Goal: Transaction & Acquisition: Purchase product/service

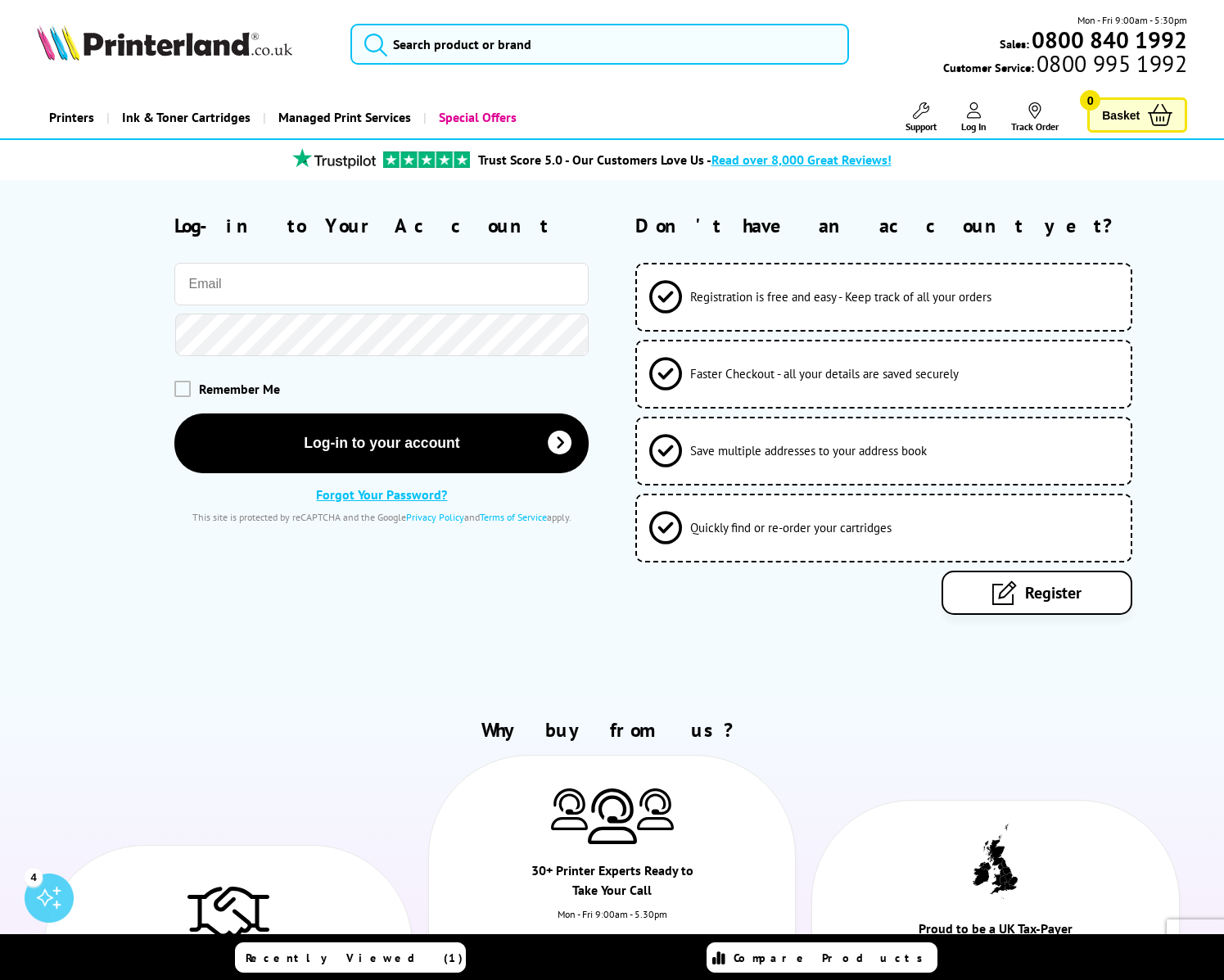
click at [328, 304] on input "email" at bounding box center [381, 284] width 414 height 43
type input "[PERSON_NAME][EMAIL_ADDRESS][DOMAIN_NAME]"
click at [183, 390] on span at bounding box center [182, 387] width 16 height 16
click at [177, 382] on input "checkbox" at bounding box center [177, 382] width 0 height 0
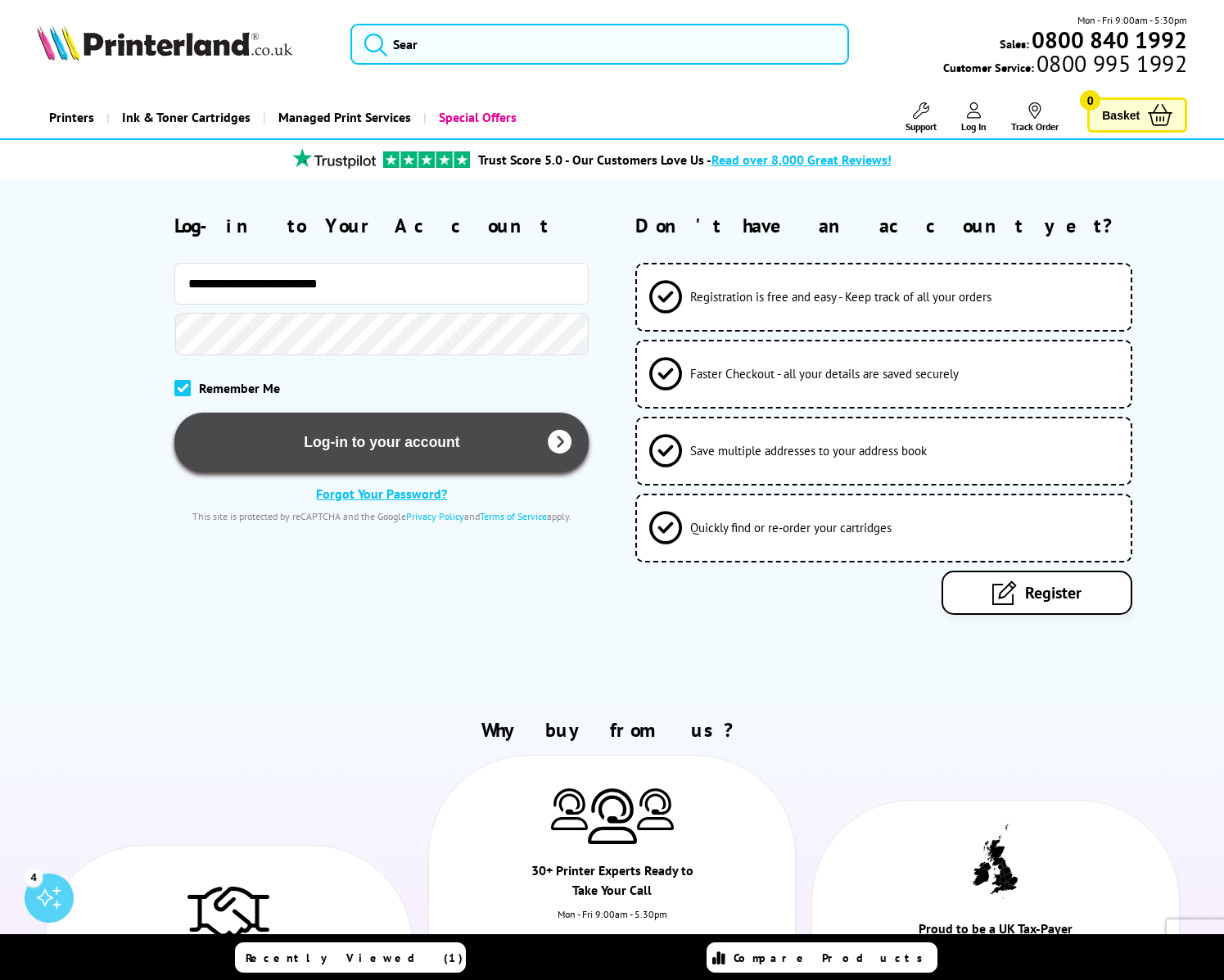
click at [324, 442] on button "Log-in to your account" at bounding box center [381, 442] width 414 height 60
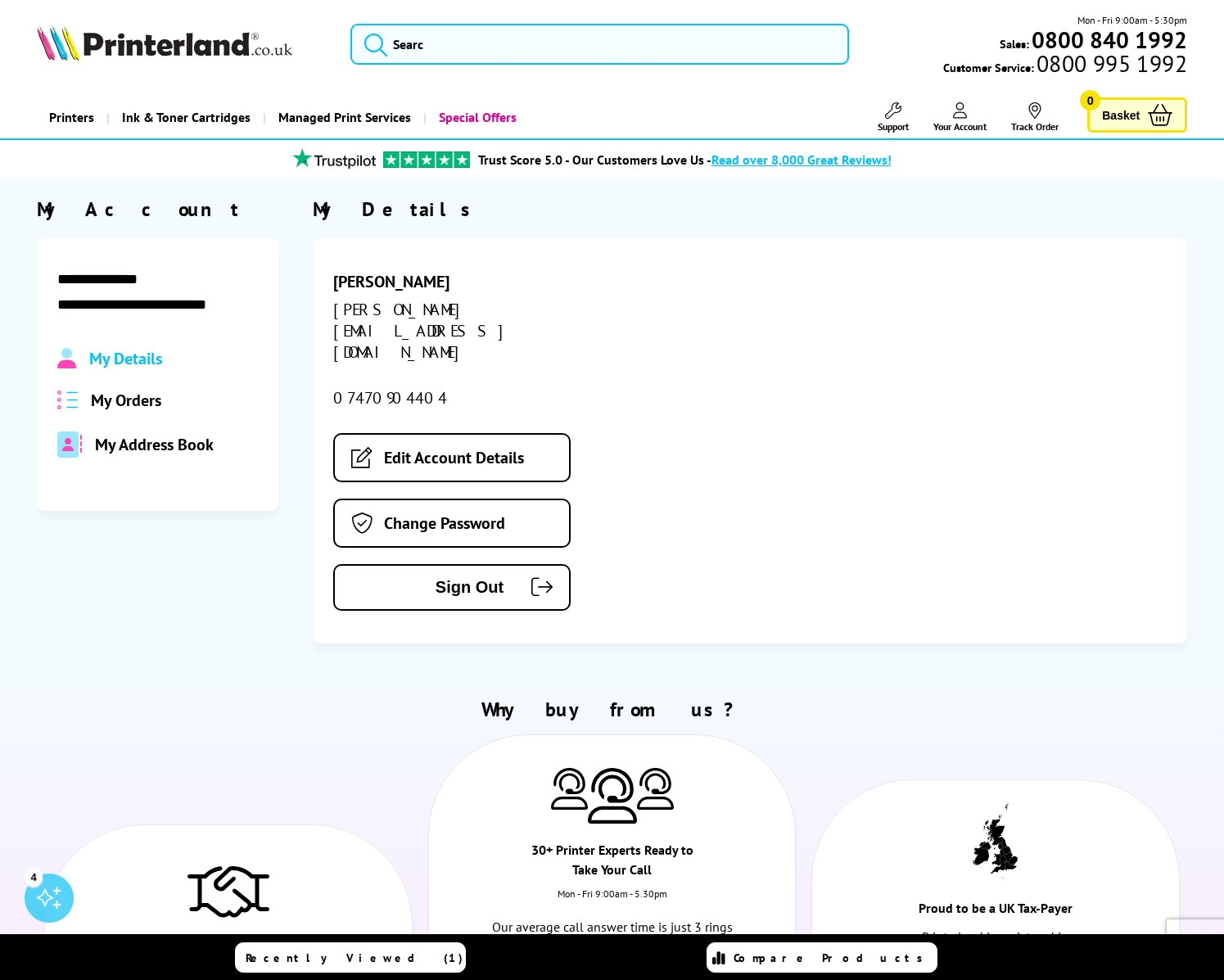
click at [129, 406] on span "My Orders" at bounding box center [126, 400] width 71 height 21
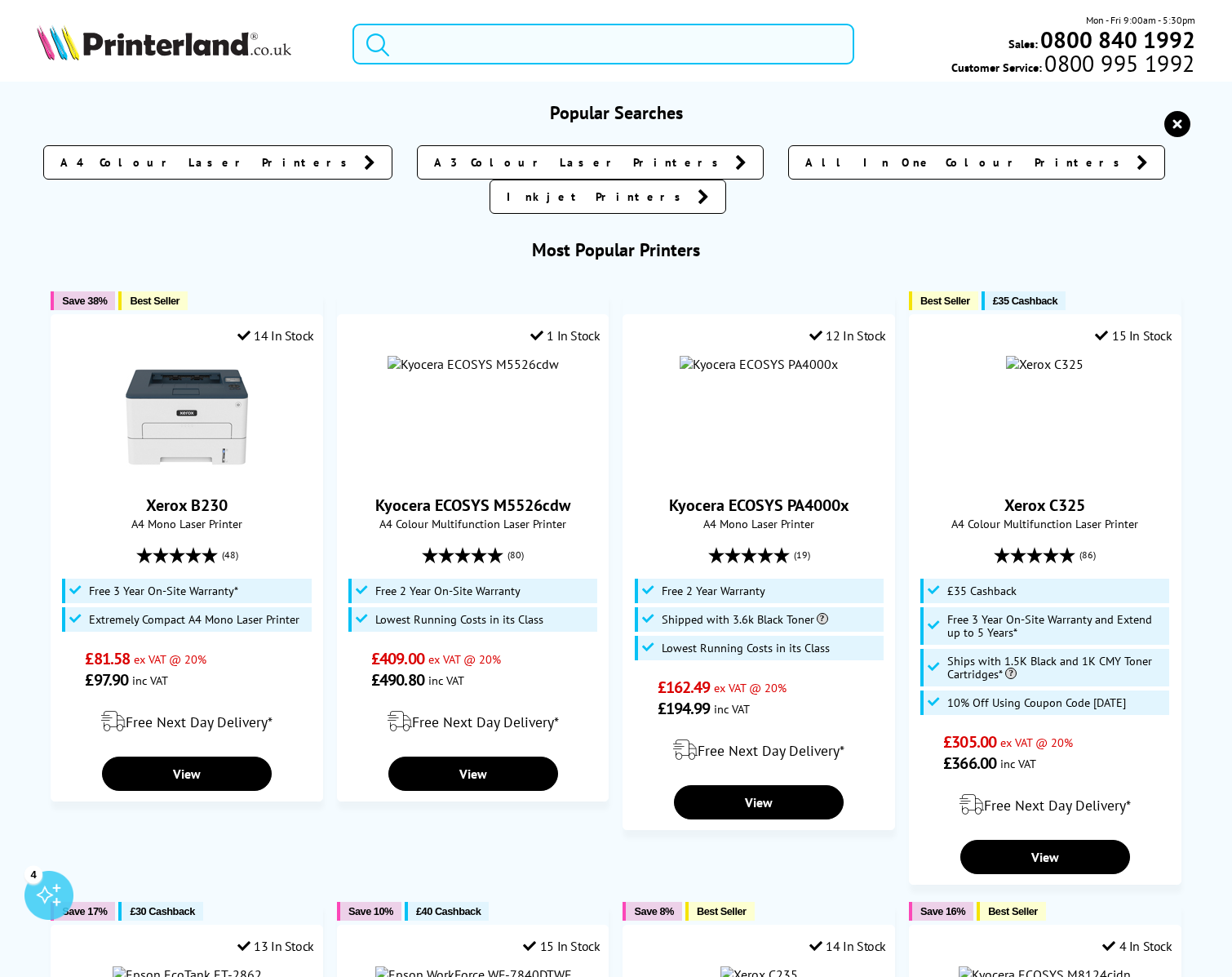
click at [532, 46] on input "search" at bounding box center [603, 44] width 502 height 41
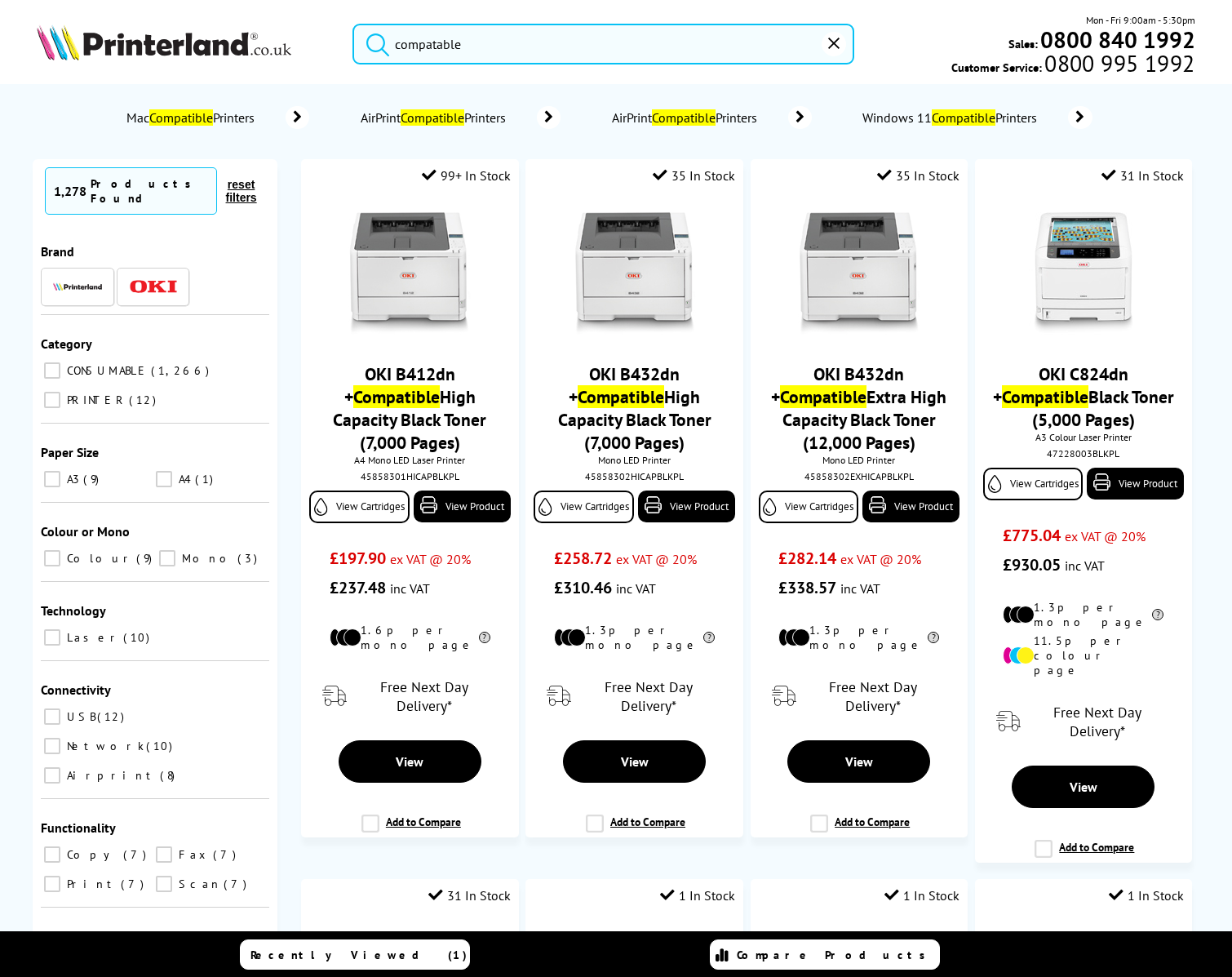
type input "compatable"
click at [57, 362] on input "CONSUMABLE 1,266" at bounding box center [52, 370] width 16 height 16
checkbox input "true"
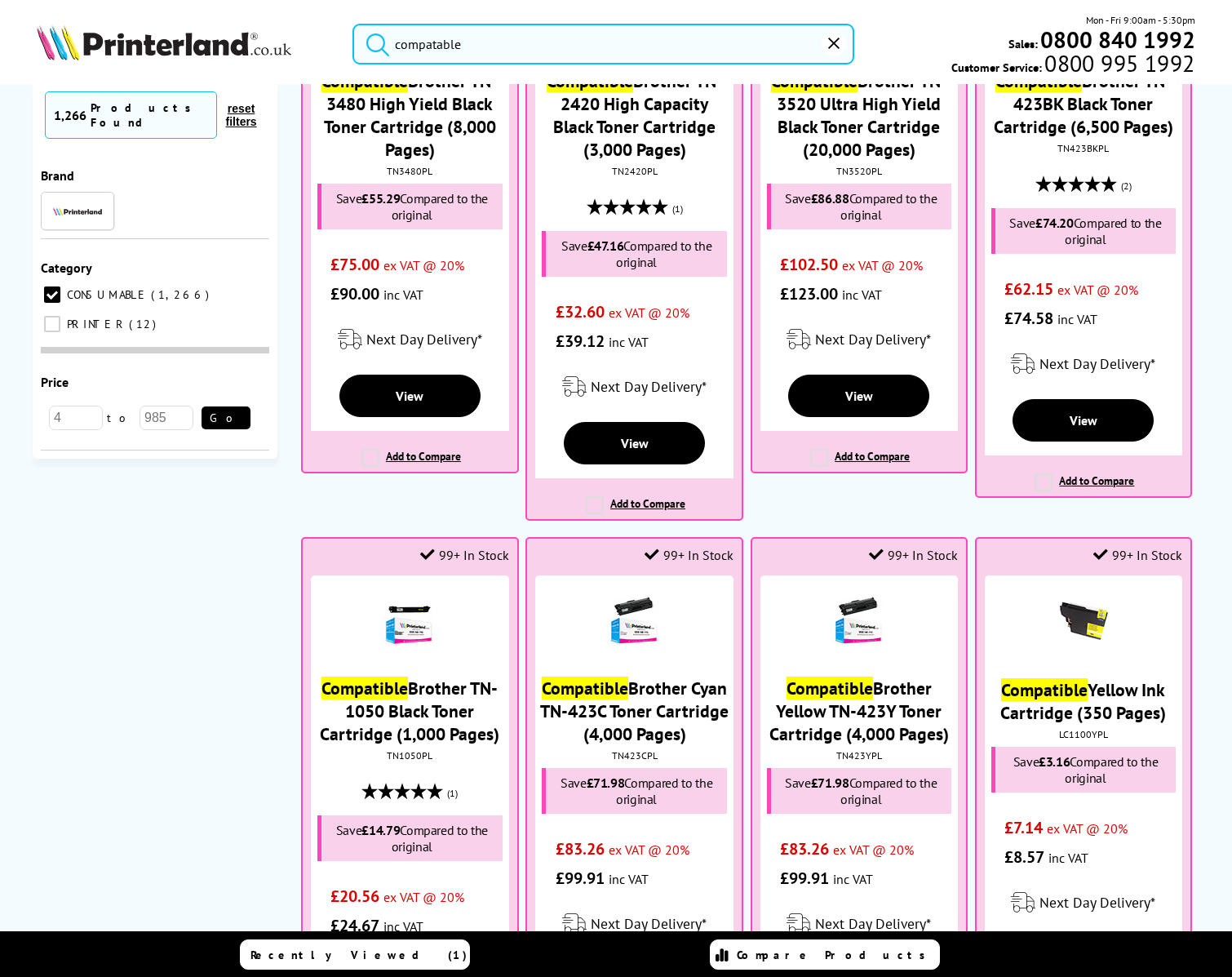
scroll to position [245, 0]
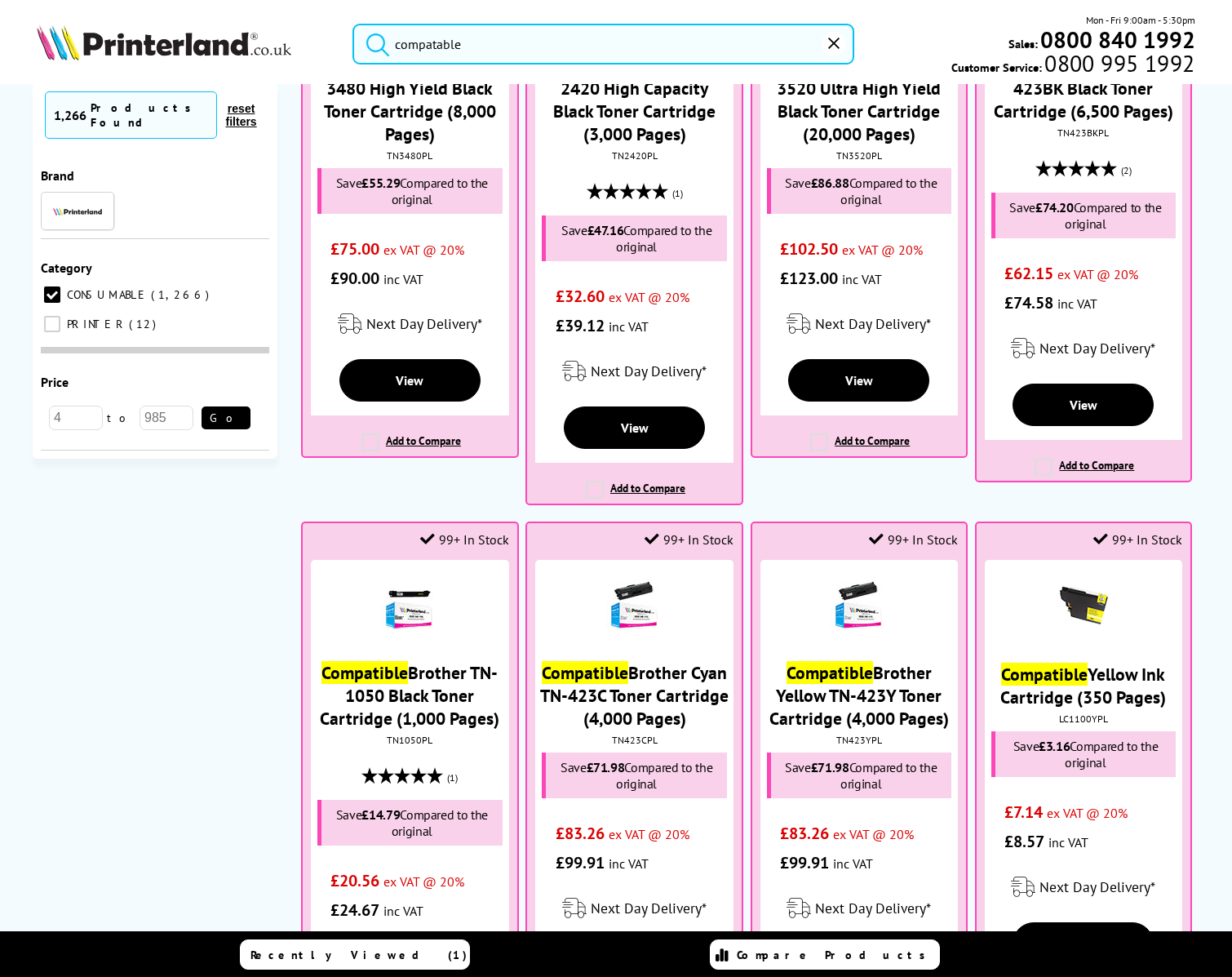
click at [491, 51] on input "compatable" at bounding box center [603, 44] width 502 height 41
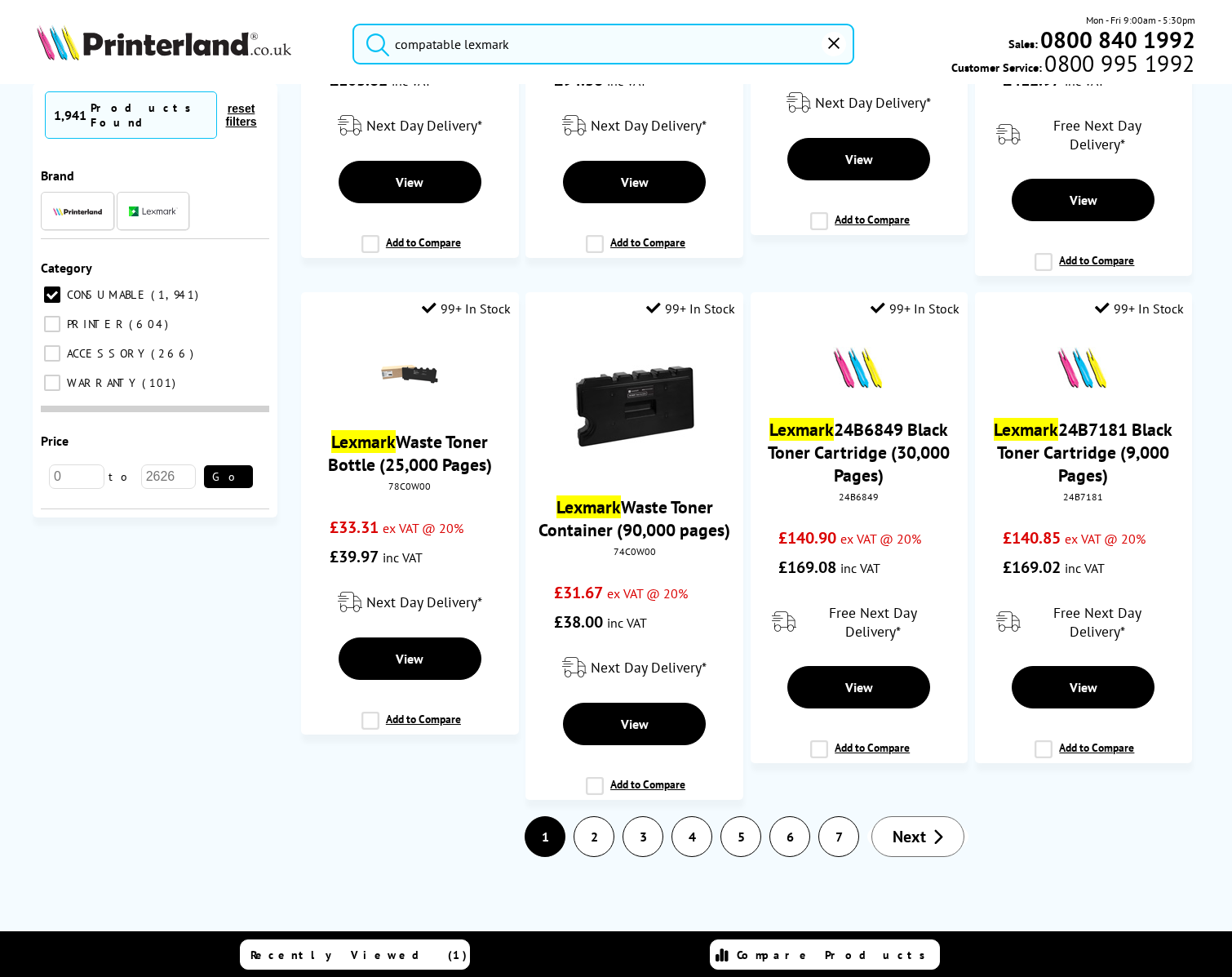
scroll to position [1992, 0]
click at [583, 838] on link "2" at bounding box center [594, 836] width 39 height 39
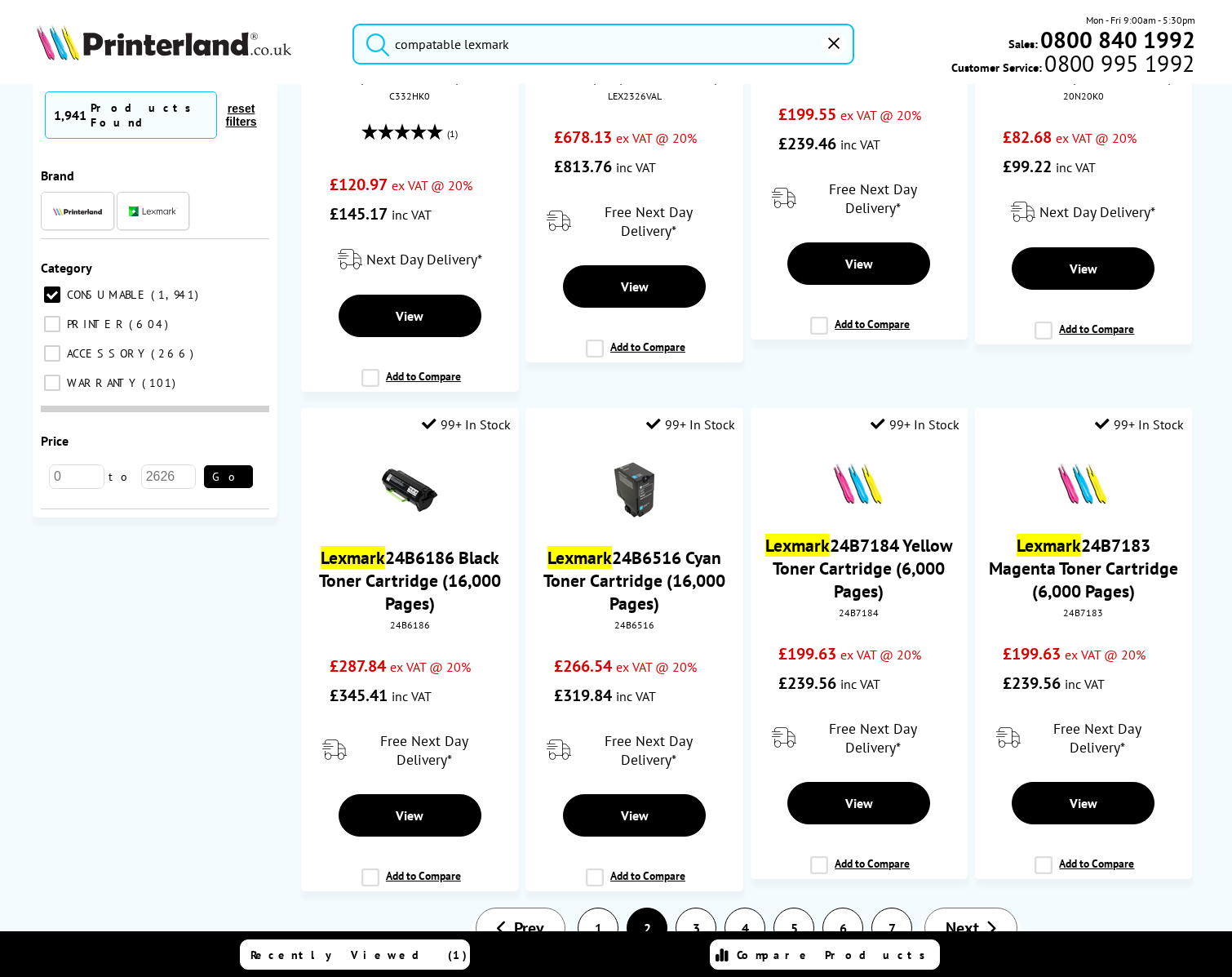
scroll to position [1962, 0]
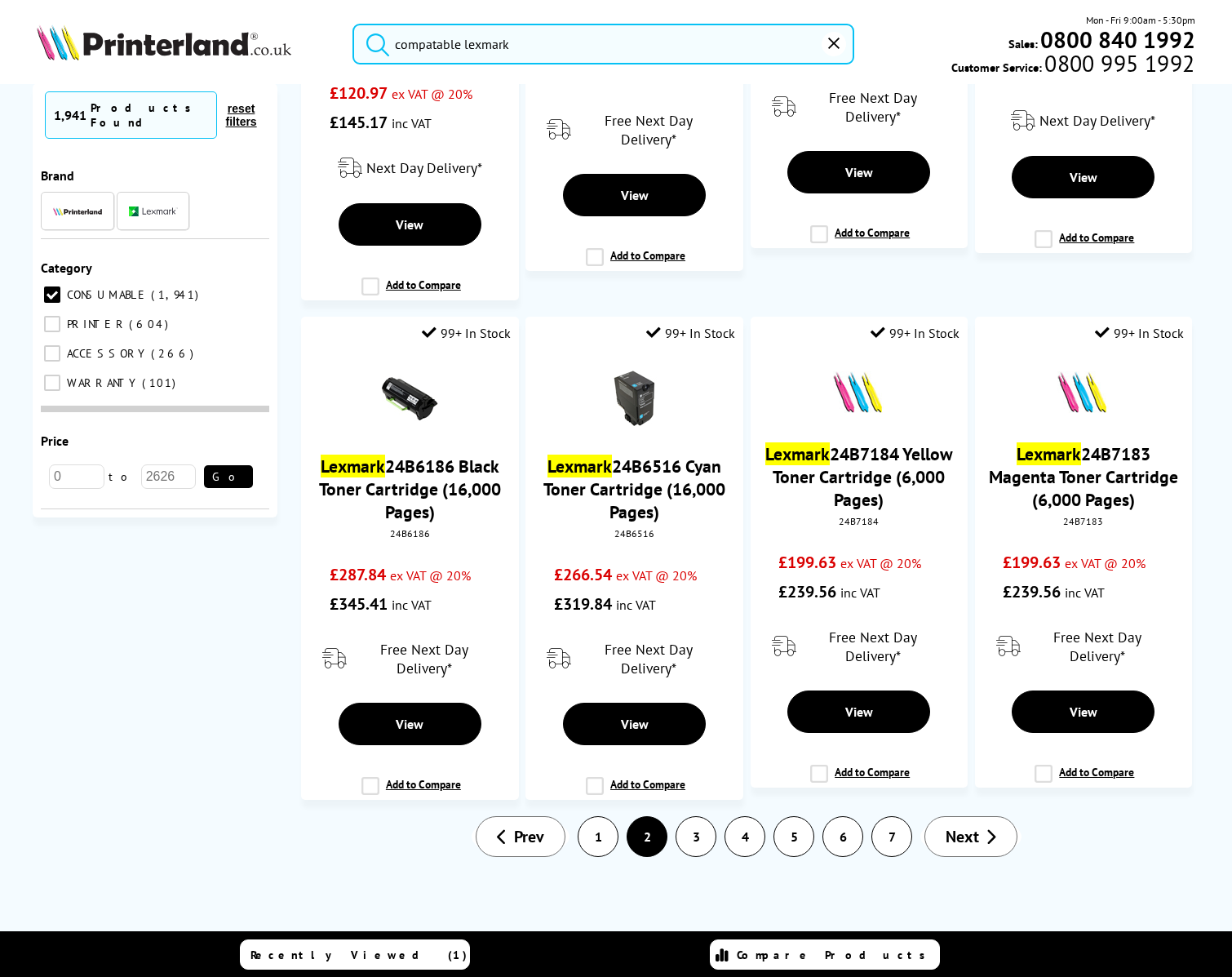
click at [686, 837] on link "3" at bounding box center [696, 836] width 39 height 39
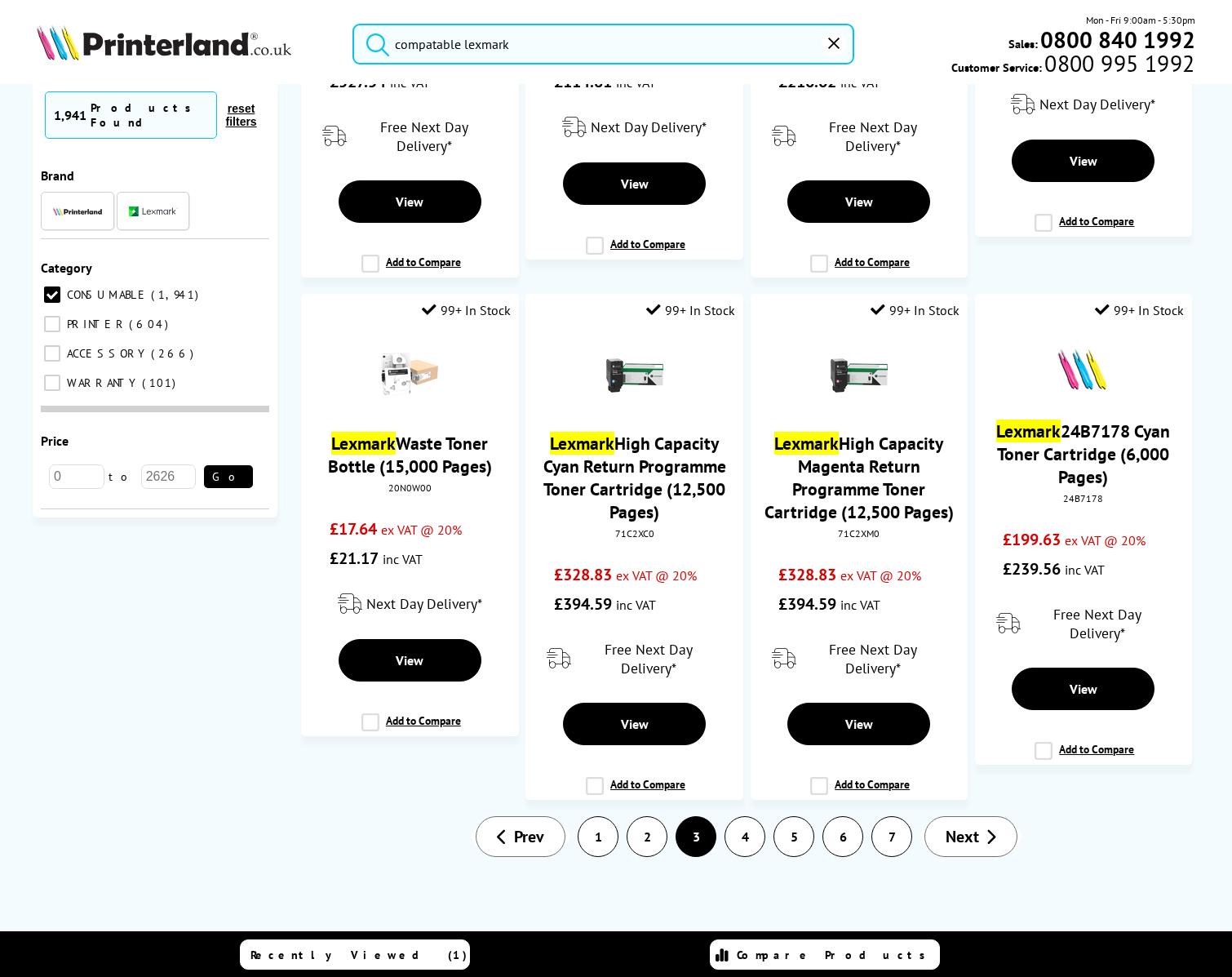
scroll to position [1967, 0]
click at [736, 837] on link "4" at bounding box center [745, 836] width 39 height 39
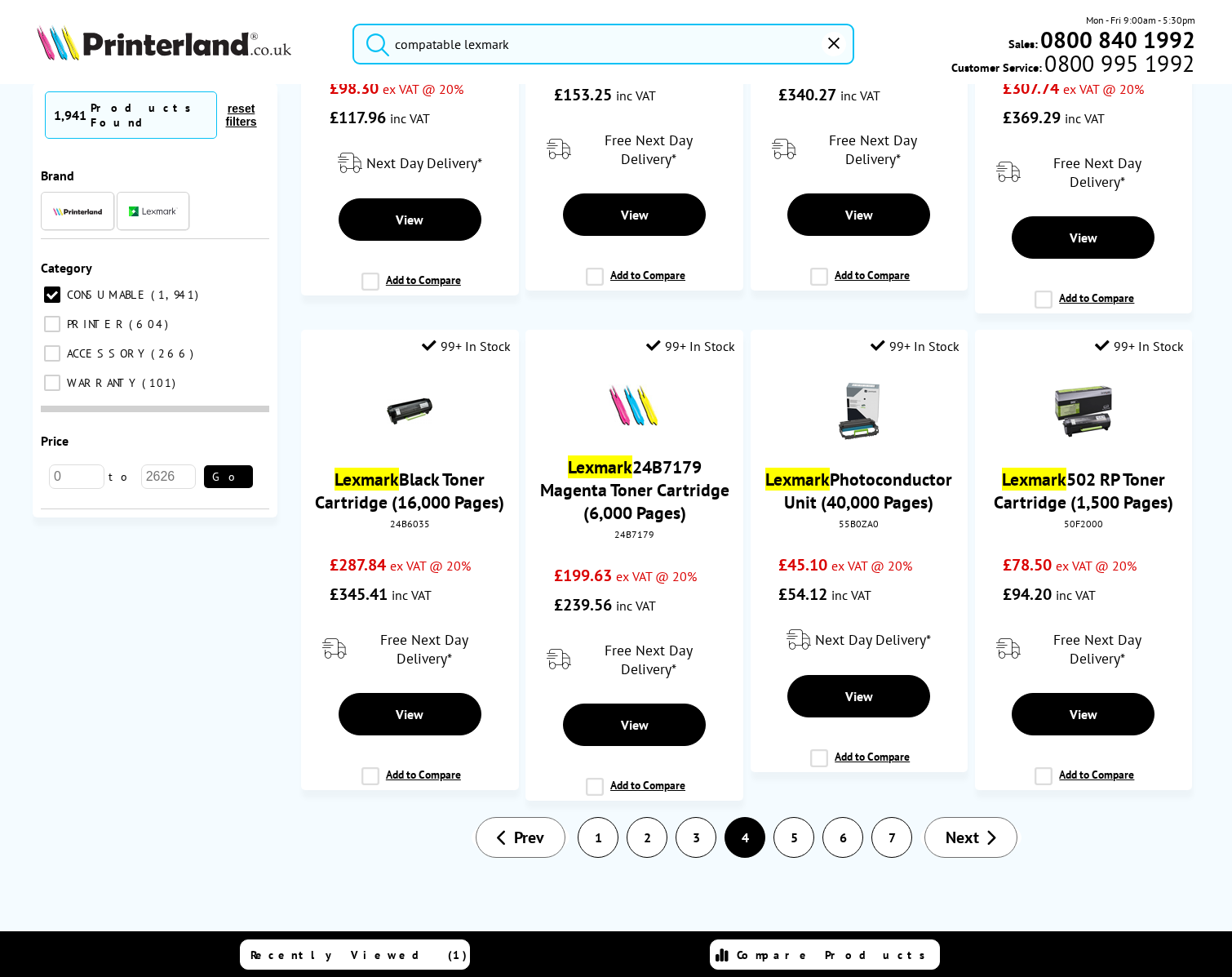
scroll to position [1973, 0]
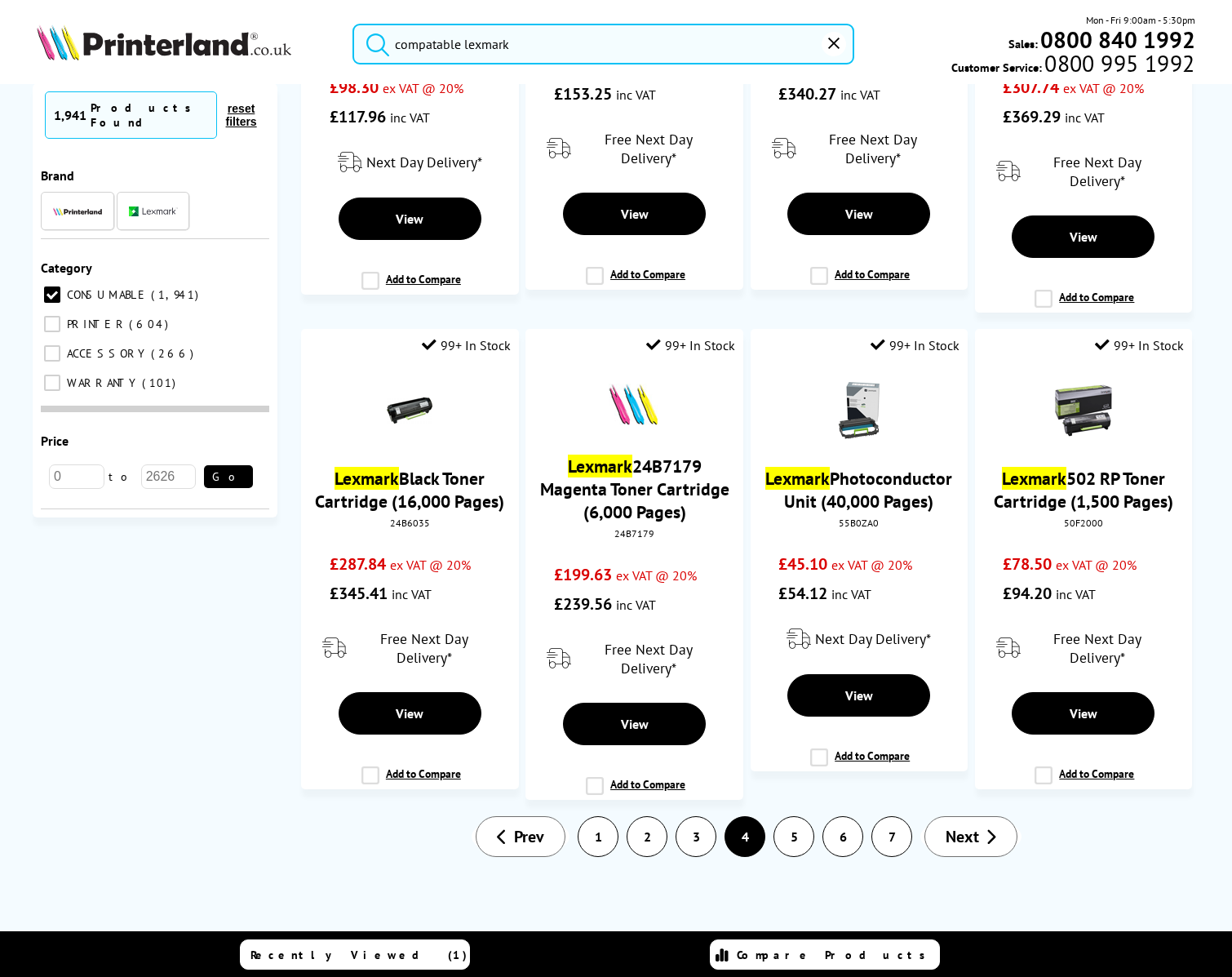
click at [774, 830] on link "5" at bounding box center [794, 836] width 39 height 39
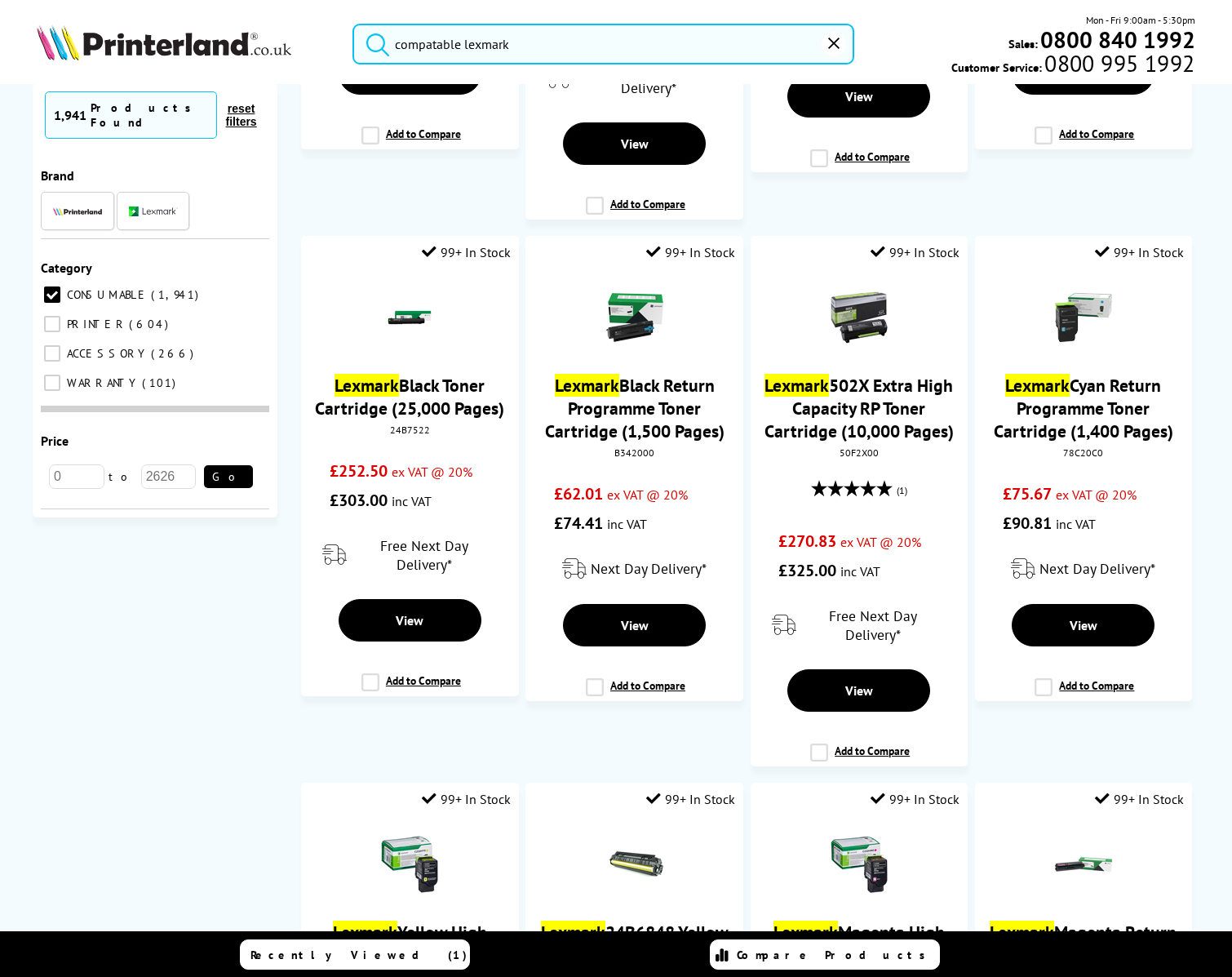
scroll to position [2091, 0]
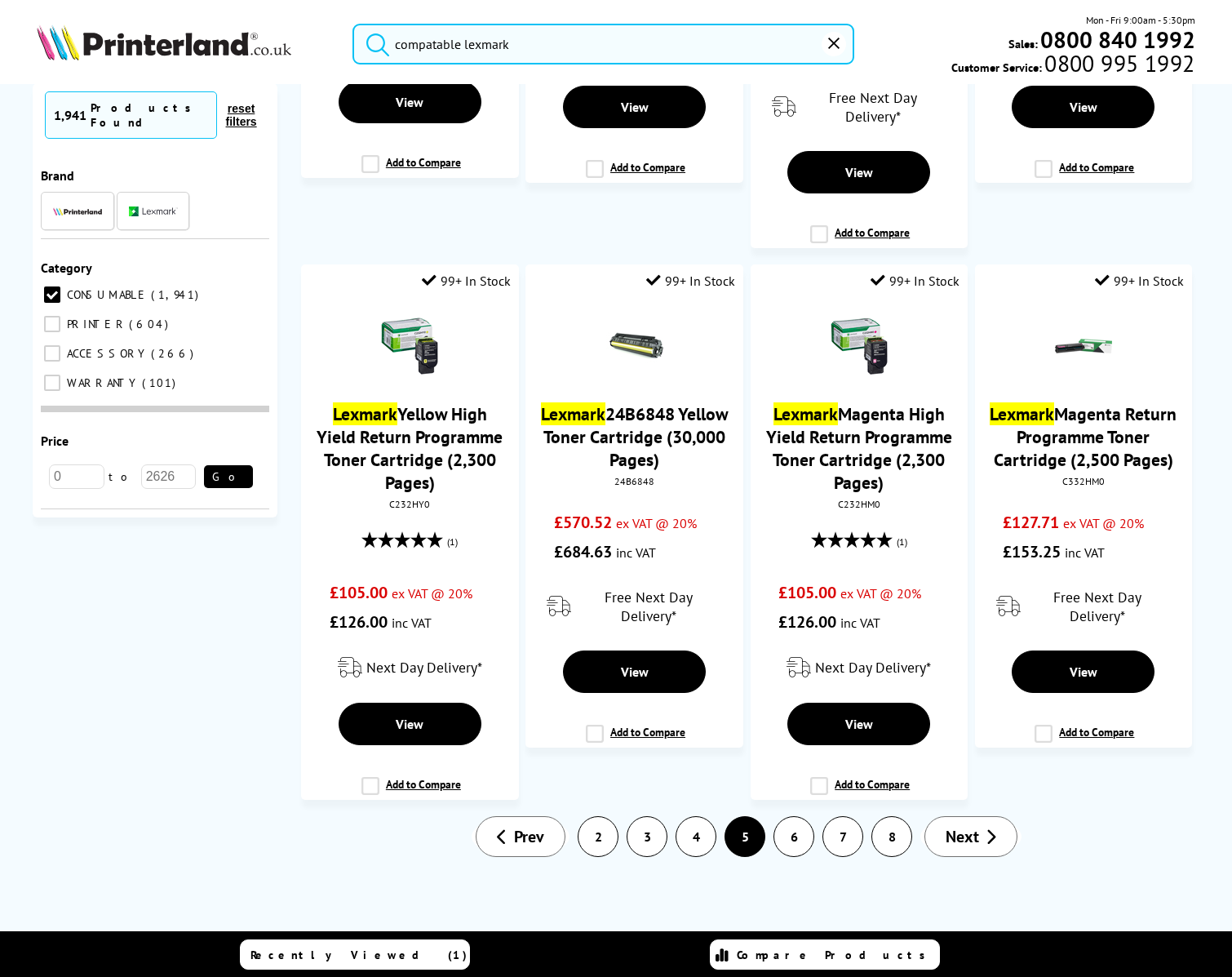
click at [786, 836] on link "6" at bounding box center [794, 836] width 39 height 39
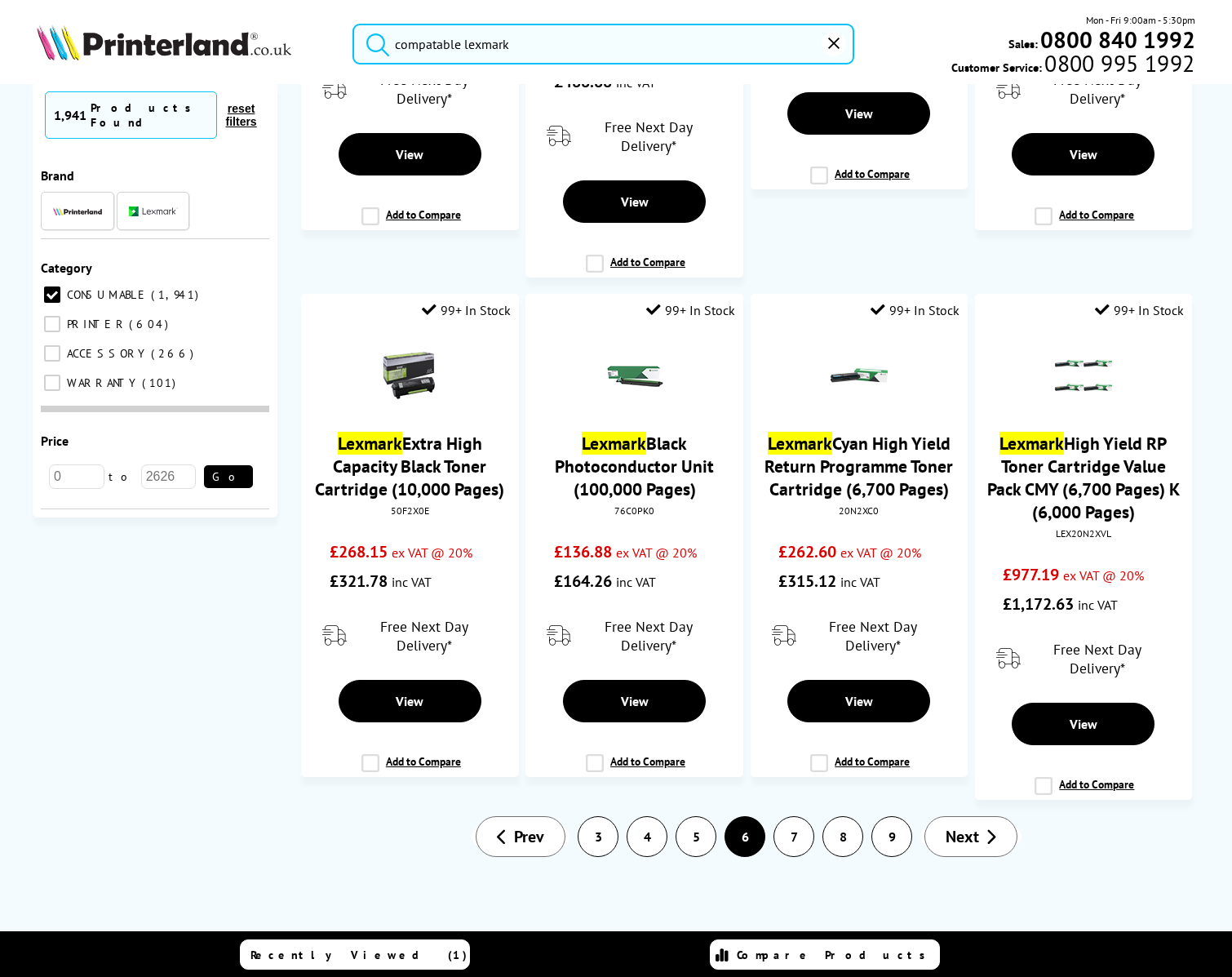
scroll to position [2073, 0]
click at [785, 830] on link "7" at bounding box center [794, 836] width 39 height 39
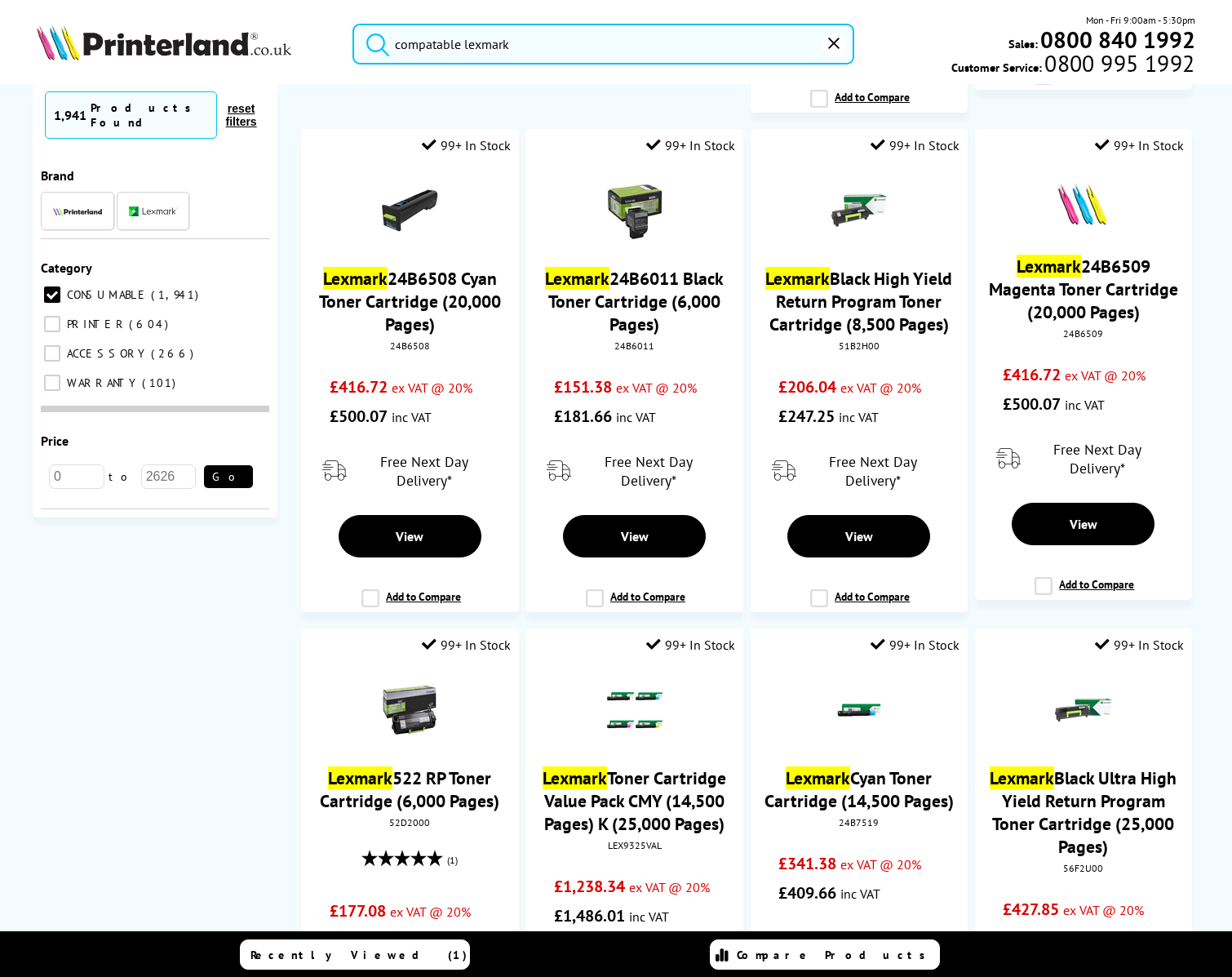
scroll to position [1909, 0]
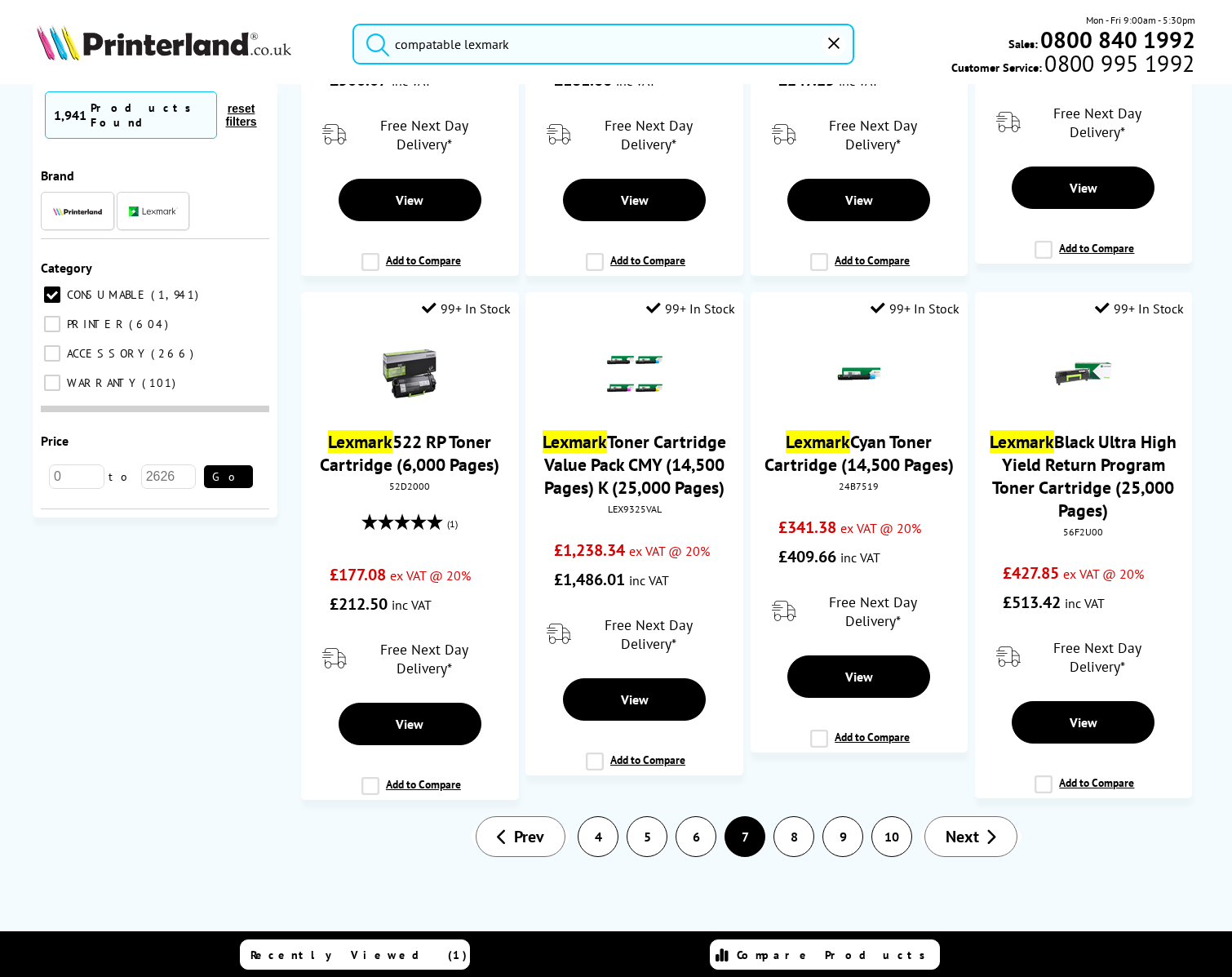
click at [860, 843] on ul "« Prev 4 5 6 7 8 9 10 Next »" at bounding box center [747, 836] width 558 height 41
click at [885, 836] on link "10" at bounding box center [892, 836] width 39 height 39
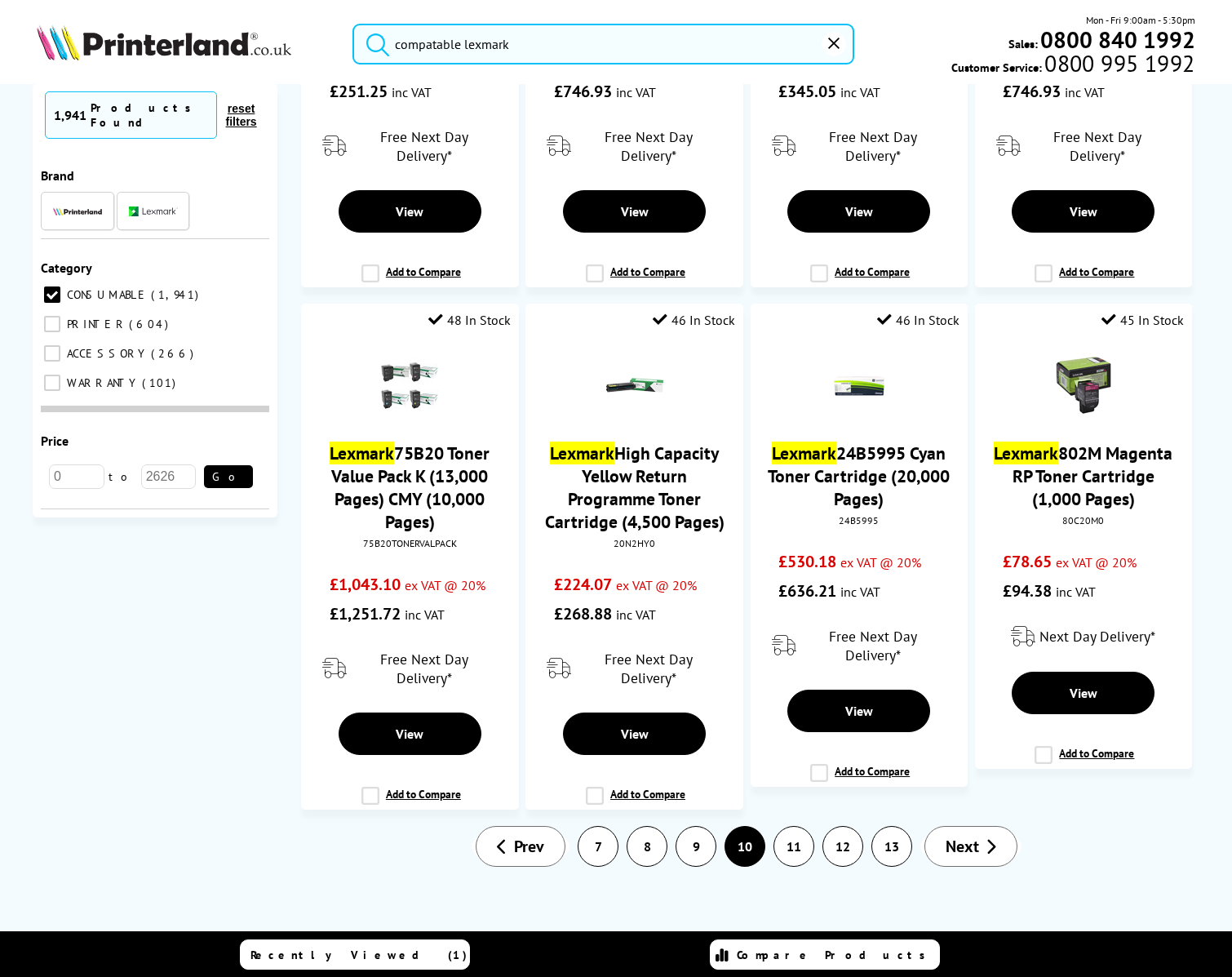
scroll to position [1956, 0]
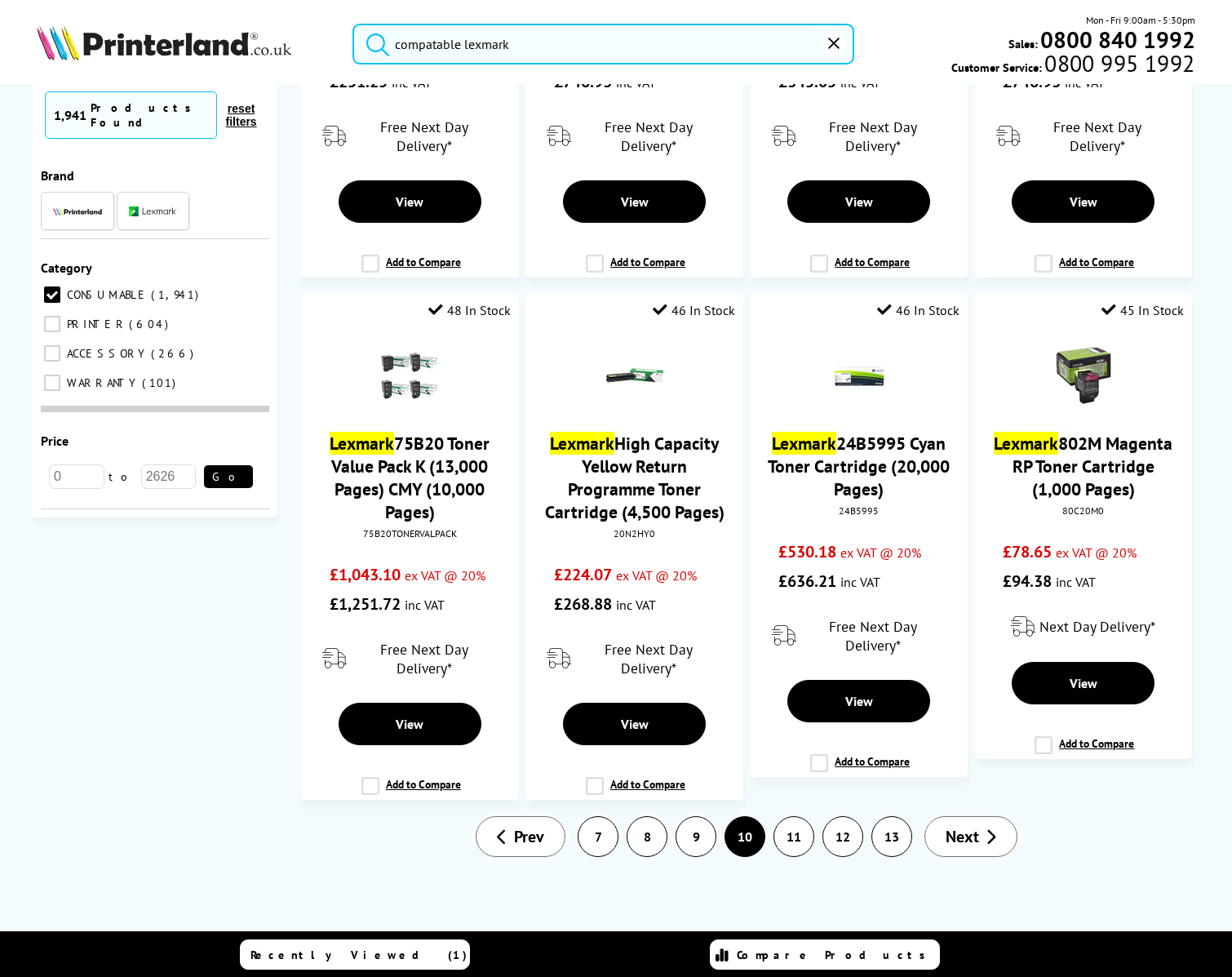
click at [878, 836] on link "13" at bounding box center [892, 836] width 39 height 39
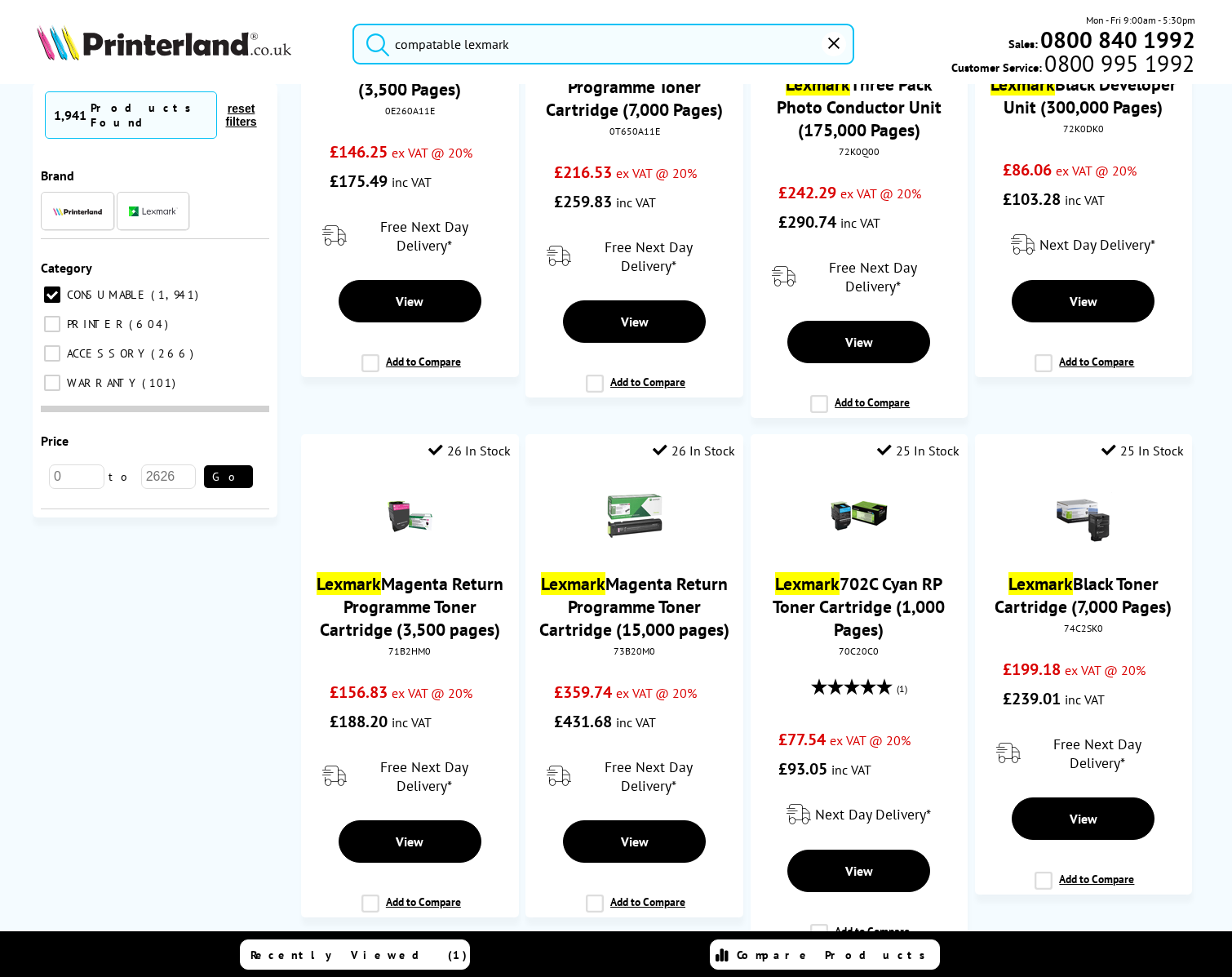
scroll to position [1982, 0]
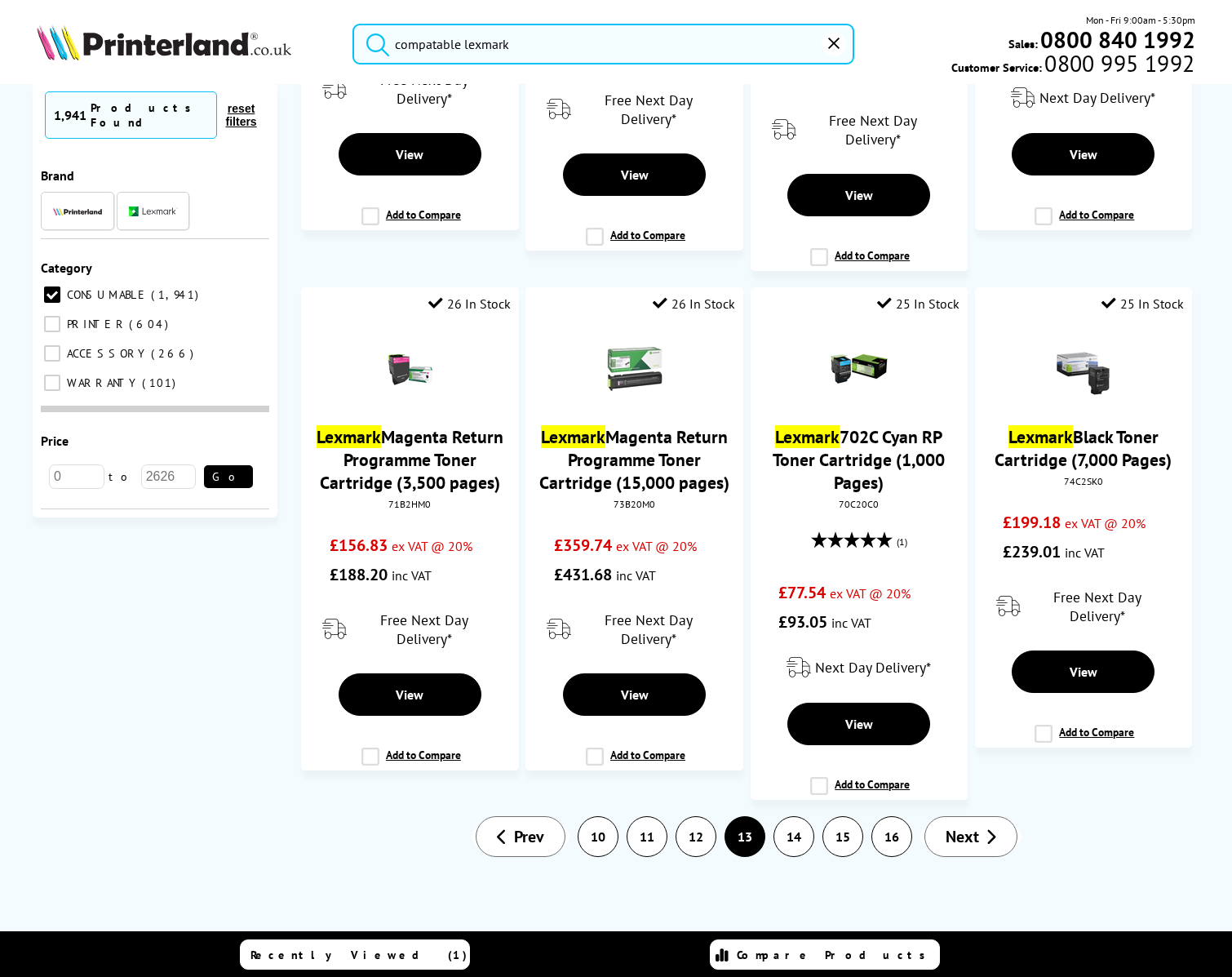
click at [888, 842] on link "16" at bounding box center [892, 836] width 39 height 39
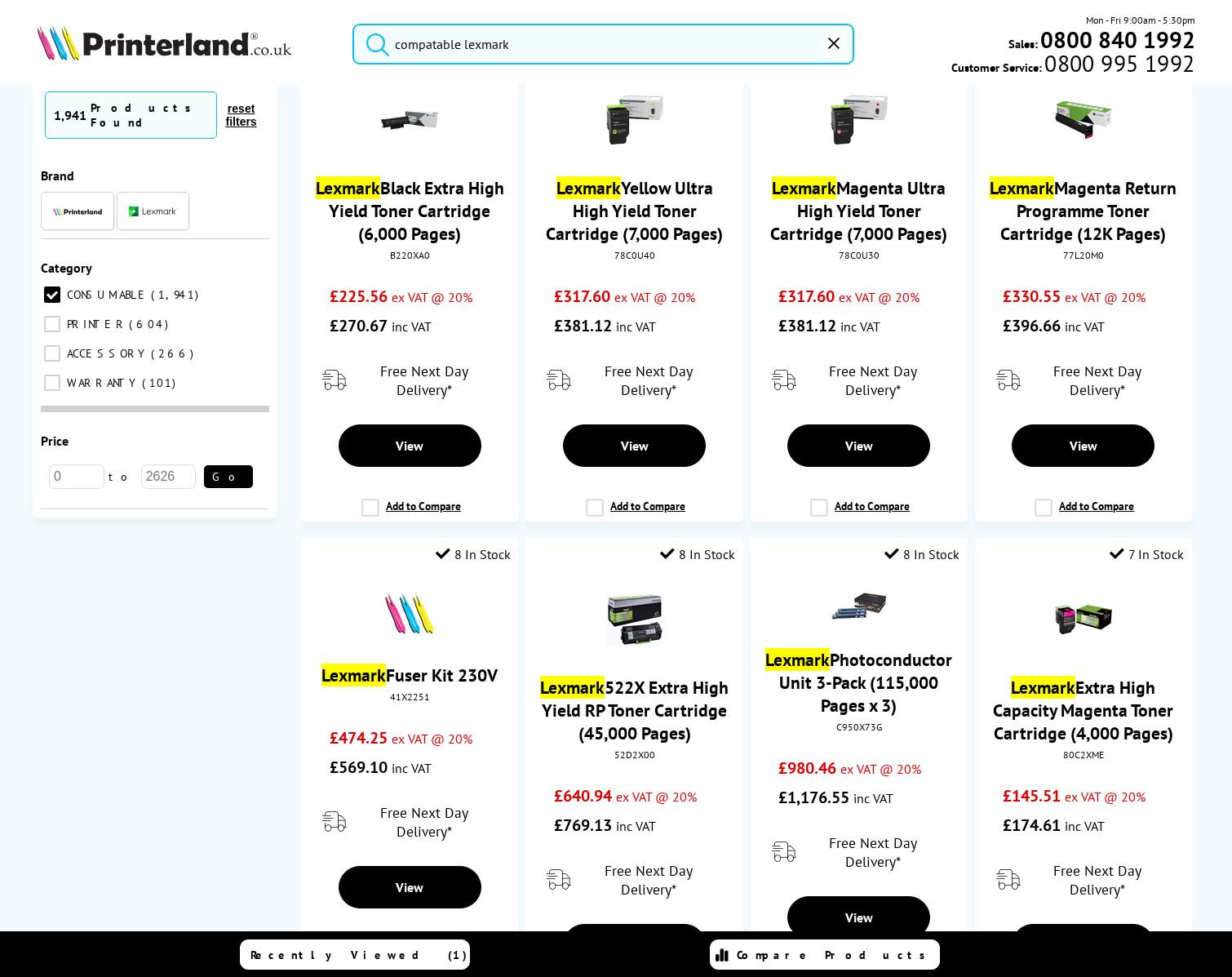
scroll to position [1935, 0]
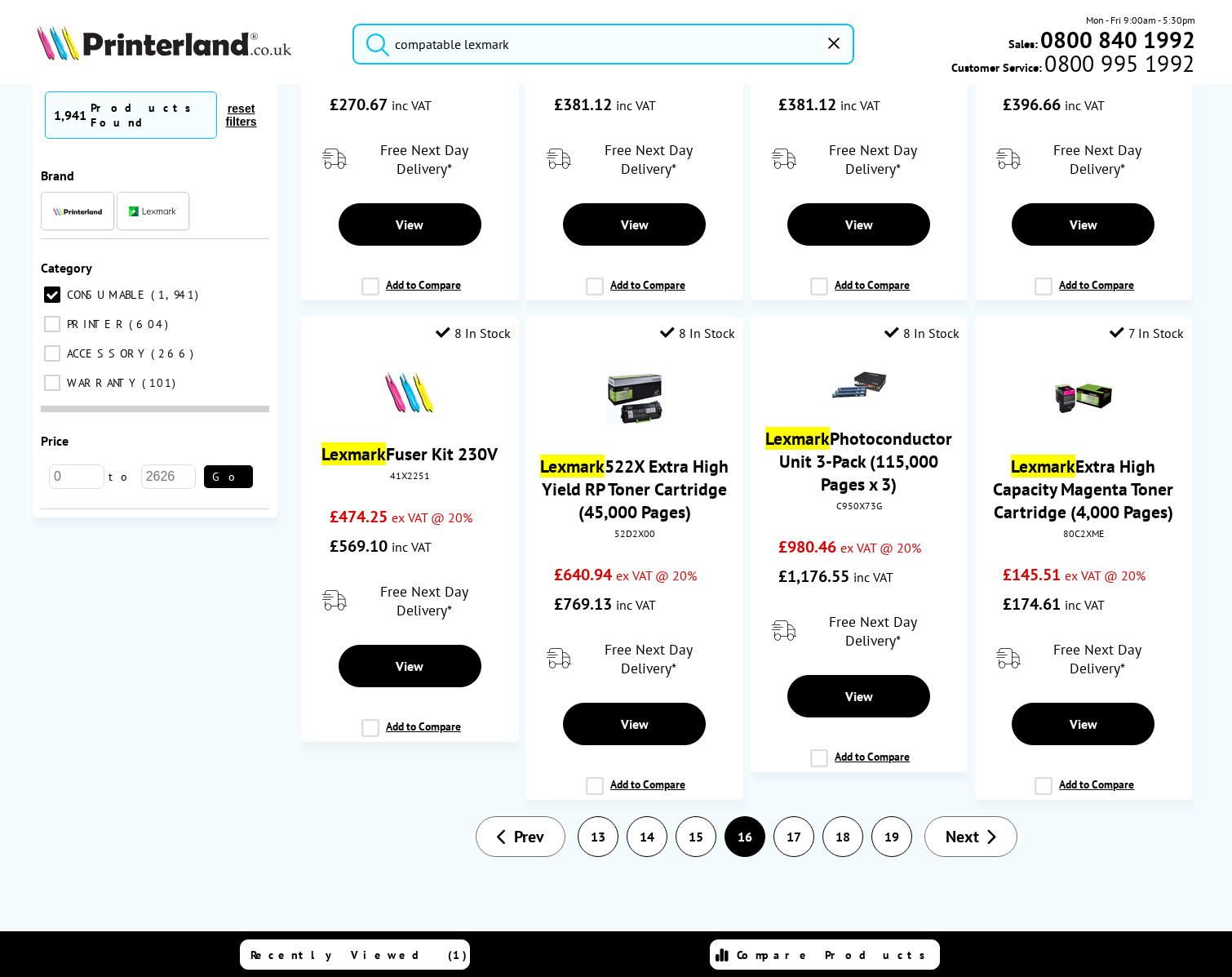
click at [951, 837] on span "Next" at bounding box center [963, 835] width 34 height 21
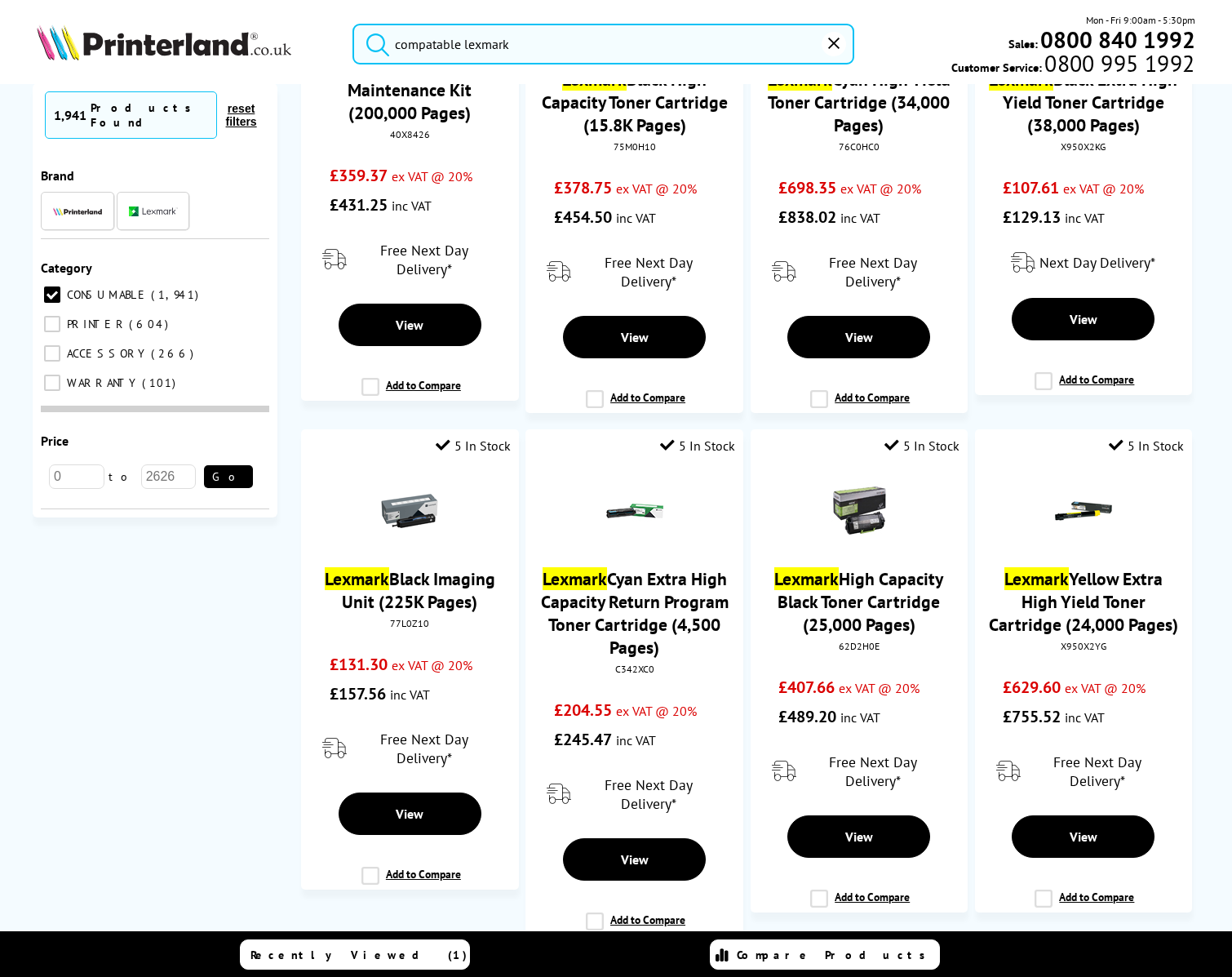
scroll to position [1931, 0]
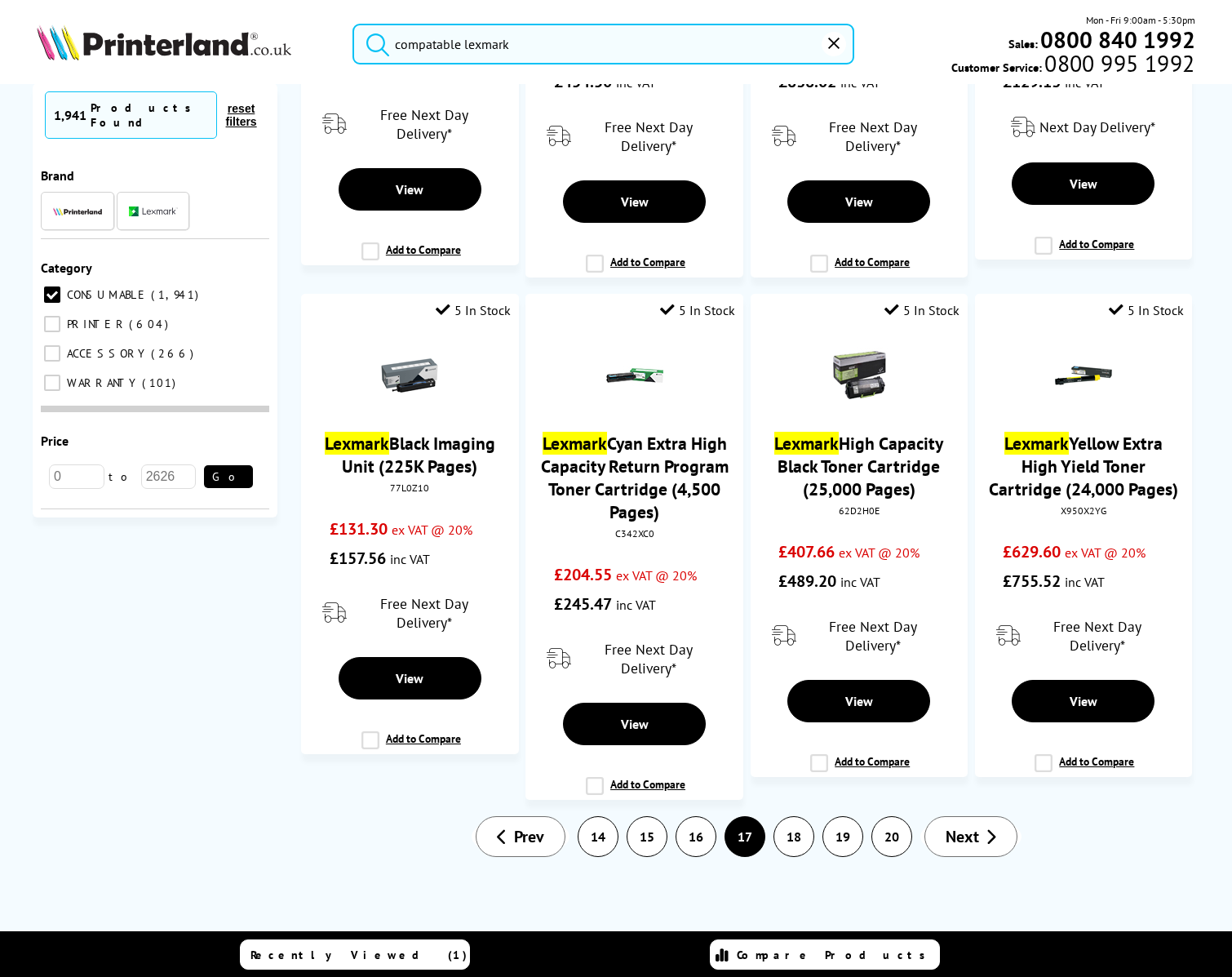
click at [951, 837] on span "Next" at bounding box center [963, 835] width 34 height 21
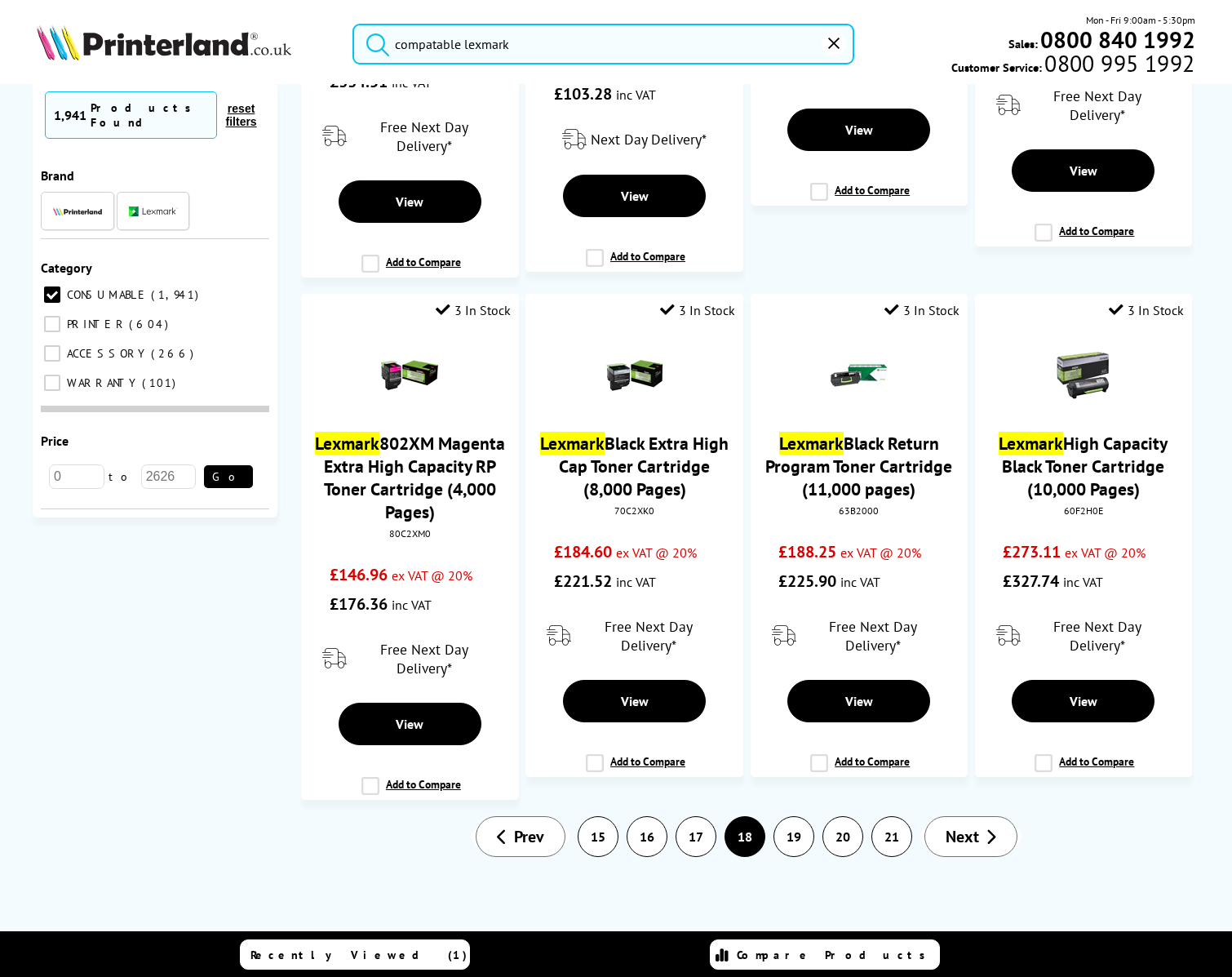
scroll to position [2122, 0]
click at [946, 830] on span "Next" at bounding box center [963, 835] width 34 height 21
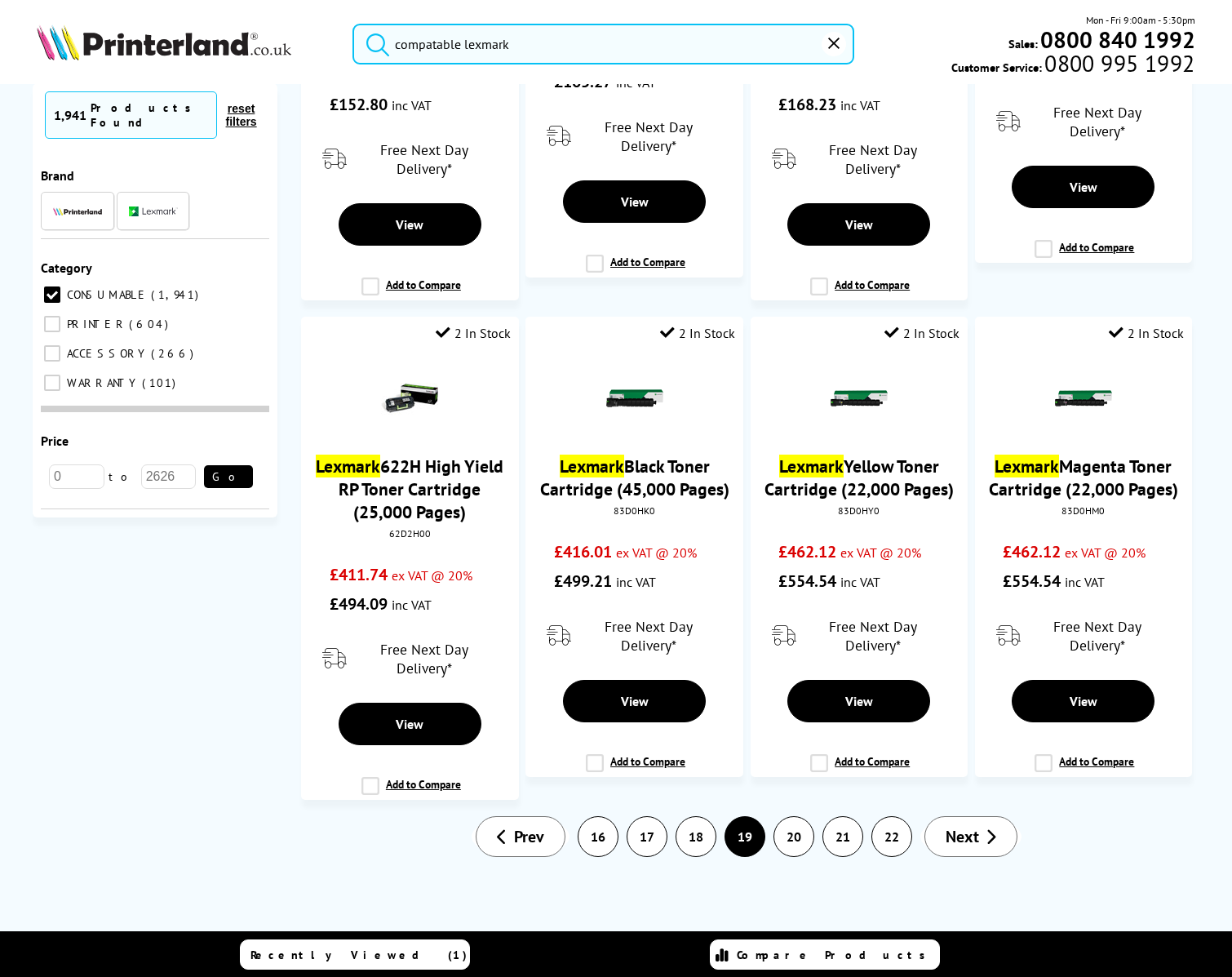
scroll to position [1933, 0]
click at [964, 850] on link "Next" at bounding box center [971, 836] width 93 height 41
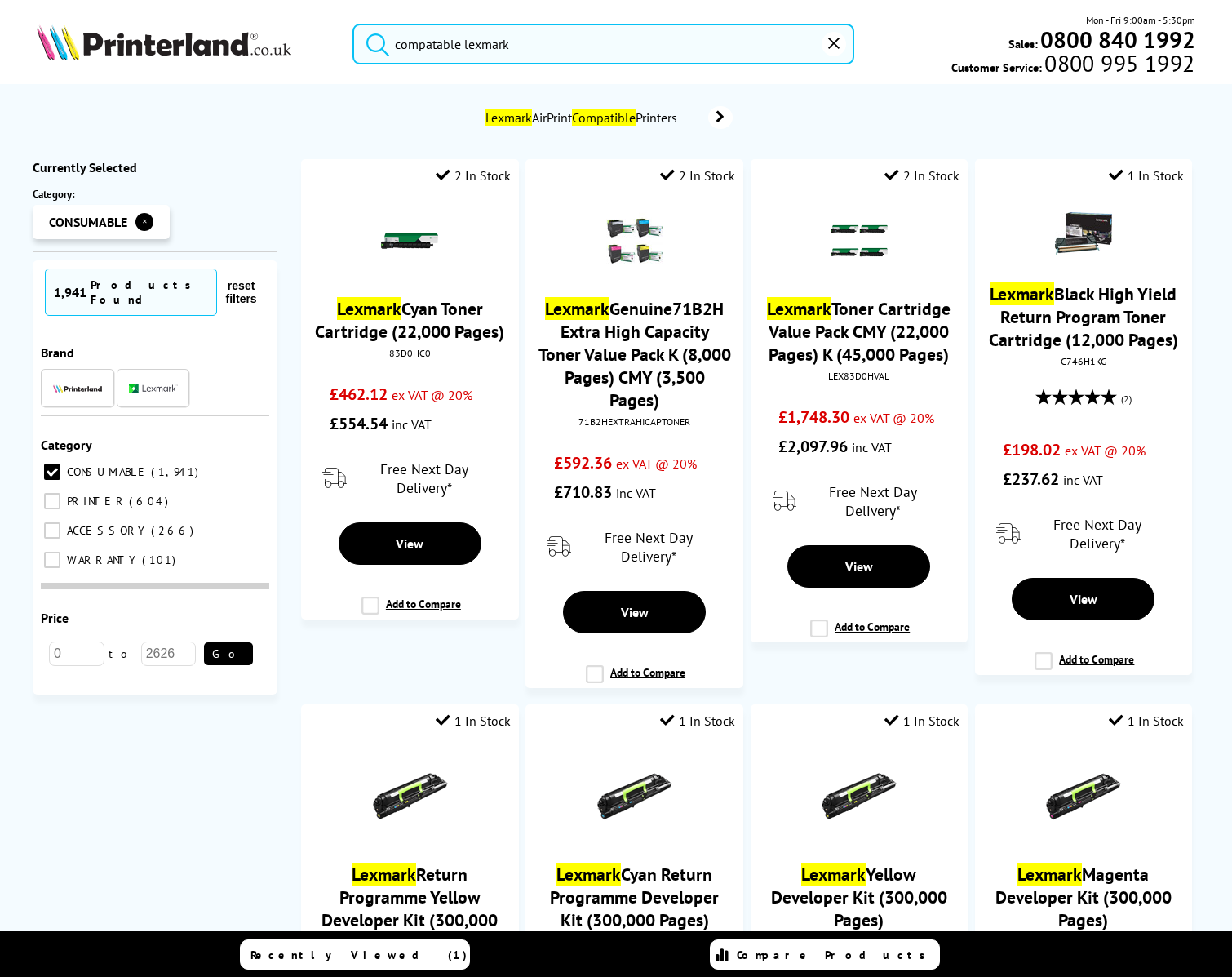
click at [543, 47] on input "compatable lexmark" at bounding box center [603, 44] width 502 height 41
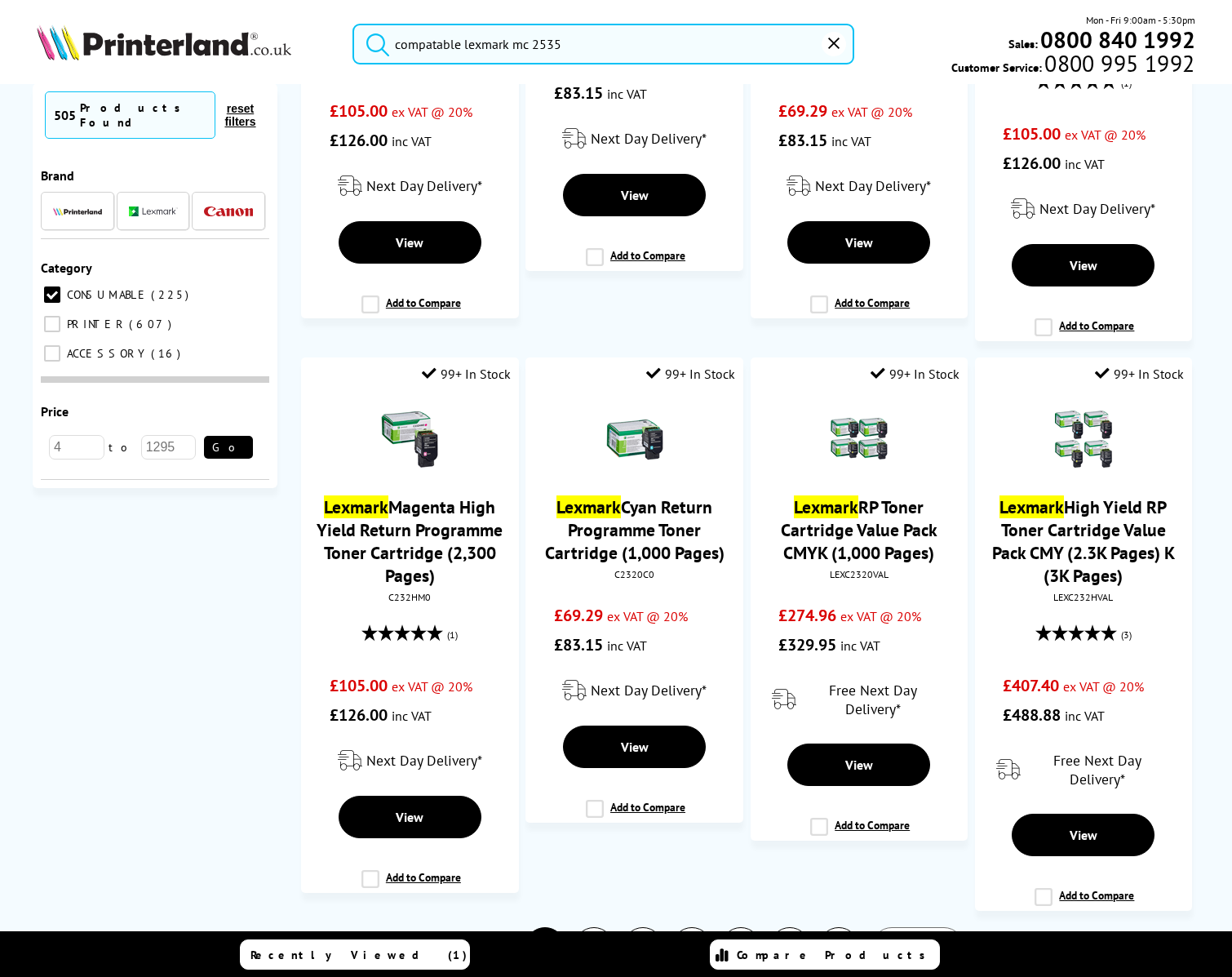
scroll to position [2226, 0]
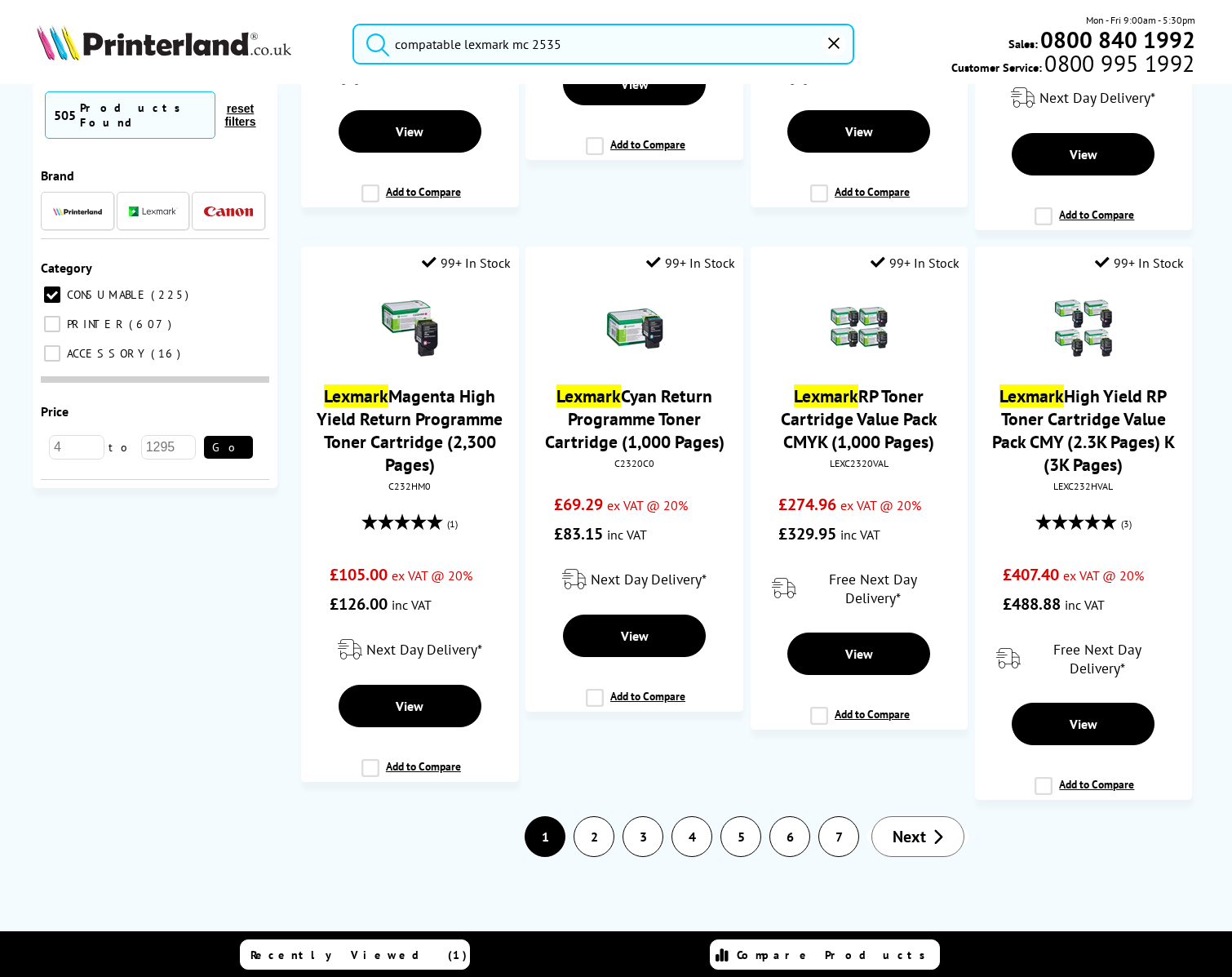
type input "compatable lexmark mc 2535"
click at [902, 837] on span "Next" at bounding box center [909, 835] width 34 height 21
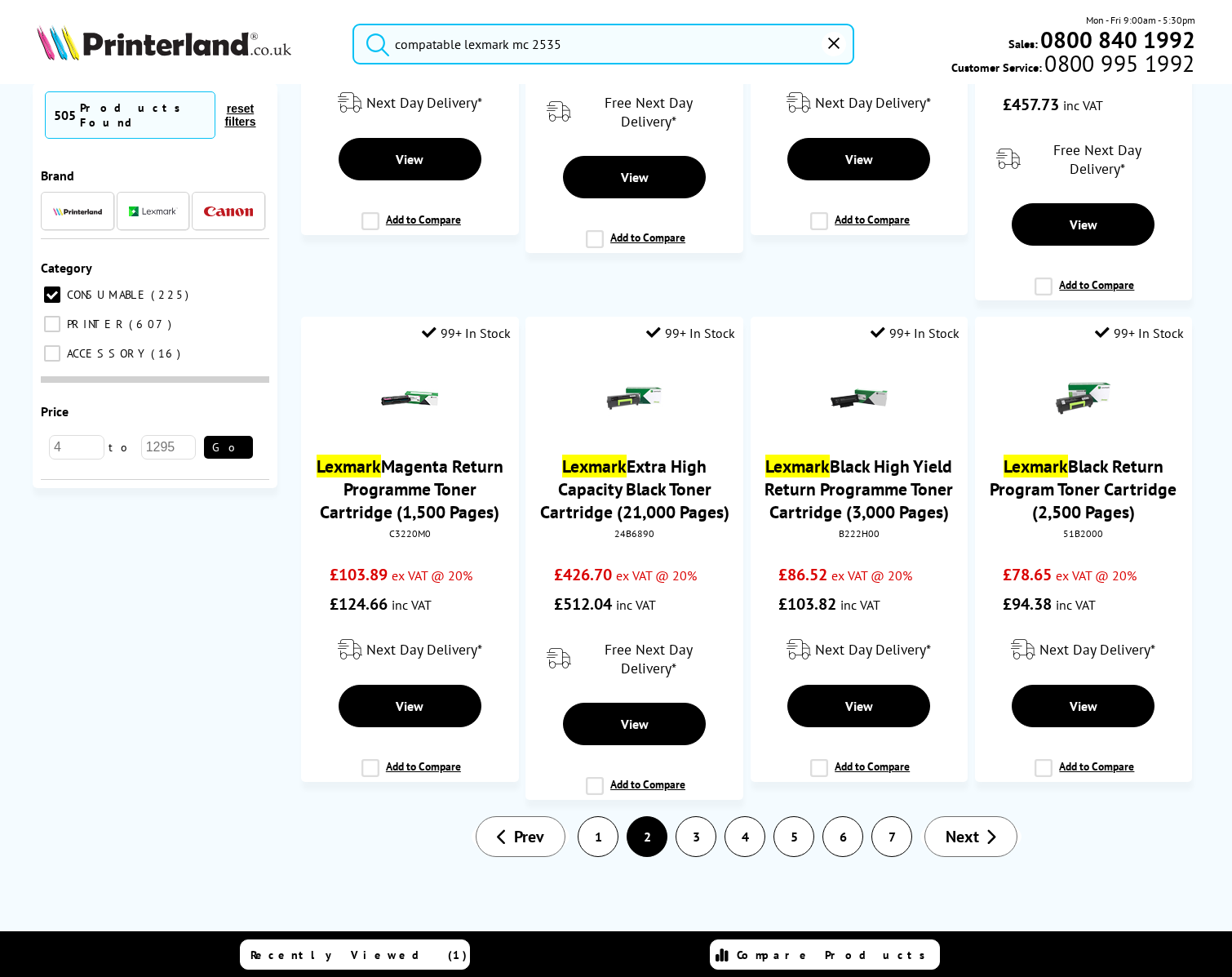
scroll to position [1993, 0]
click at [953, 835] on span "Next" at bounding box center [963, 835] width 34 height 21
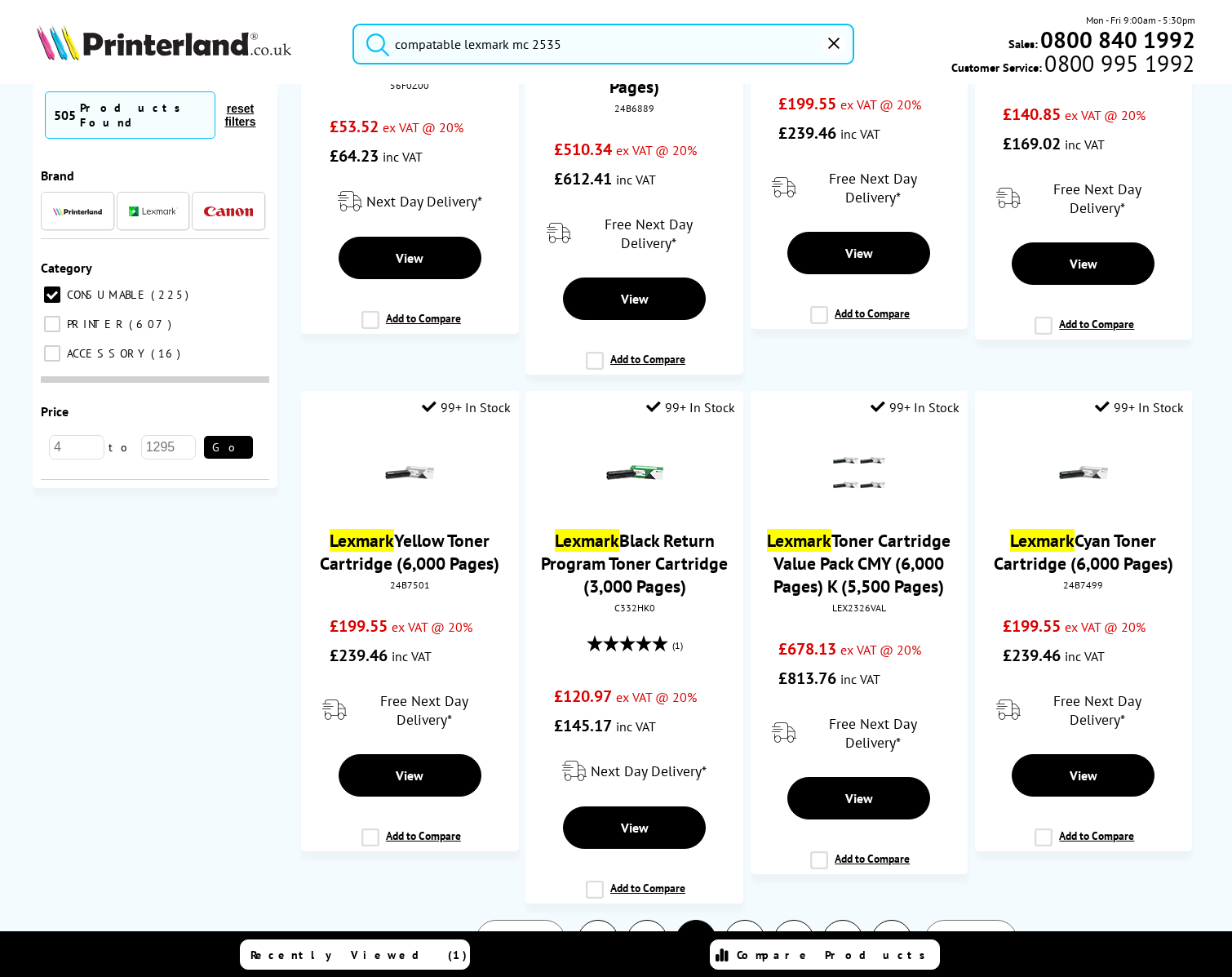
scroll to position [2081, 0]
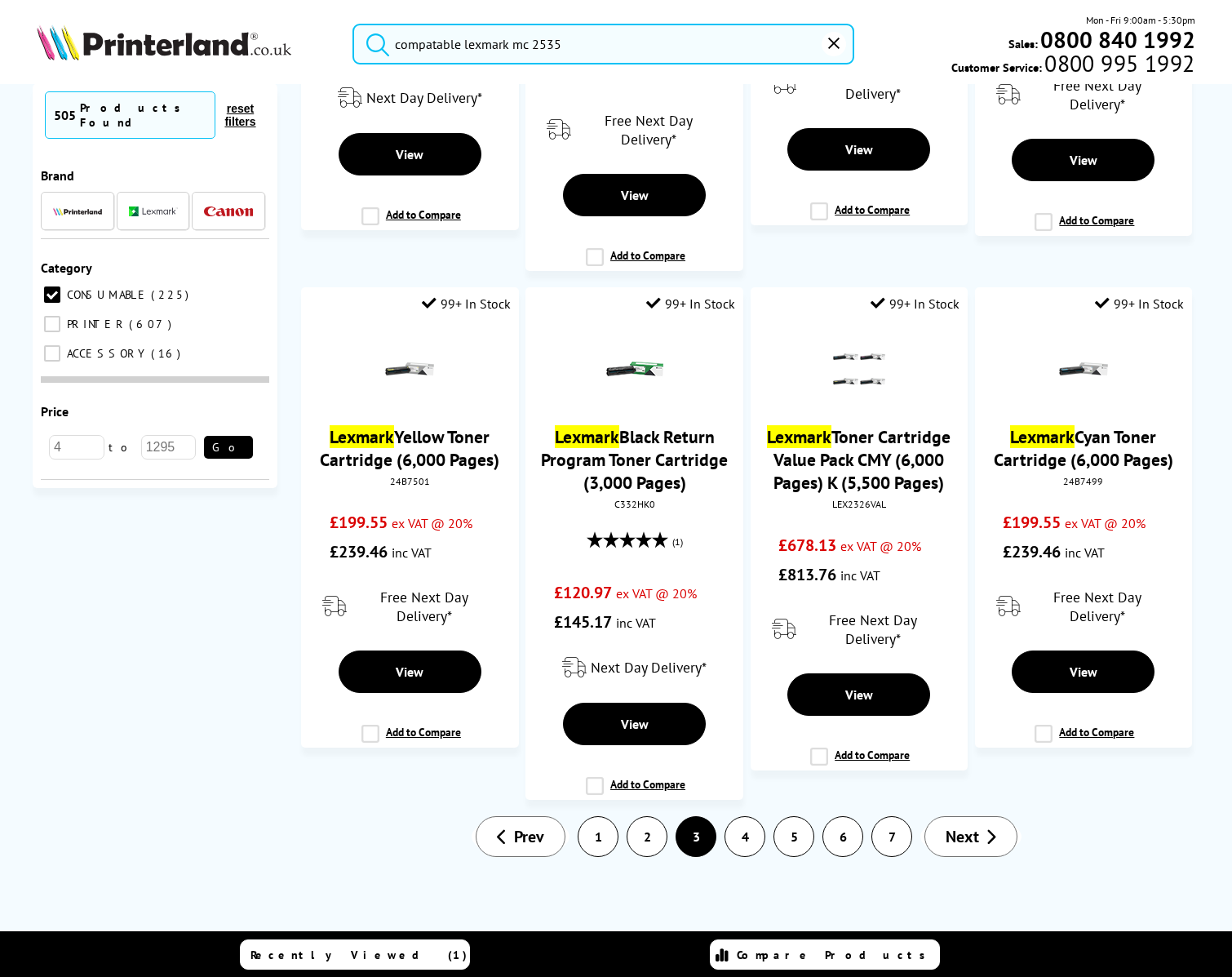
click at [964, 844] on span "Next" at bounding box center [963, 835] width 34 height 21
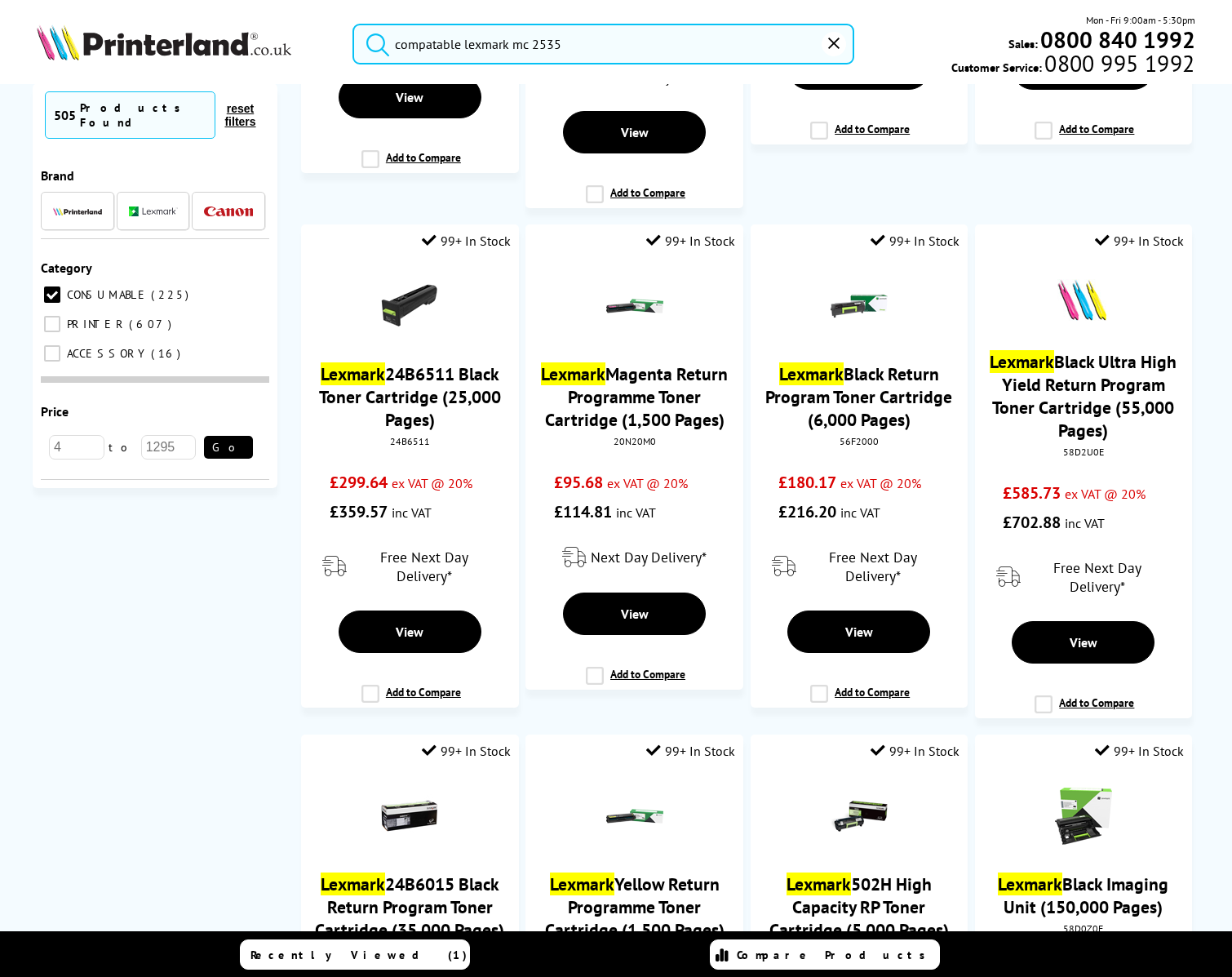
scroll to position [1968, 0]
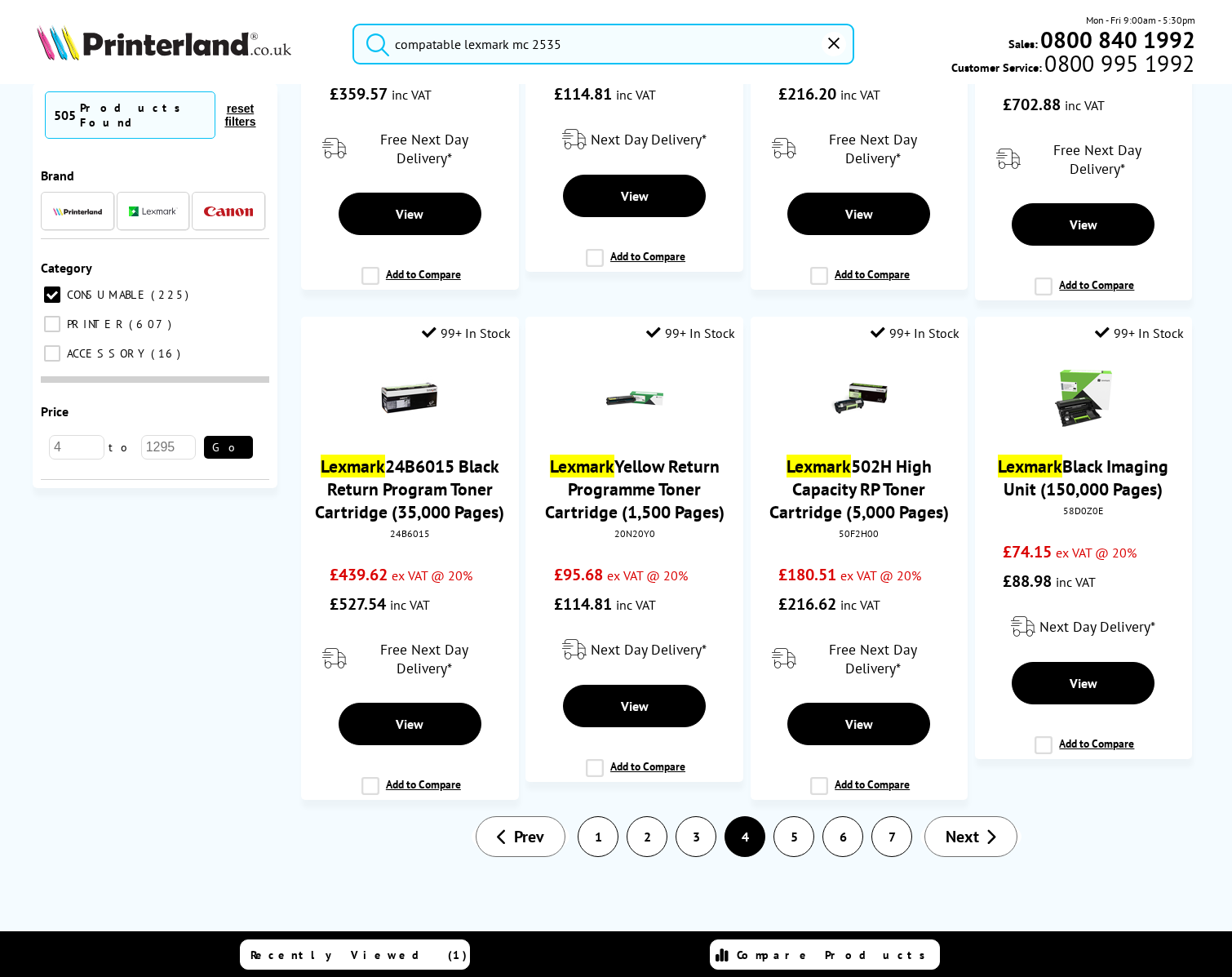
click at [955, 835] on span "Next" at bounding box center [963, 835] width 34 height 21
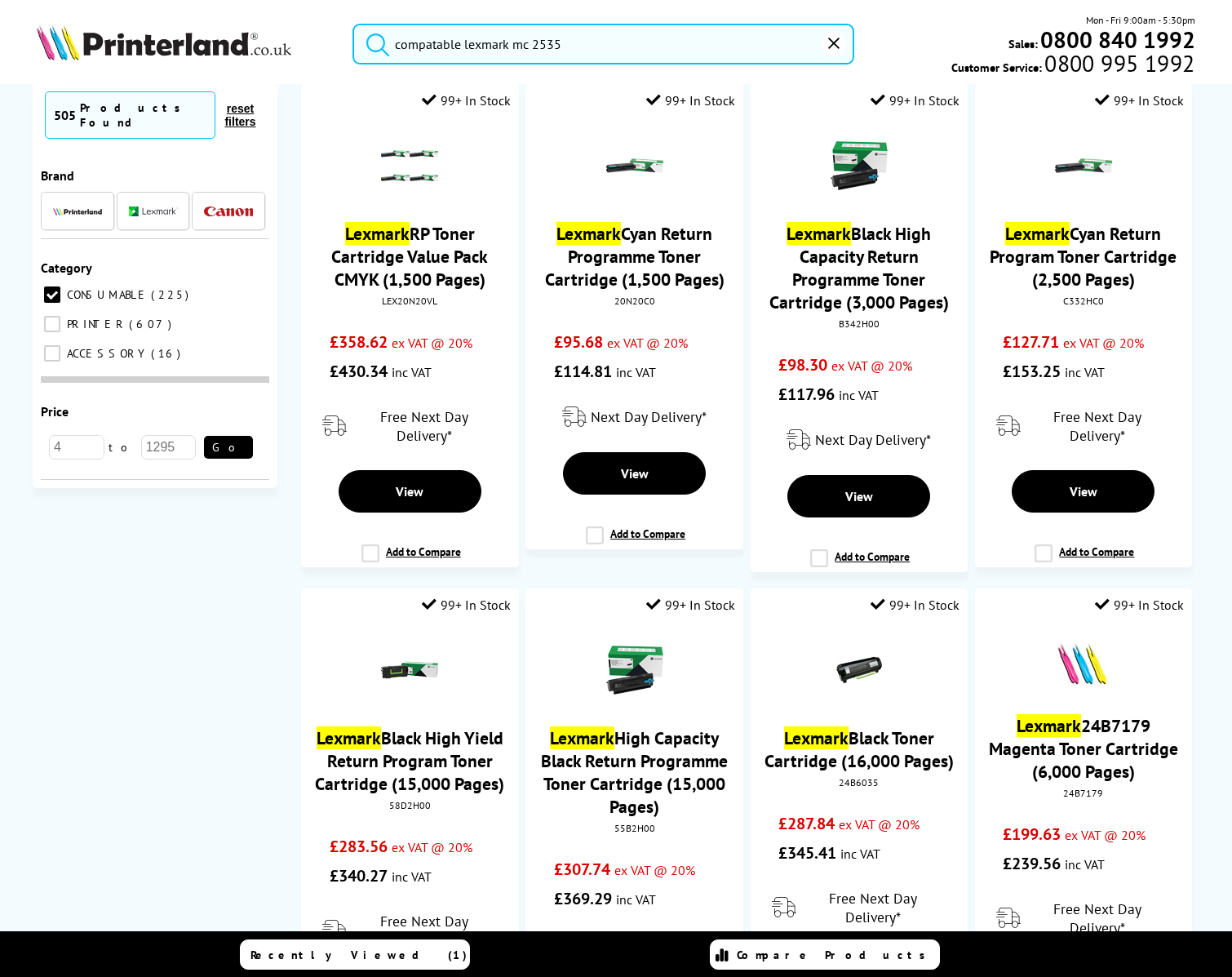
scroll to position [2008, 0]
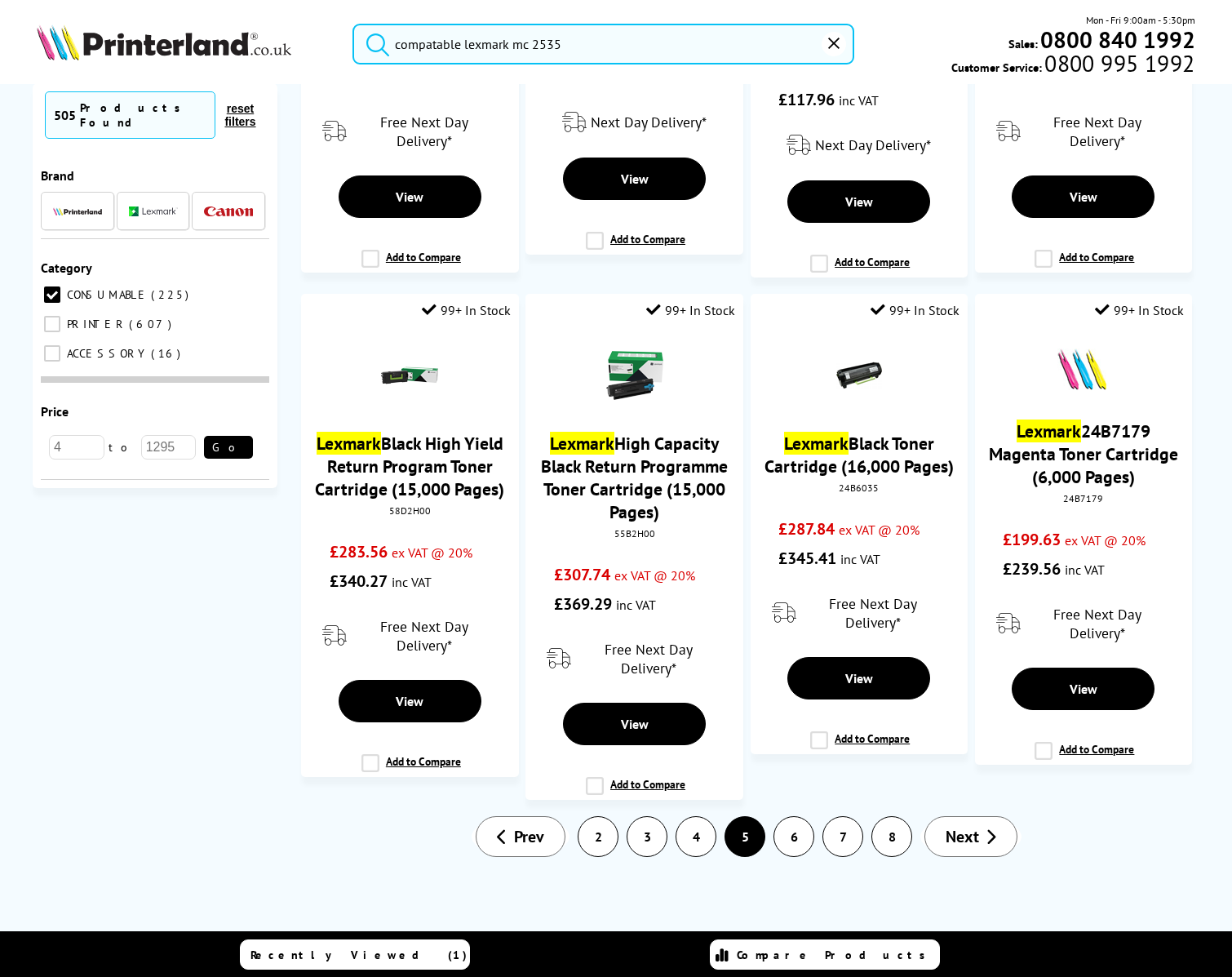
click at [879, 835] on link "8" at bounding box center [892, 836] width 39 height 39
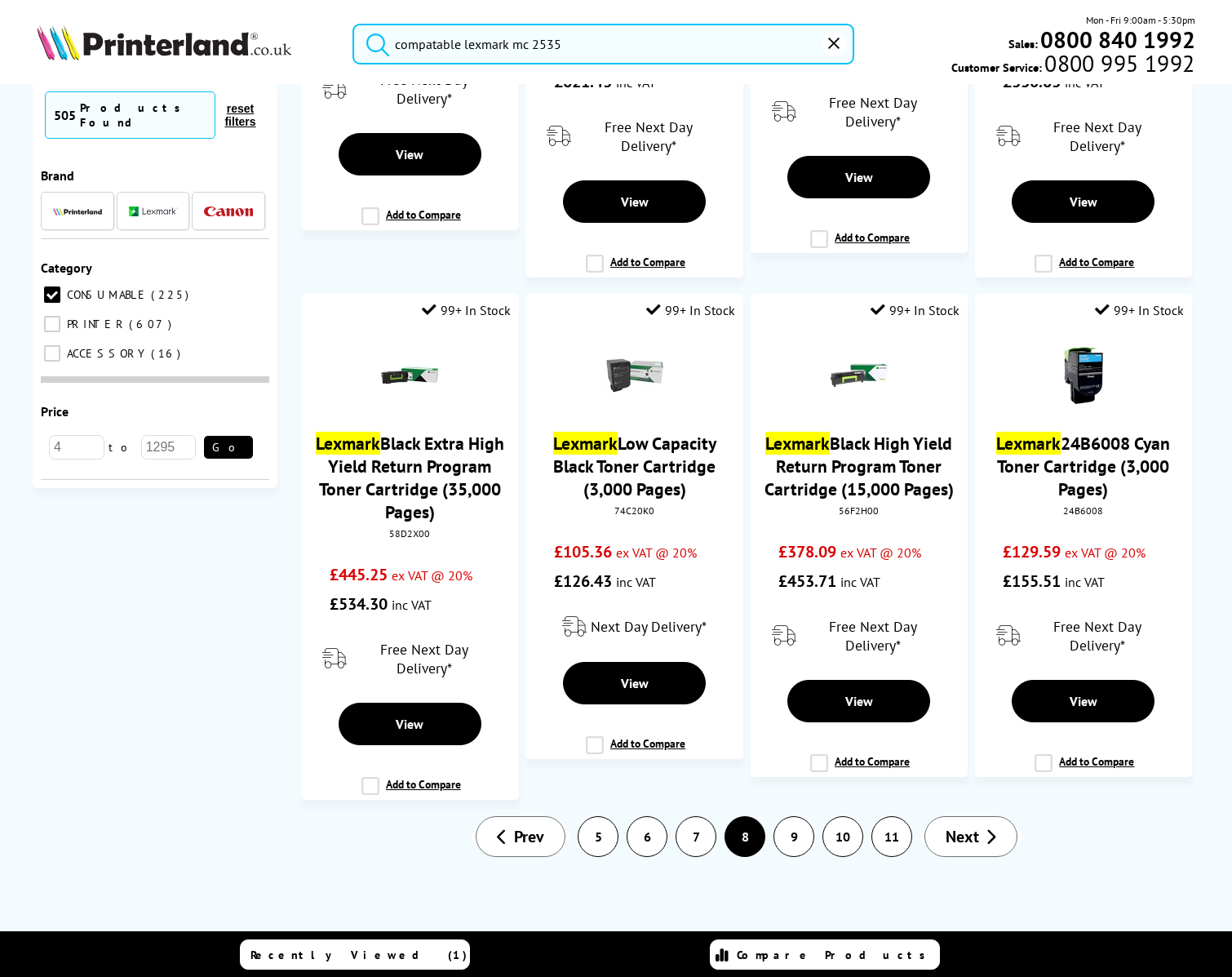
scroll to position [2052, 0]
click at [887, 839] on link "11" at bounding box center [892, 836] width 39 height 39
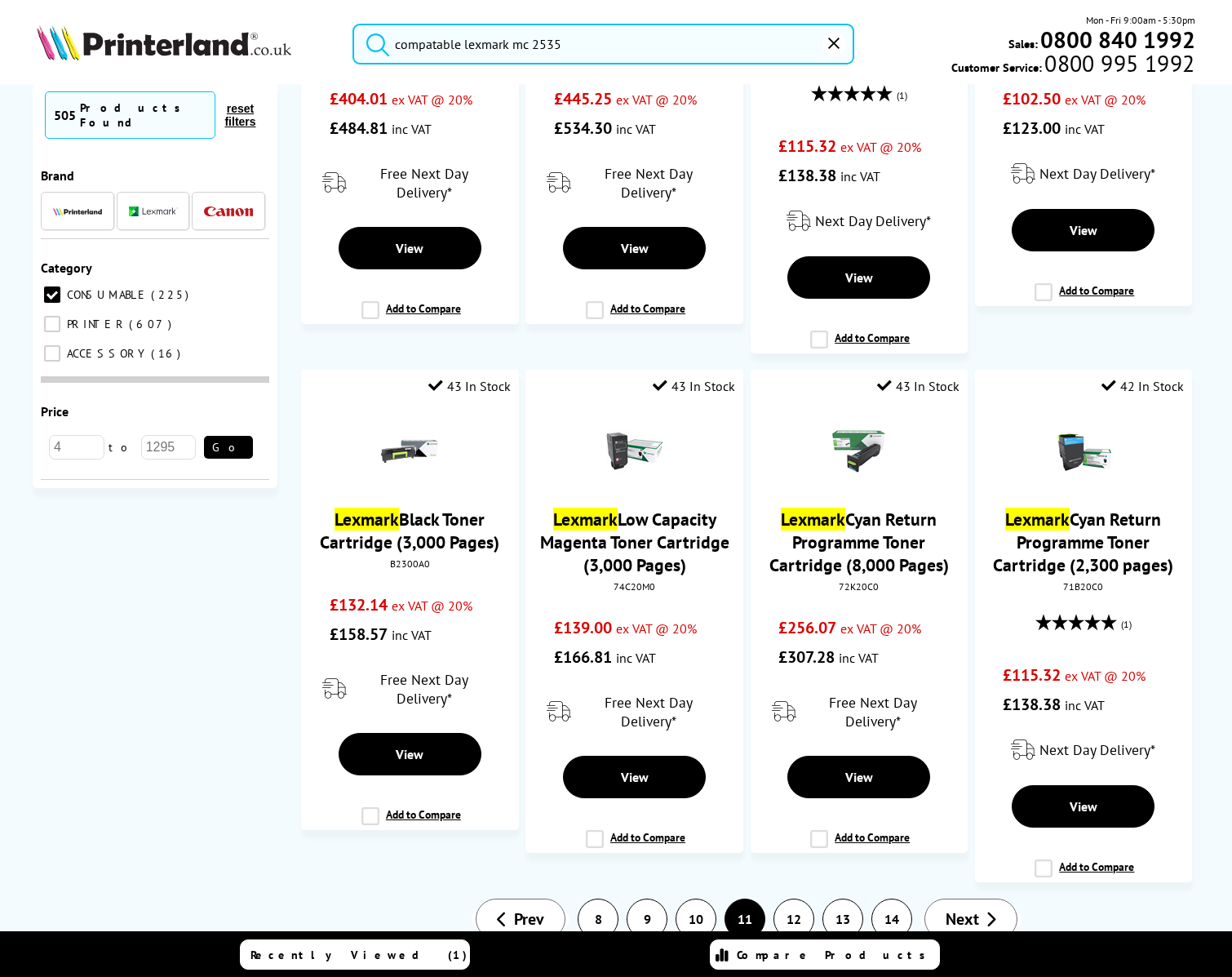
scroll to position [2040, 0]
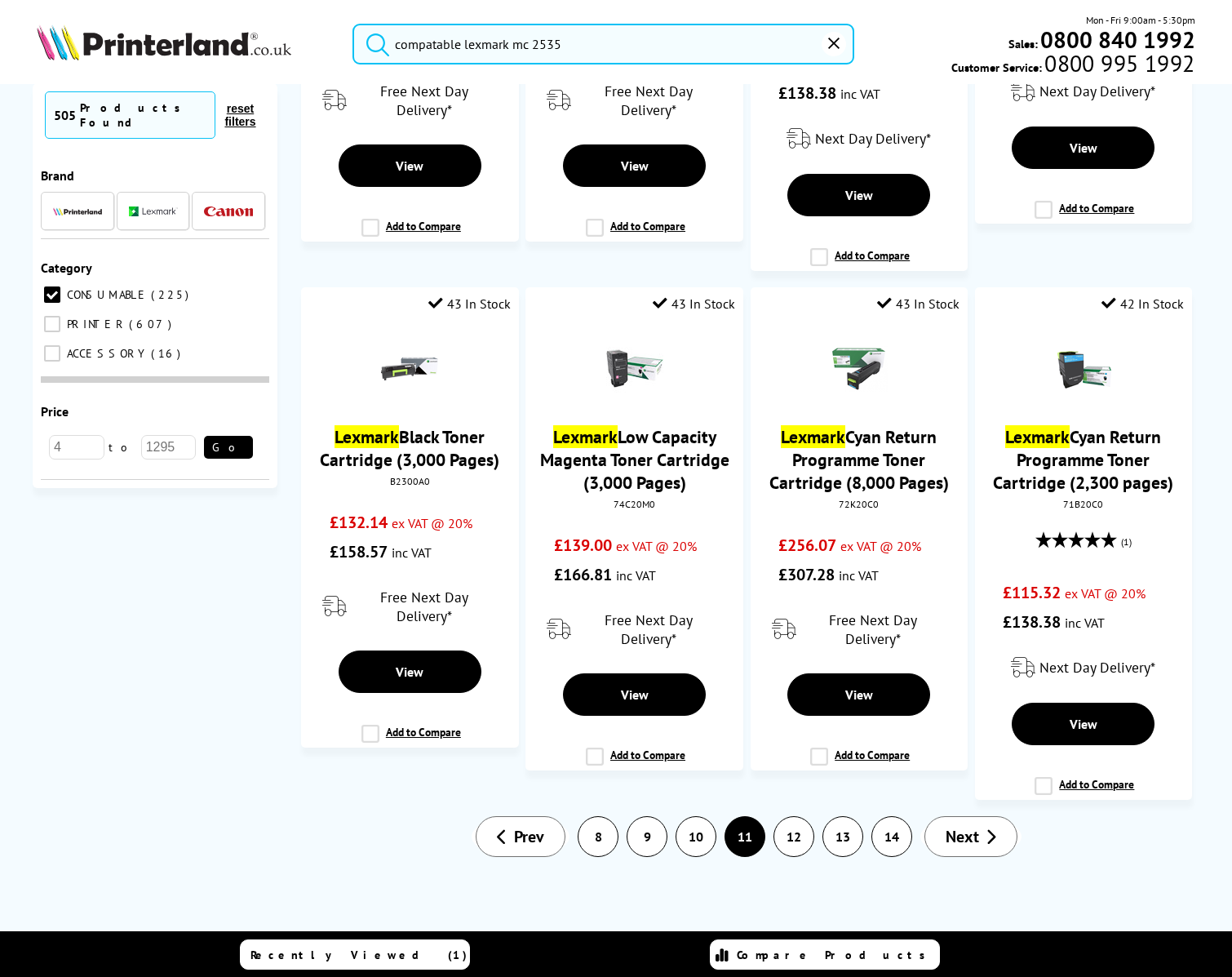
click at [958, 845] on span "Next" at bounding box center [963, 835] width 34 height 21
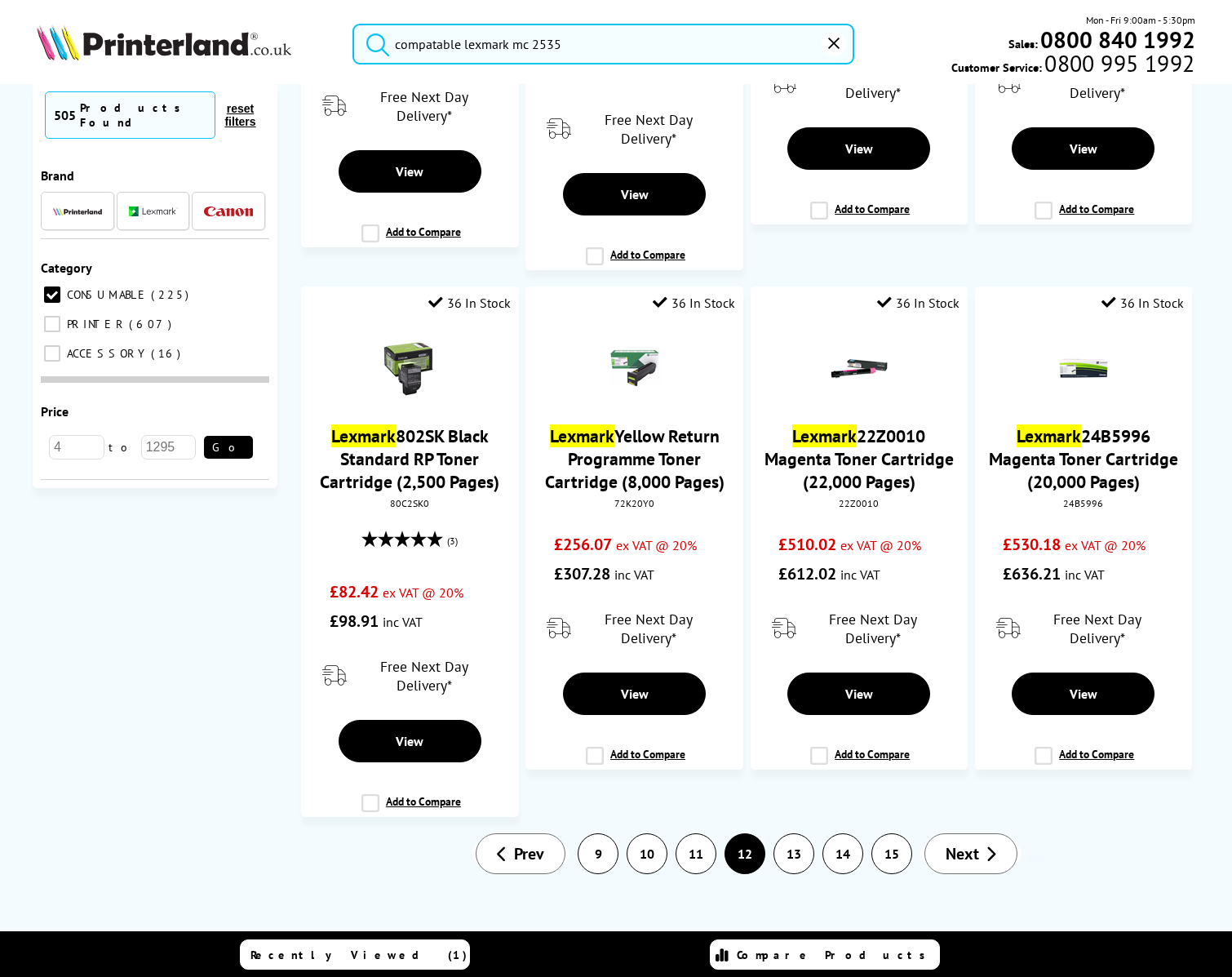
scroll to position [2145, 0]
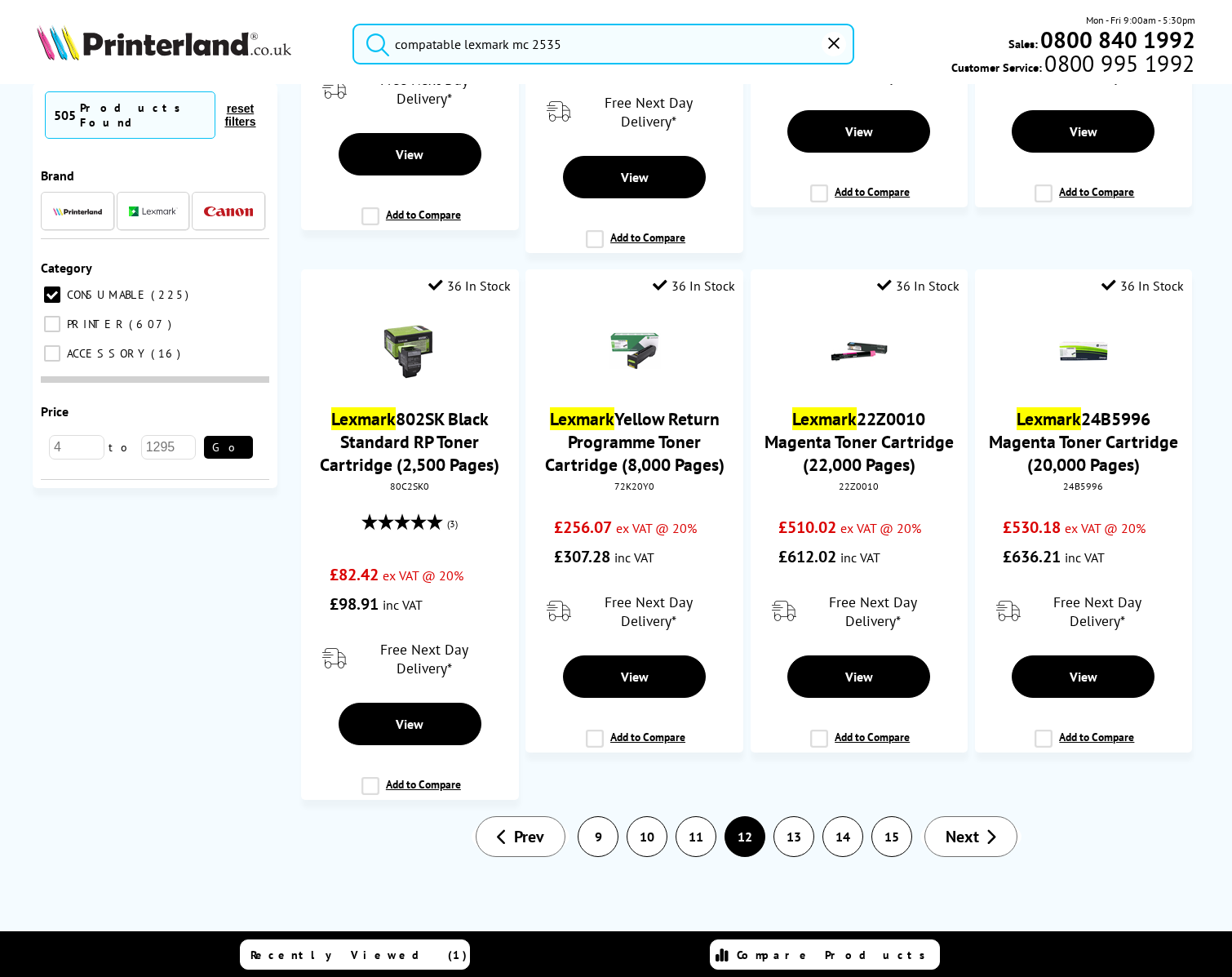
click at [958, 845] on span "Next" at bounding box center [963, 835] width 34 height 21
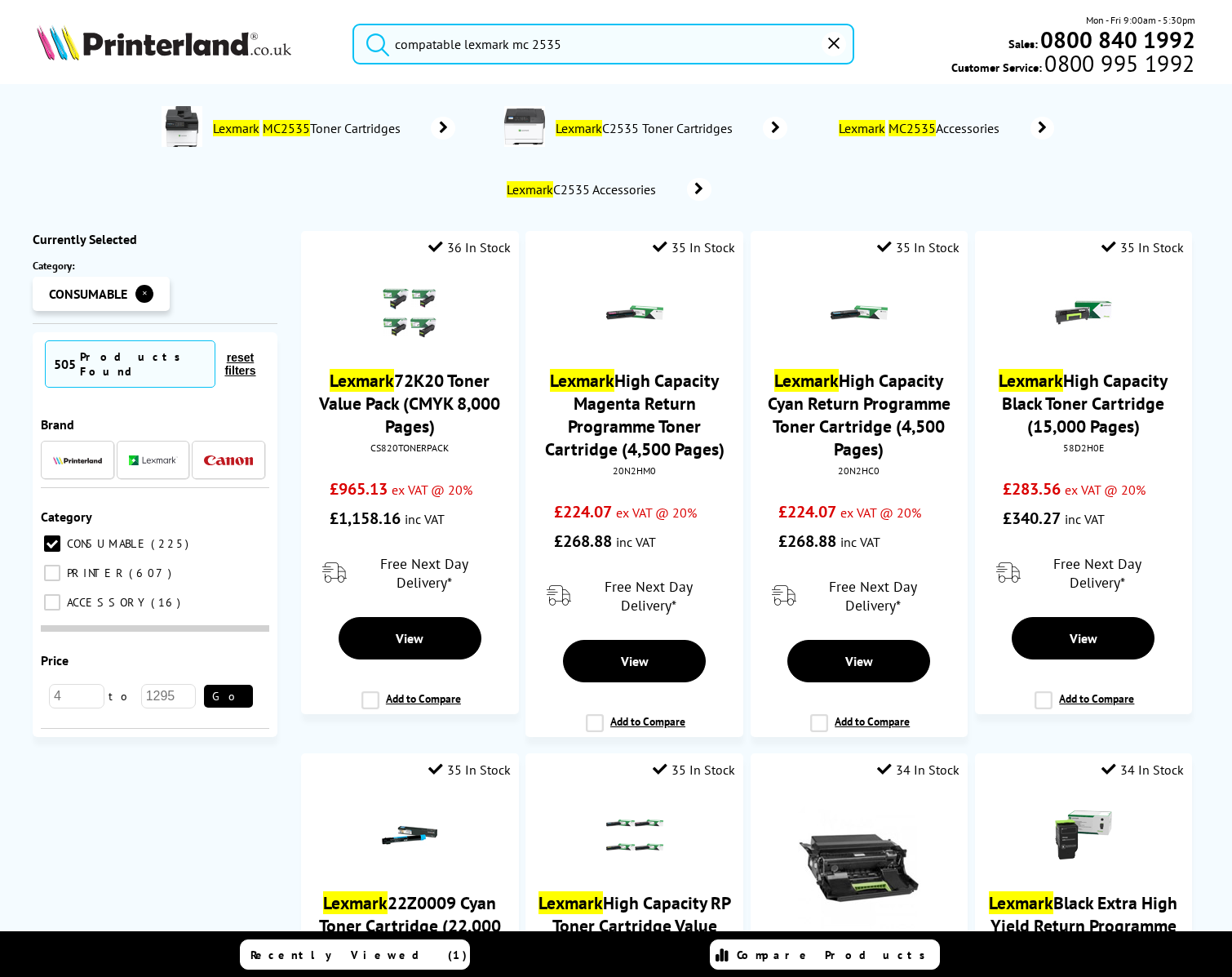
click at [201, 37] on img at bounding box center [164, 42] width 255 height 36
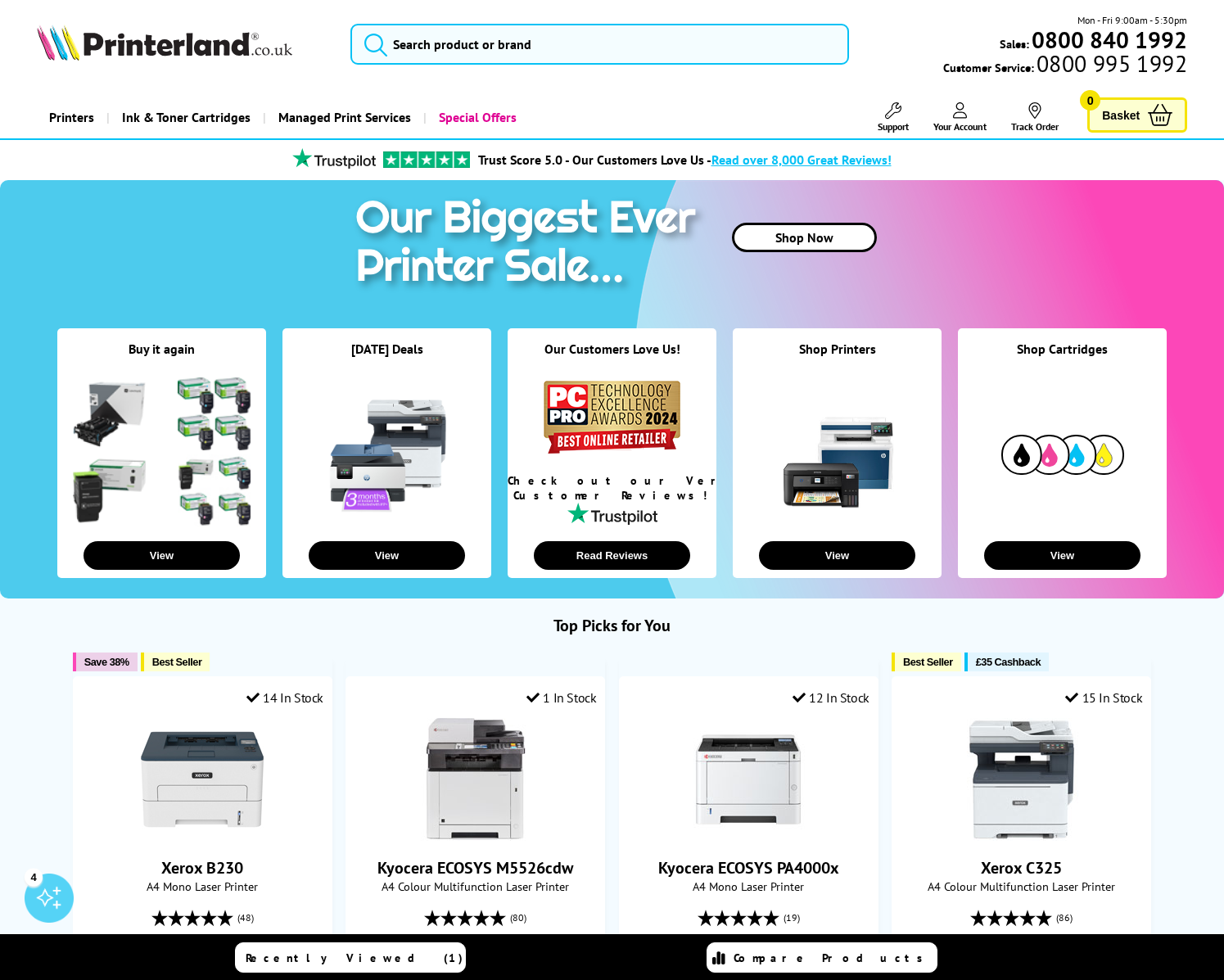
click at [955, 120] on span "Your Account" at bounding box center [959, 126] width 53 height 13
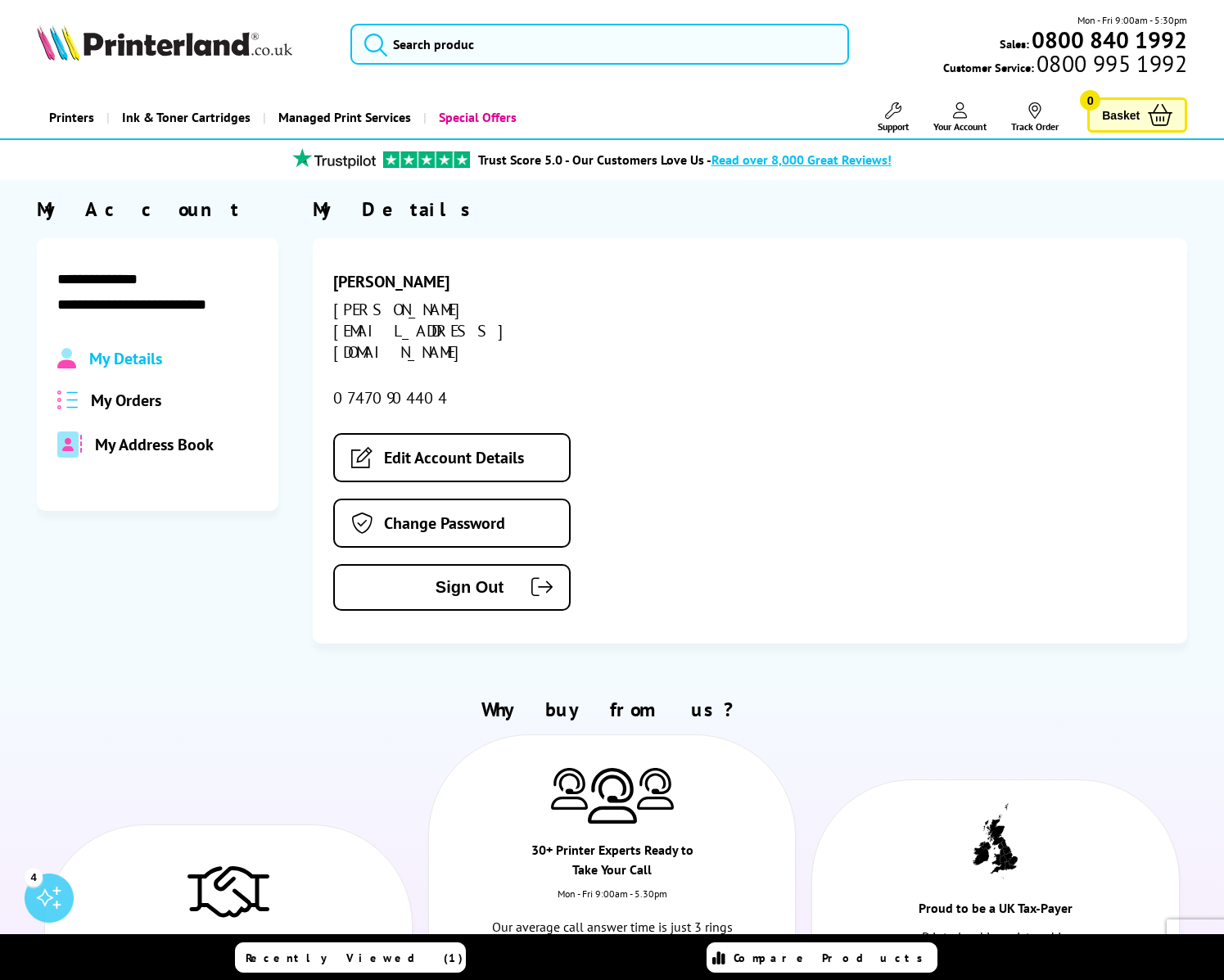
click at [135, 393] on span "My Orders" at bounding box center [126, 400] width 71 height 21
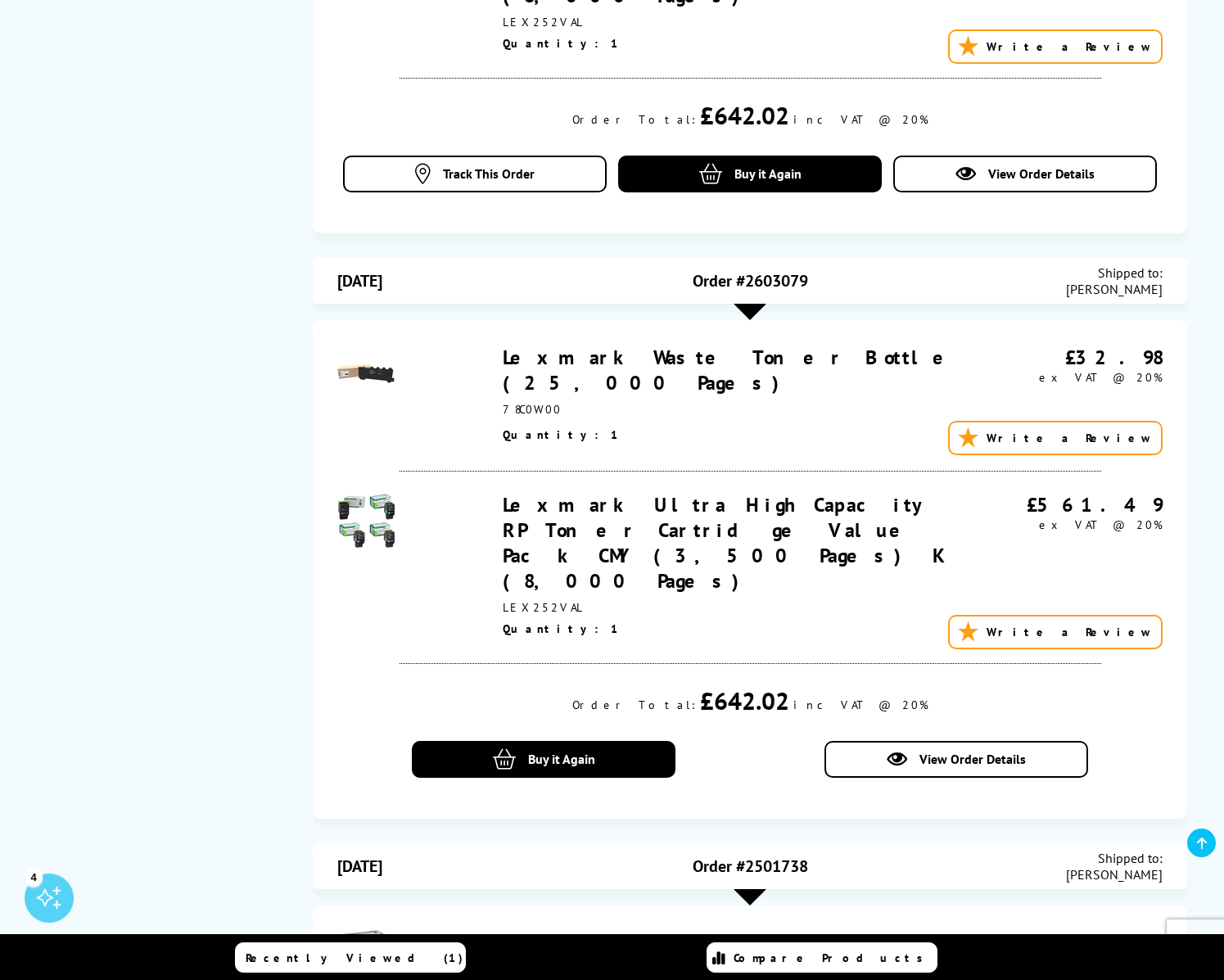
scroll to position [2128, 0]
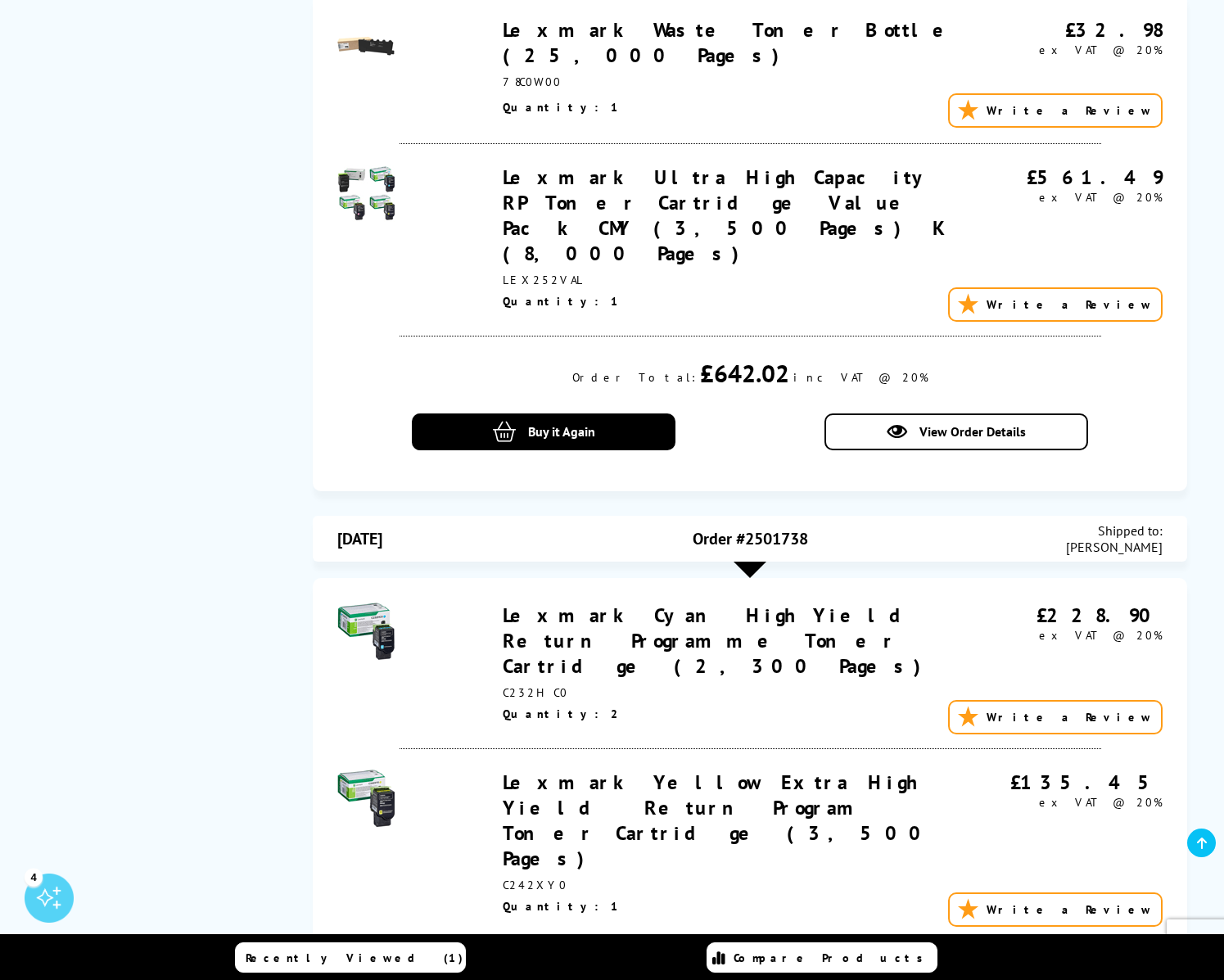
click at [604, 769] on link "Lexmark Yellow Extra High Yield Return Program Toner Cartridge (3,500 Pages)" at bounding box center [717, 819] width 430 height 102
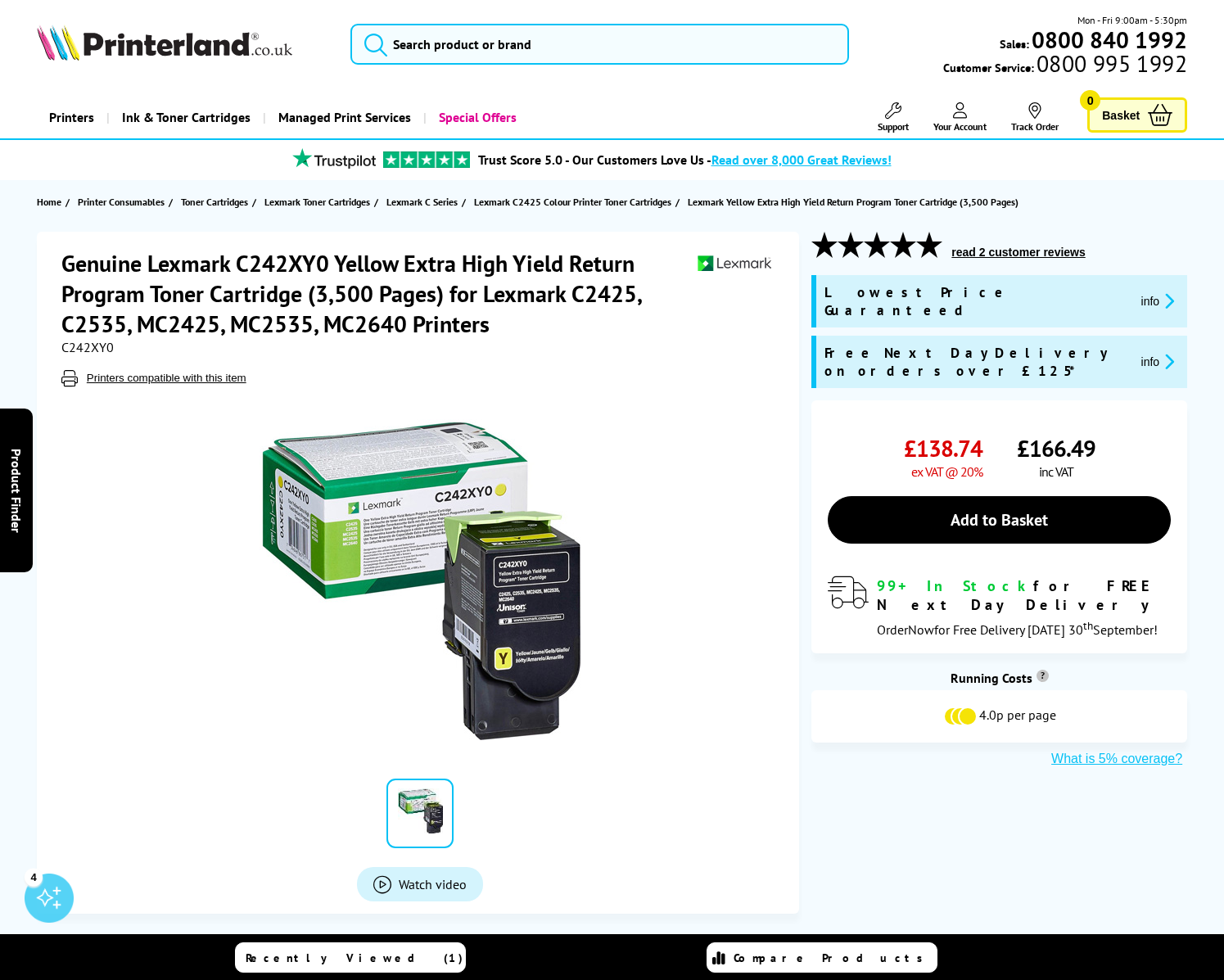
drag, startPoint x: 989, startPoint y: 479, endPoint x: 770, endPoint y: 573, distance: 238.3
click at [770, 573] on div "Genuine Lexmark C242XY0 Yellow Extra High Yield Return Program Toner Cartridge …" at bounding box center [612, 572] width 1224 height 682
drag, startPoint x: 770, startPoint y: 573, endPoint x: 757, endPoint y: 573, distance: 13.0
click at [757, 573] on div at bounding box center [420, 572] width 718 height 370
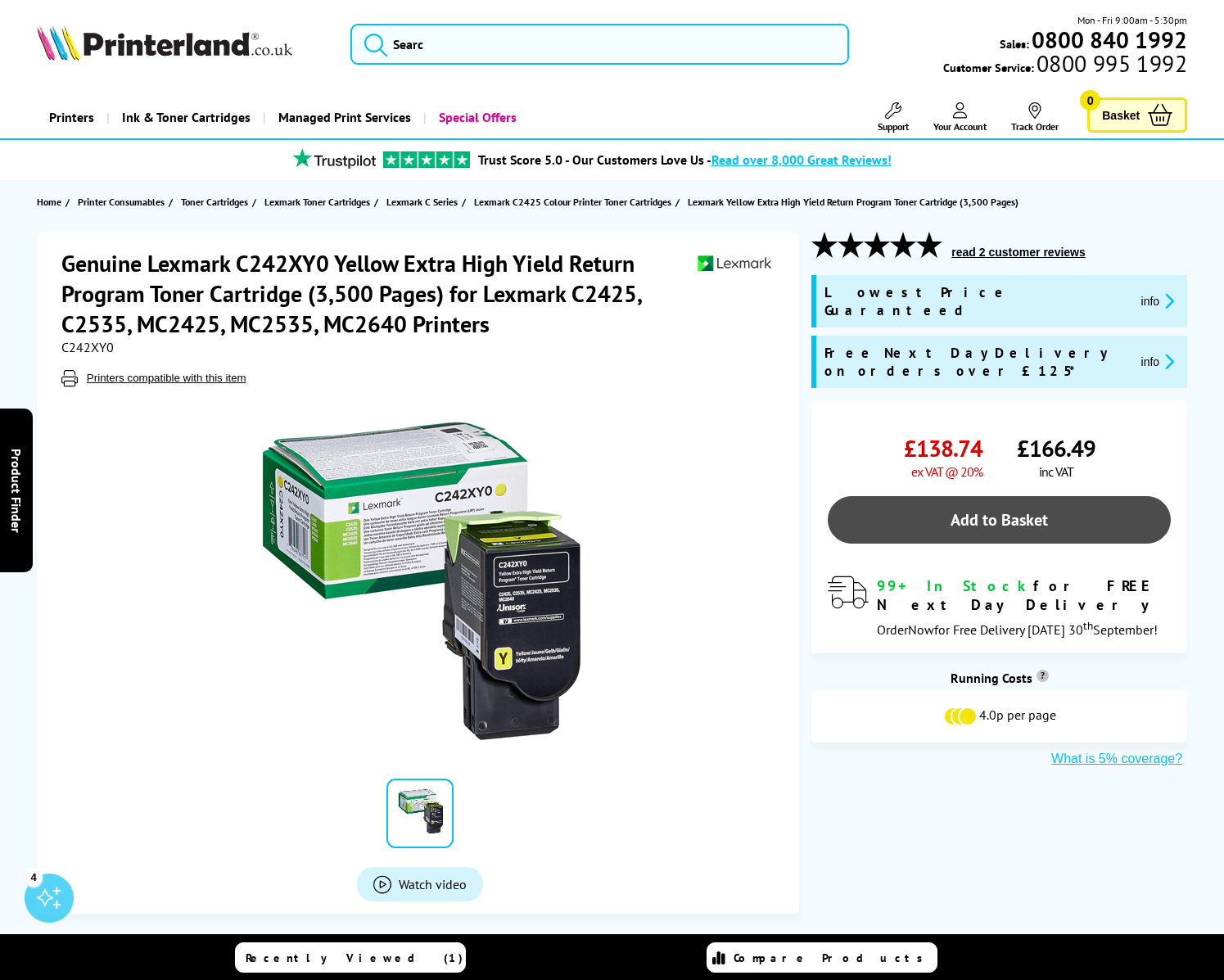
click at [988, 496] on link "Add to Basket" at bounding box center [999, 519] width 343 height 47
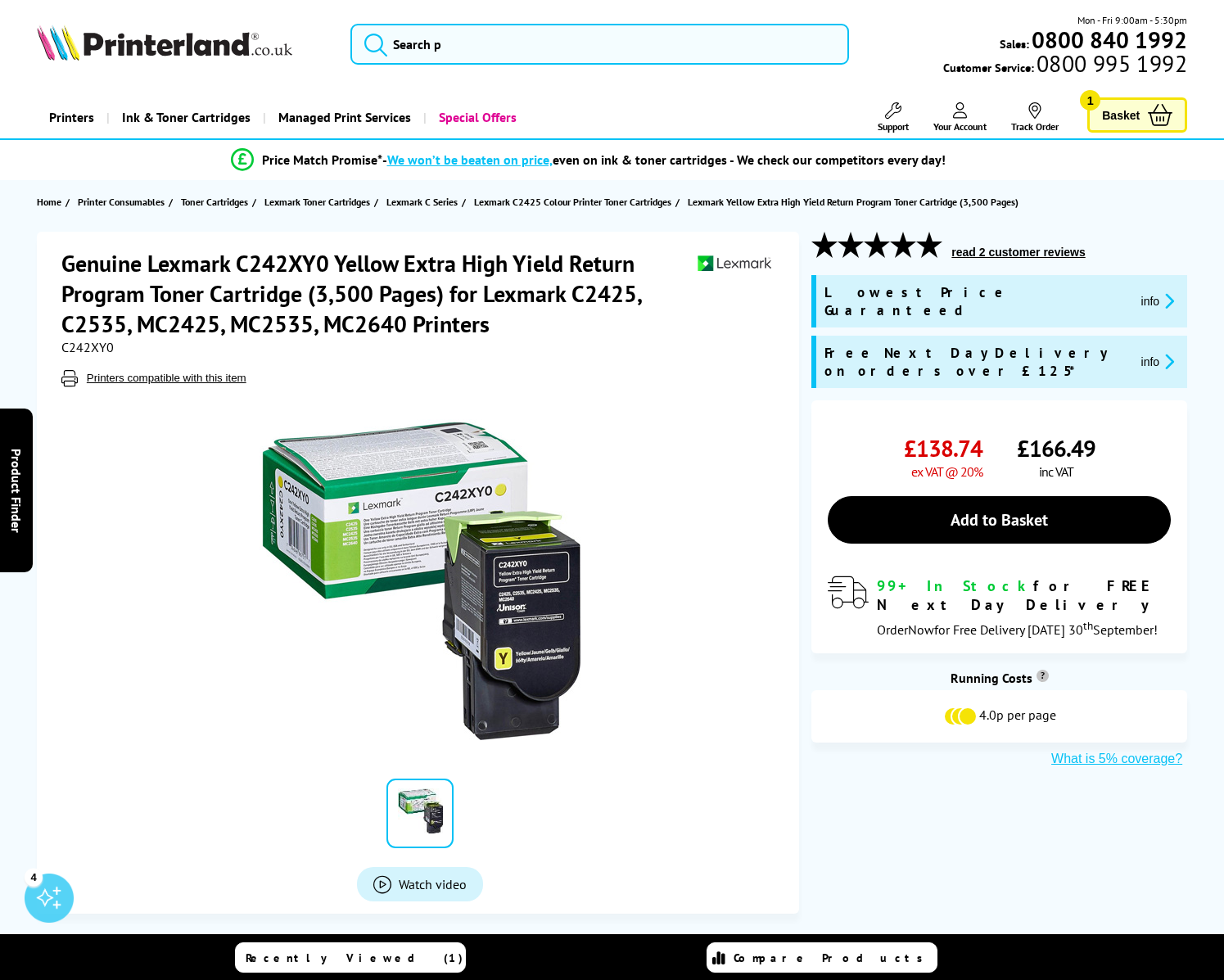
click at [1121, 115] on span "Basket" at bounding box center [1121, 115] width 38 height 22
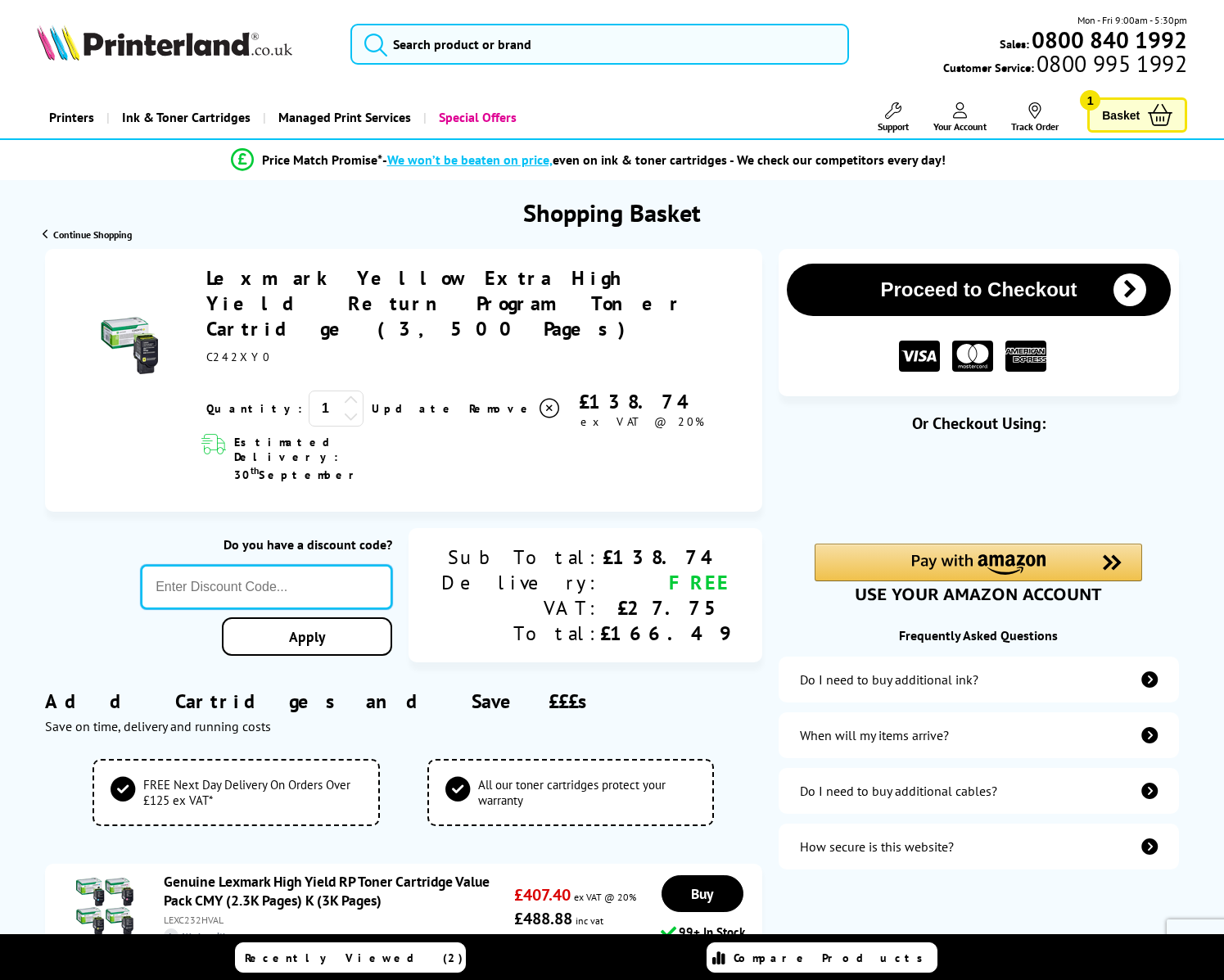
click at [388, 565] on input "text" at bounding box center [266, 587] width 251 height 45
type input "loyalty"
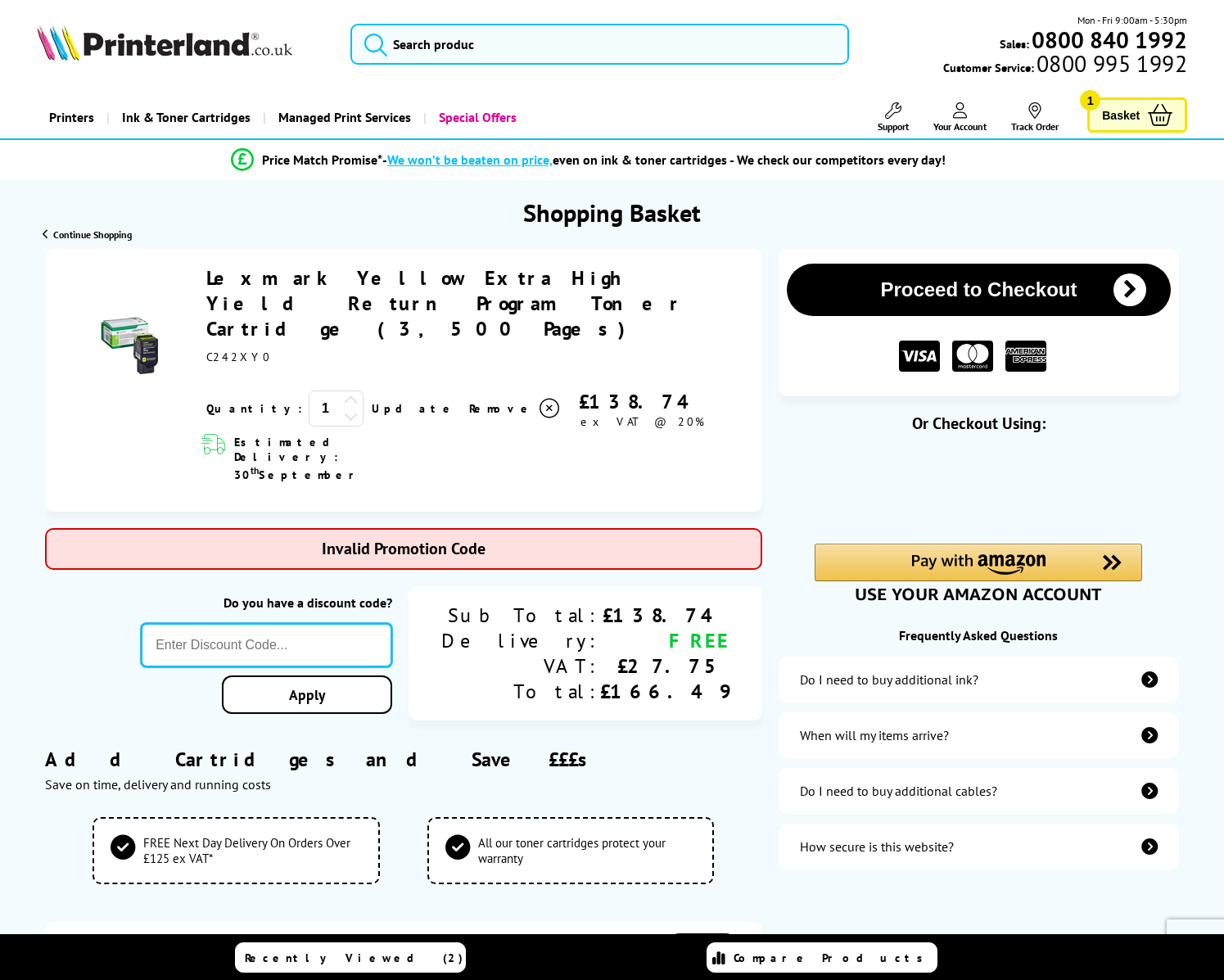
click at [392, 623] on input "text" at bounding box center [266, 645] width 251 height 45
paste input "LOYALTY2025"
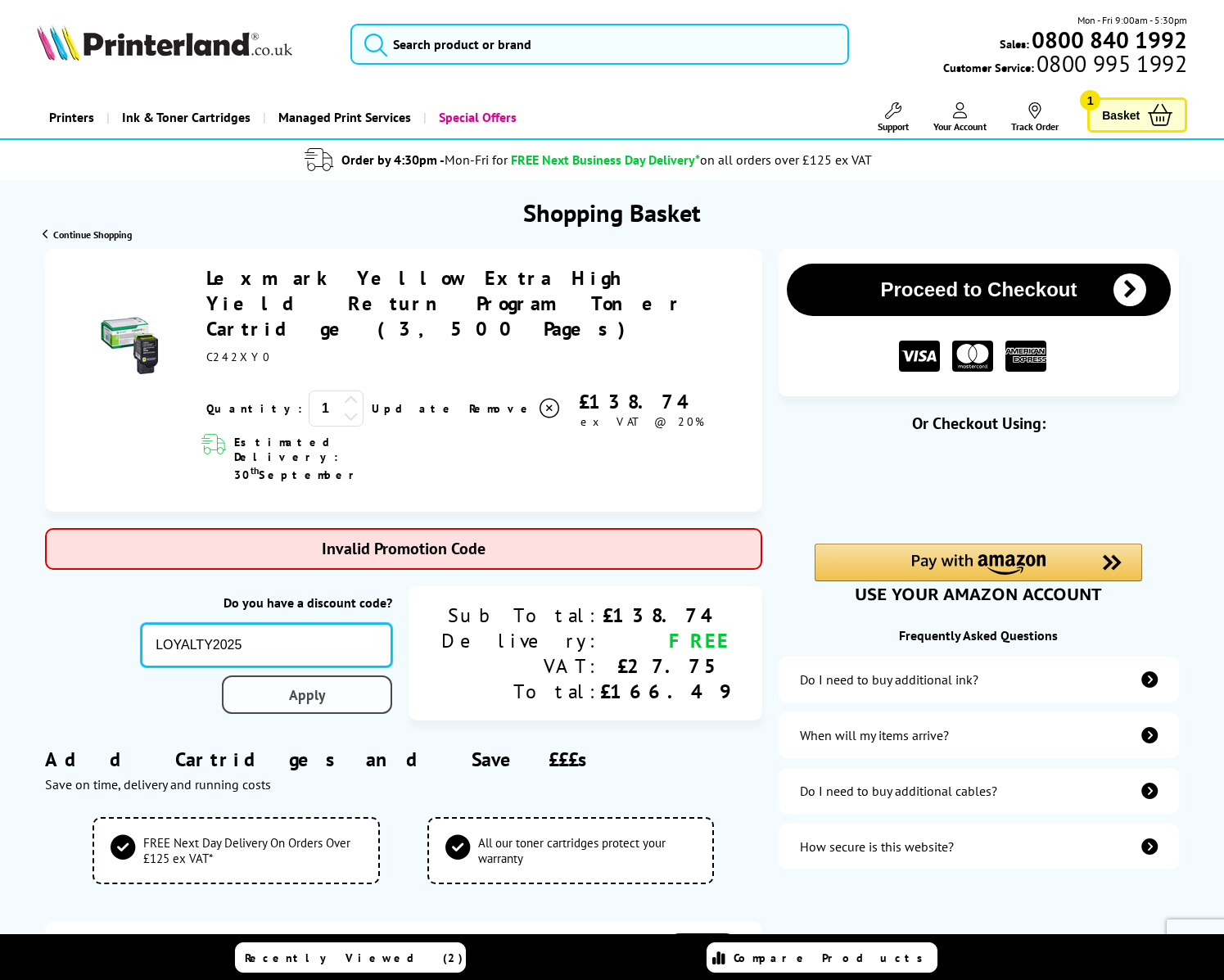
type input "LOYALTY2025"
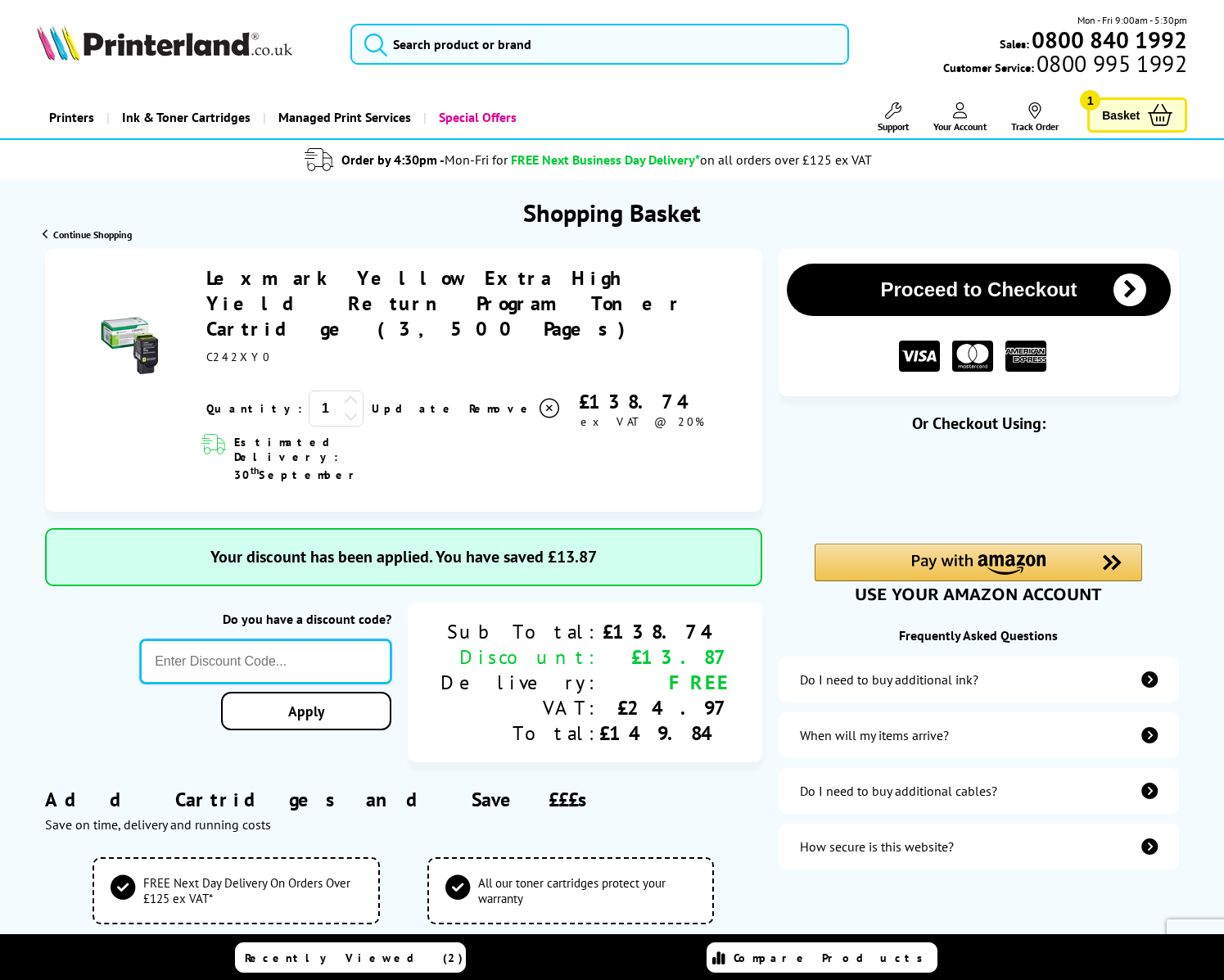
click at [355, 640] on input "text" at bounding box center [266, 661] width 251 height 45
type input "b"
click at [391, 640] on input "text" at bounding box center [266, 661] width 251 height 45
paste input "5FOR50"
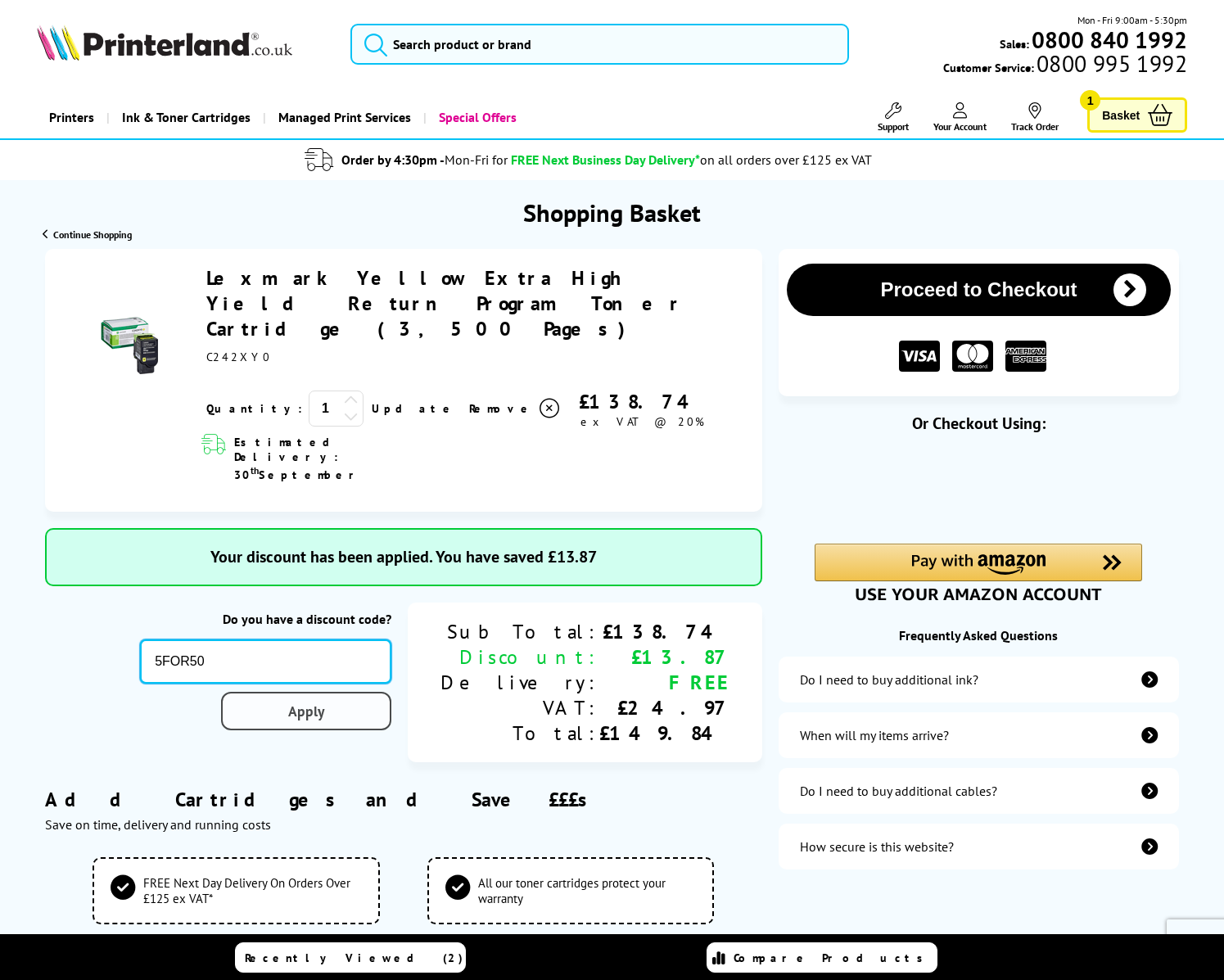
type input "5FOR50"
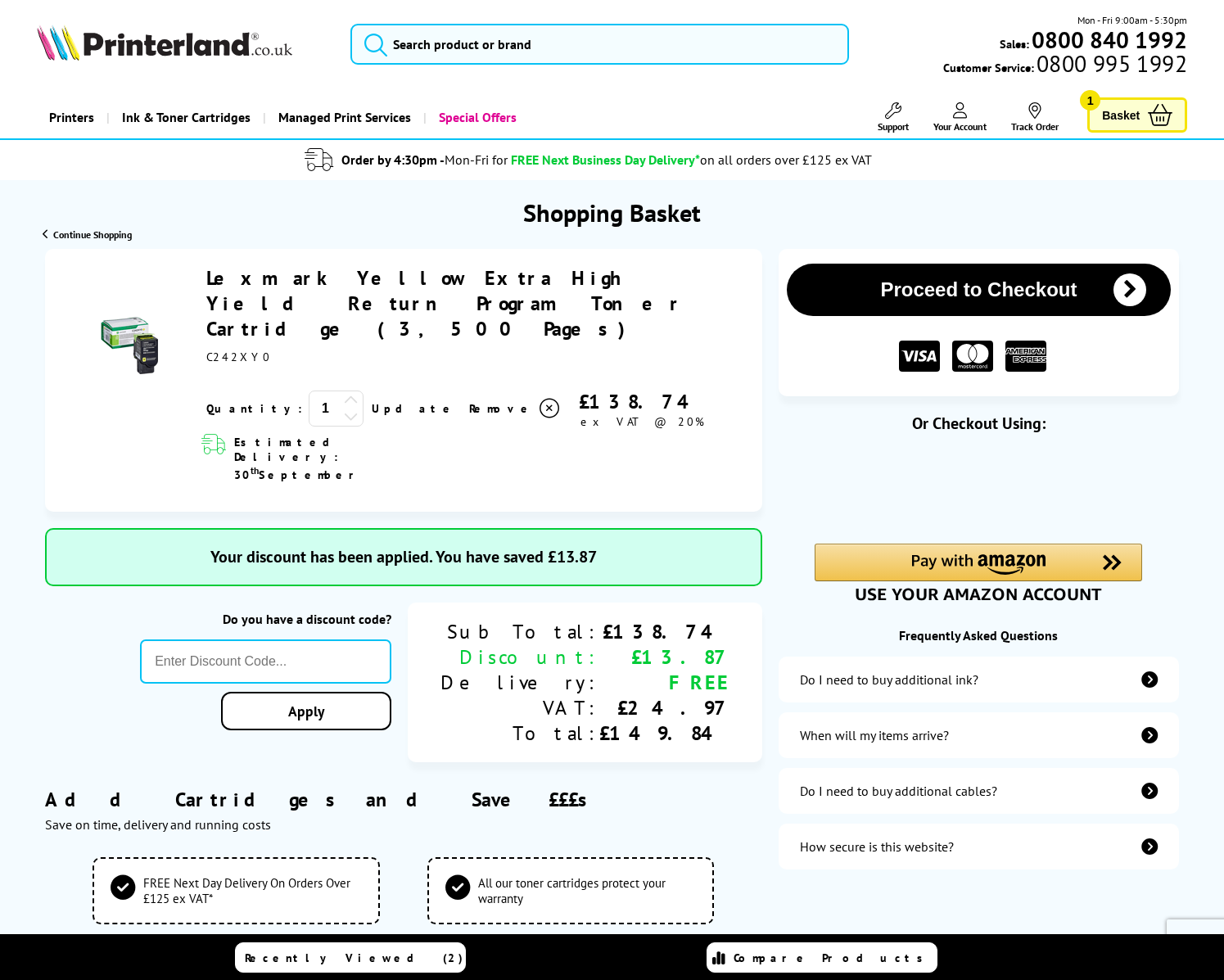
click at [939, 287] on button "Proceed to Checkout" at bounding box center [979, 290] width 384 height 52
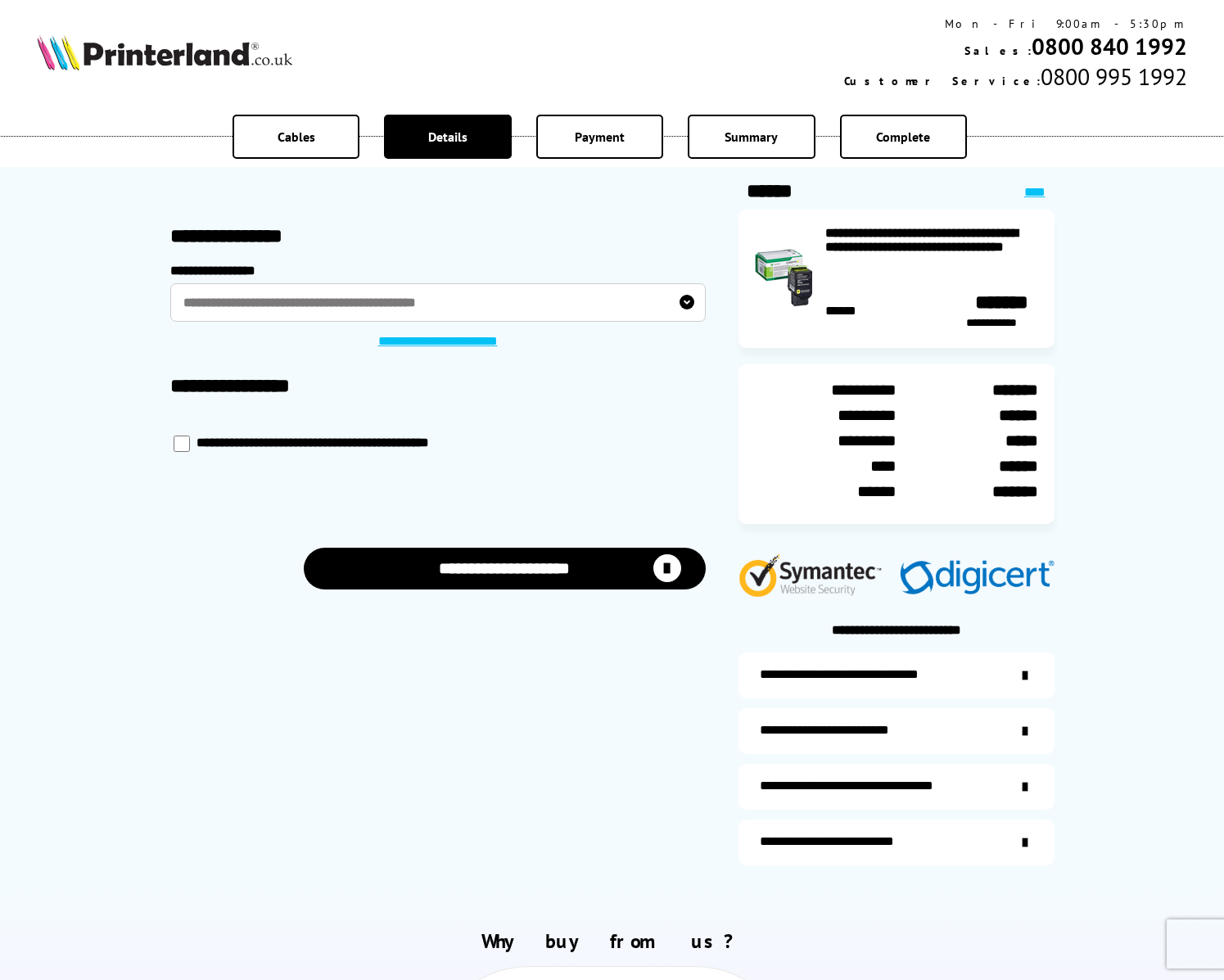
click at [554, 572] on button "**********" at bounding box center [504, 568] width 402 height 42
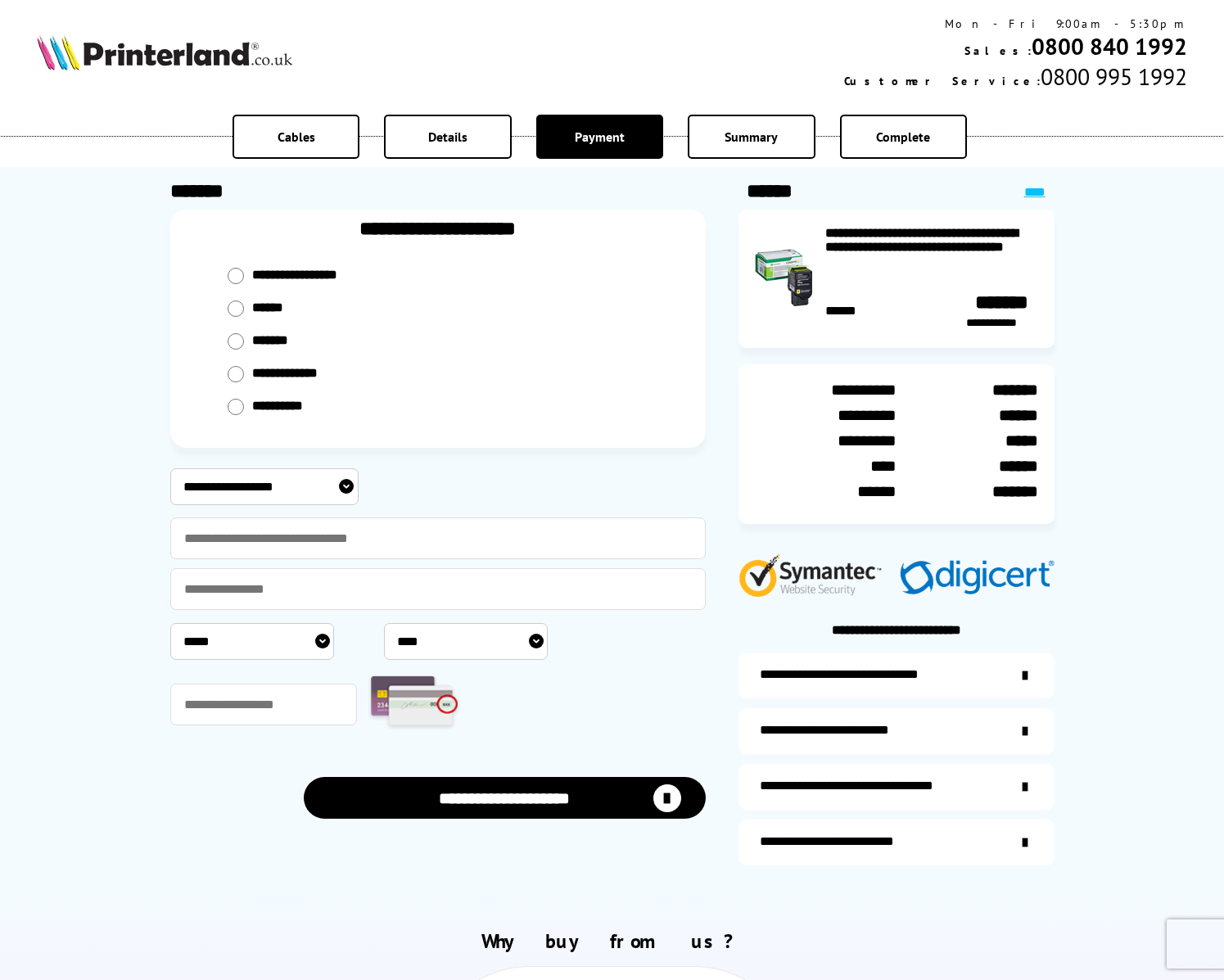
click at [348, 491] on select "**********" at bounding box center [265, 487] width 188 height 37
select select "****"
click at [171, 468] on select "**********" at bounding box center [265, 487] width 188 height 37
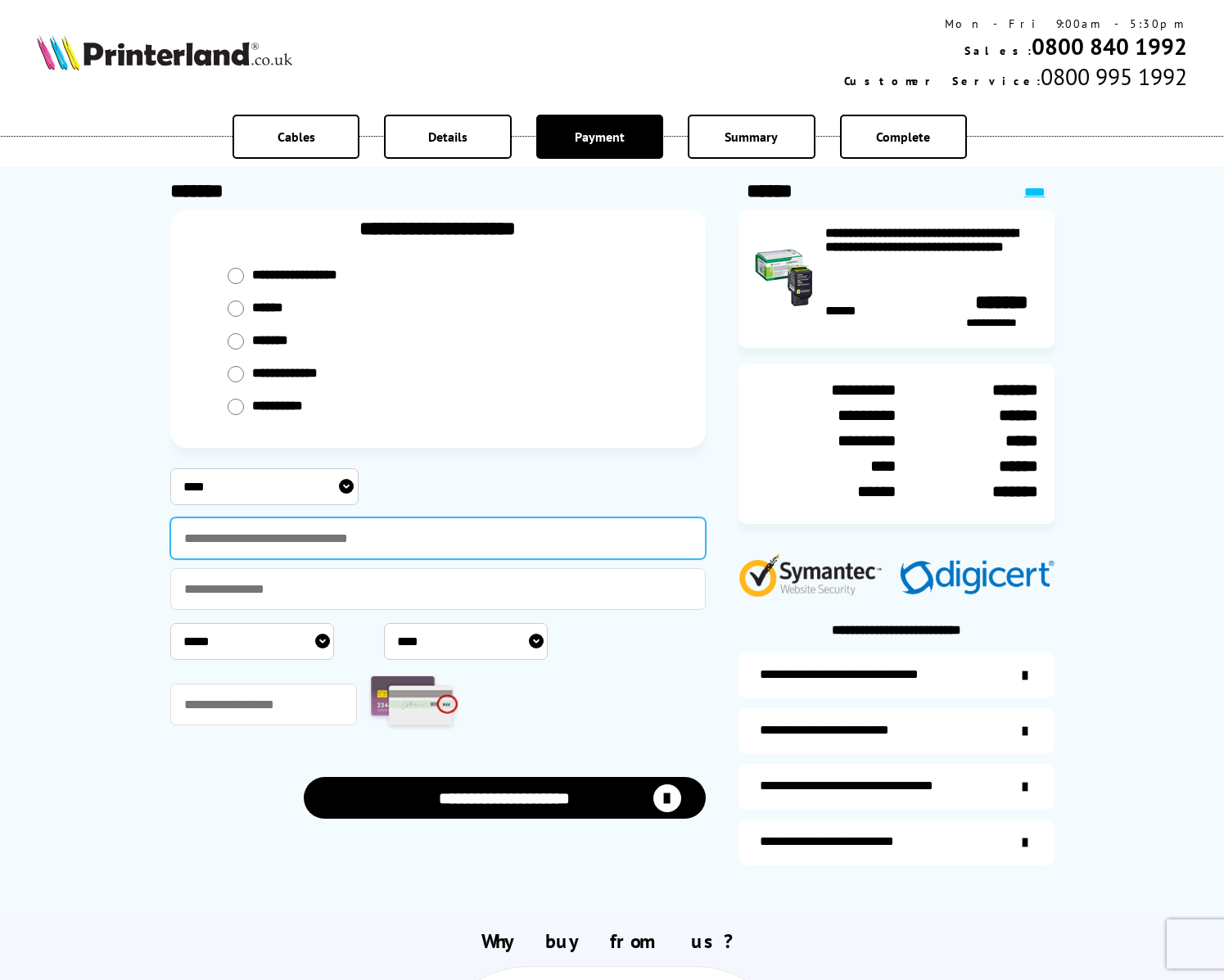
click at [296, 536] on input "text" at bounding box center [438, 538] width 536 height 42
type input "**********"
drag, startPoint x: 309, startPoint y: 535, endPoint x: 182, endPoint y: 524, distance: 127.5
click at [182, 524] on input "**********" at bounding box center [438, 538] width 536 height 42
type input "*"
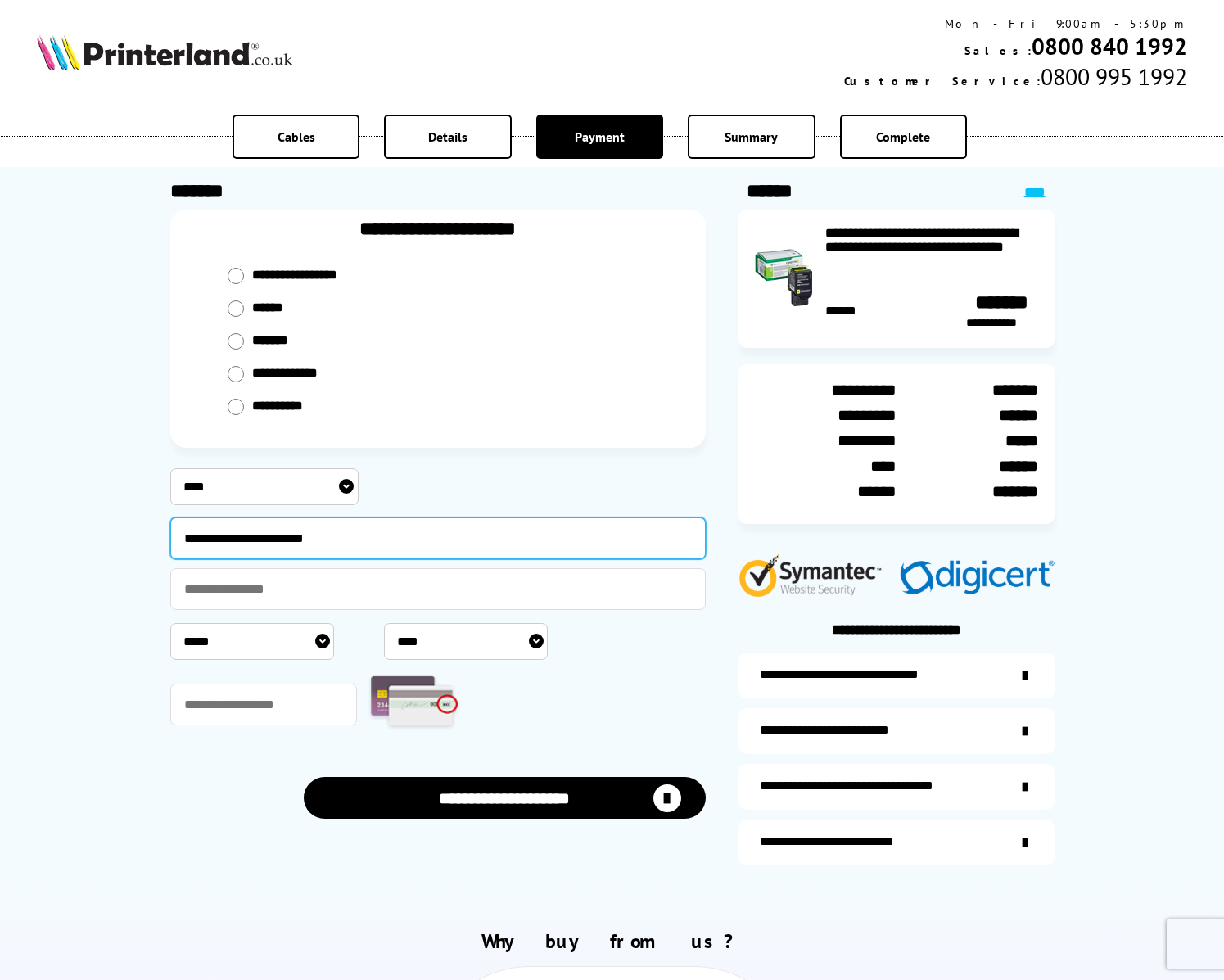
type input "**********"
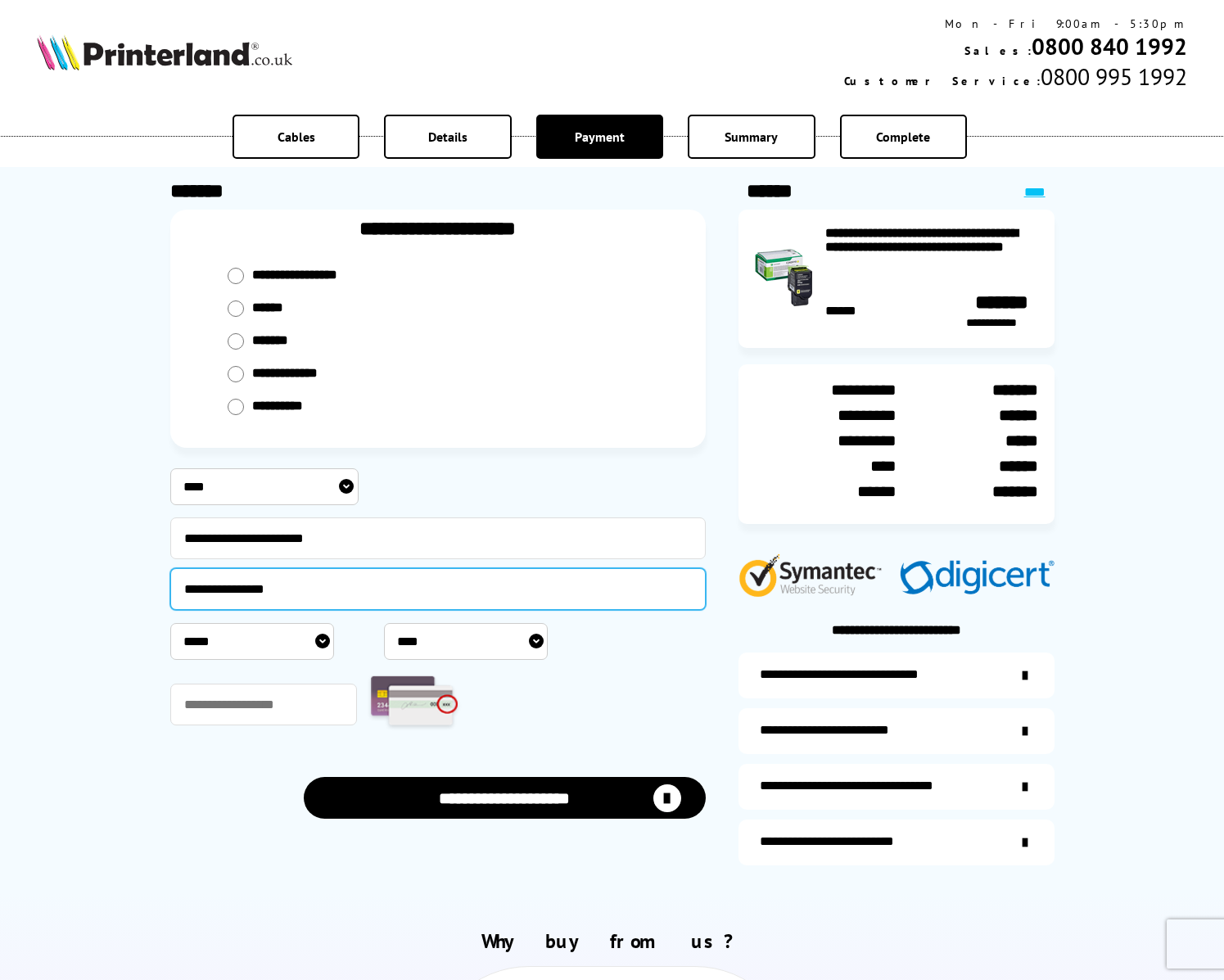
type input "**********"
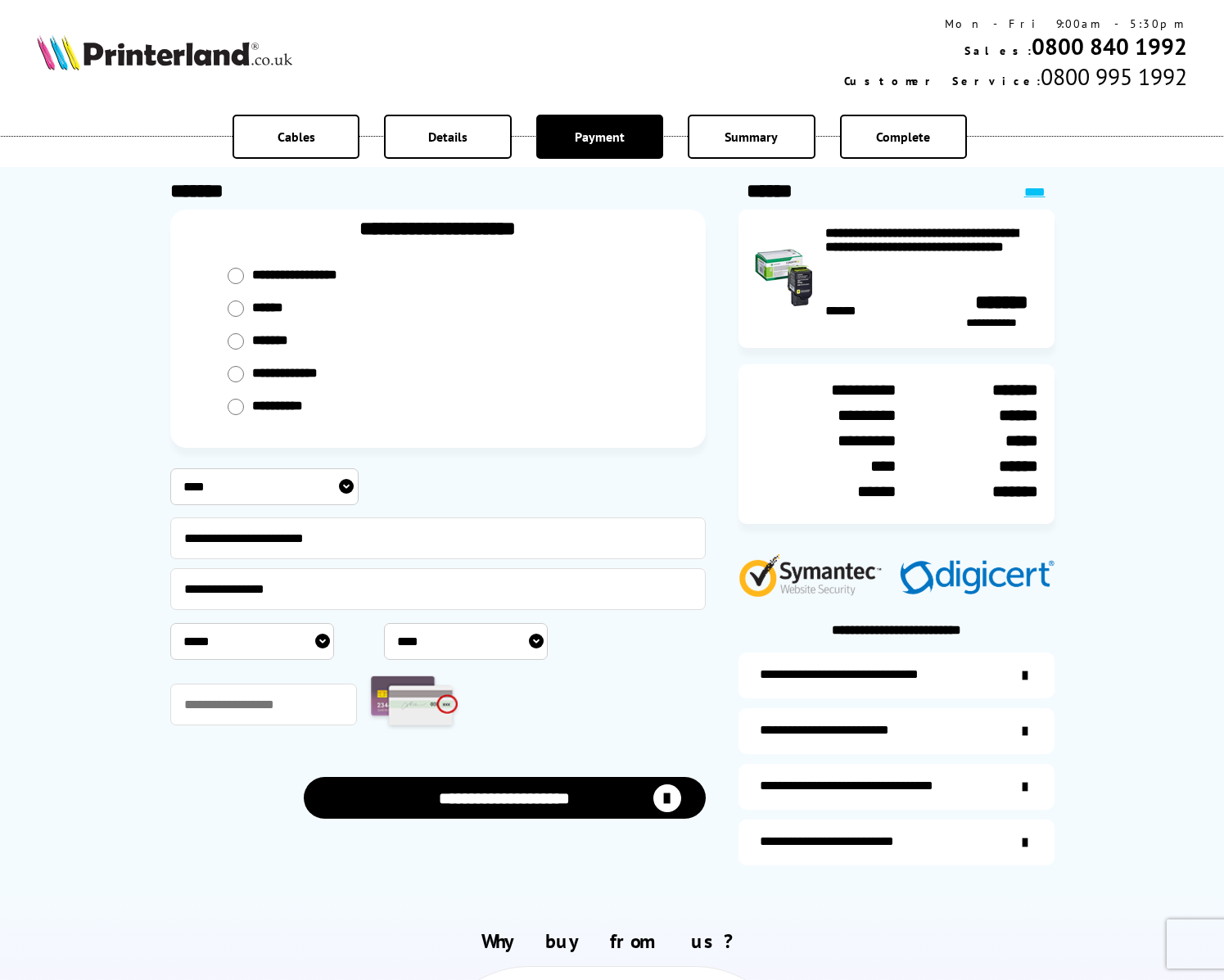
click at [319, 639] on select "***** * * * * * * * * * ** ** **" at bounding box center [252, 641] width 164 height 37
select select "*"
click at [171, 623] on select "***** * * * * * * * * * ** ** **" at bounding box center [252, 641] width 164 height 37
click at [536, 640] on select "**** **** **** **** **** **** **** **** **** **** **** **** **** **** **** ****…" at bounding box center [466, 641] width 164 height 37
select select "****"
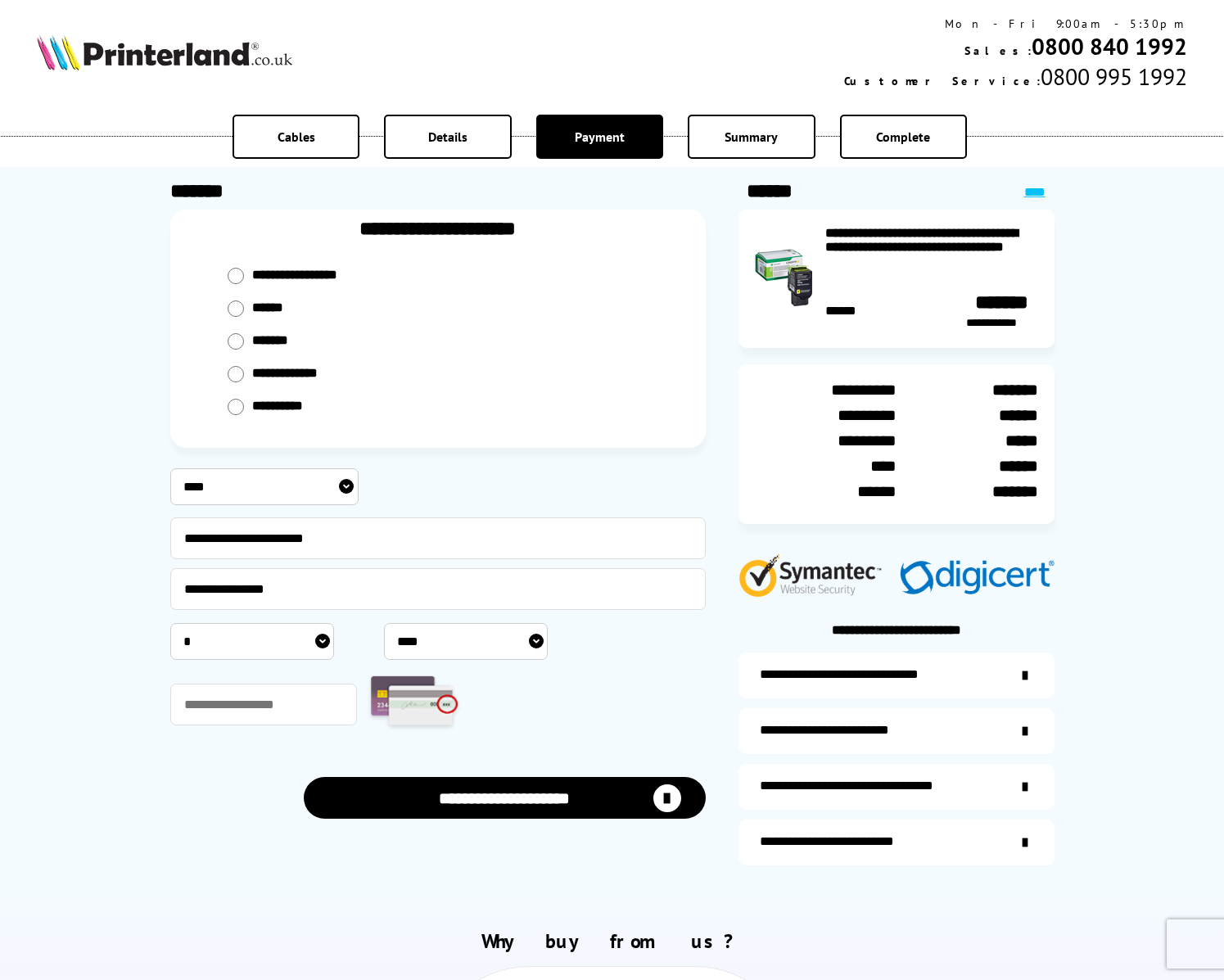
click at [384, 623] on select "**** **** **** **** **** **** **** **** **** **** **** **** **** **** **** ****…" at bounding box center [466, 641] width 164 height 37
click at [306, 703] on input "text" at bounding box center [264, 704] width 187 height 42
type input "***"
click at [493, 793] on button "**********" at bounding box center [504, 798] width 402 height 42
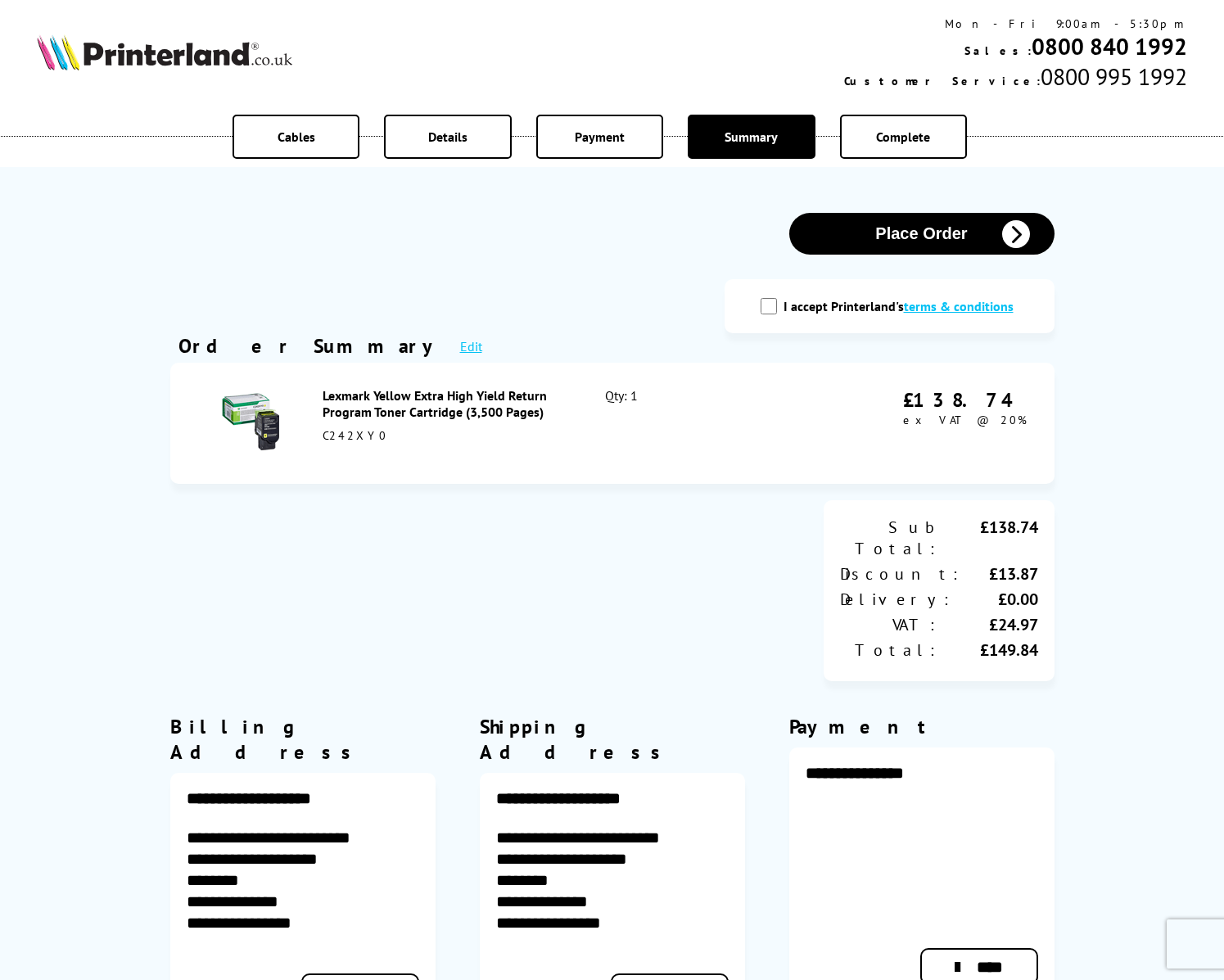
click at [774, 312] on input "I accept Printerland's terms & conditions" at bounding box center [768, 305] width 16 height 16
checkbox input "true"
click at [920, 234] on button "Place Order" at bounding box center [922, 234] width 266 height 42
